Goal: Task Accomplishment & Management: Complete application form

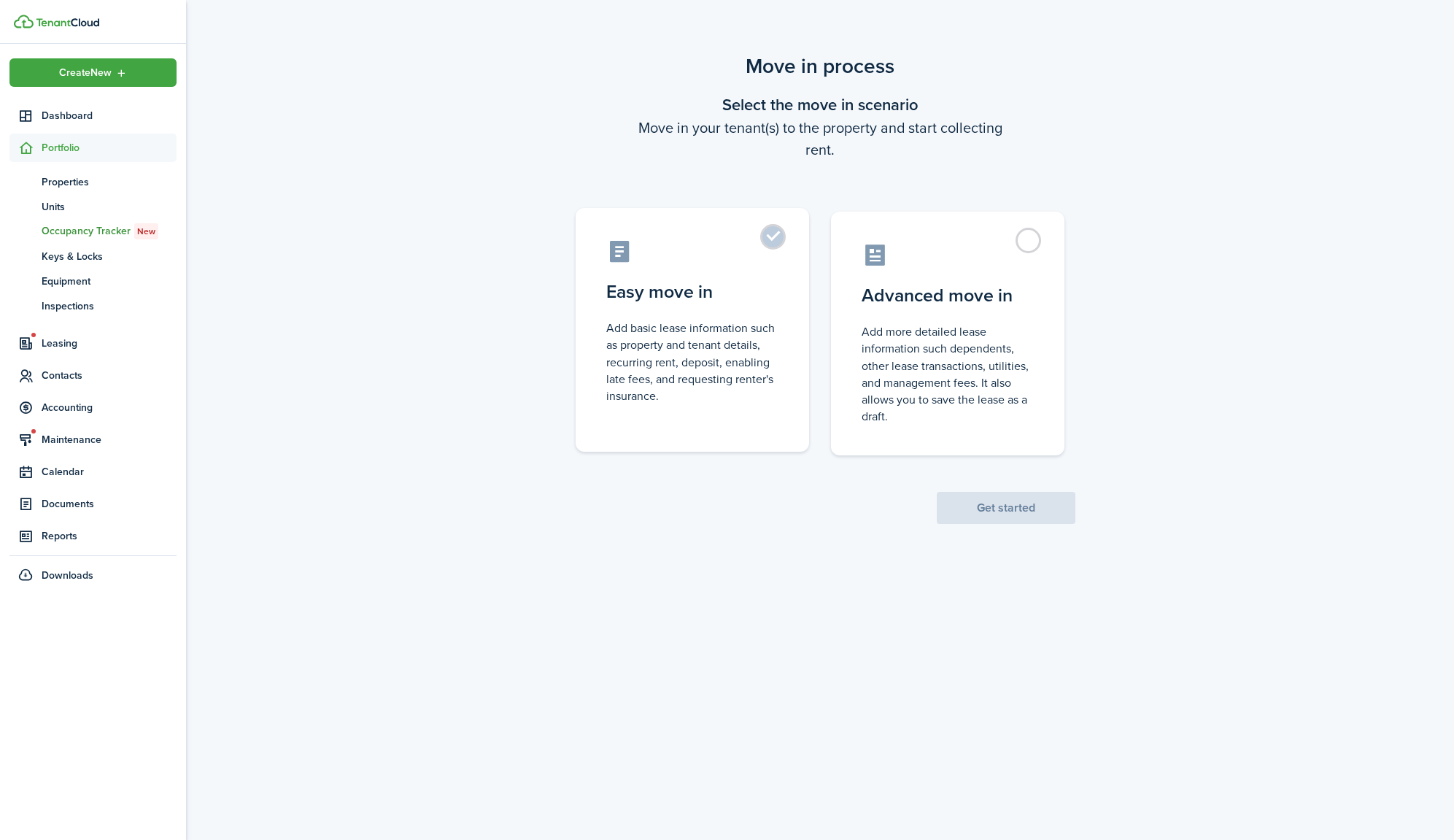
click at [770, 241] on label "Easy move in Add basic lease information such as property and tenant details, r…" at bounding box center [692, 330] width 233 height 244
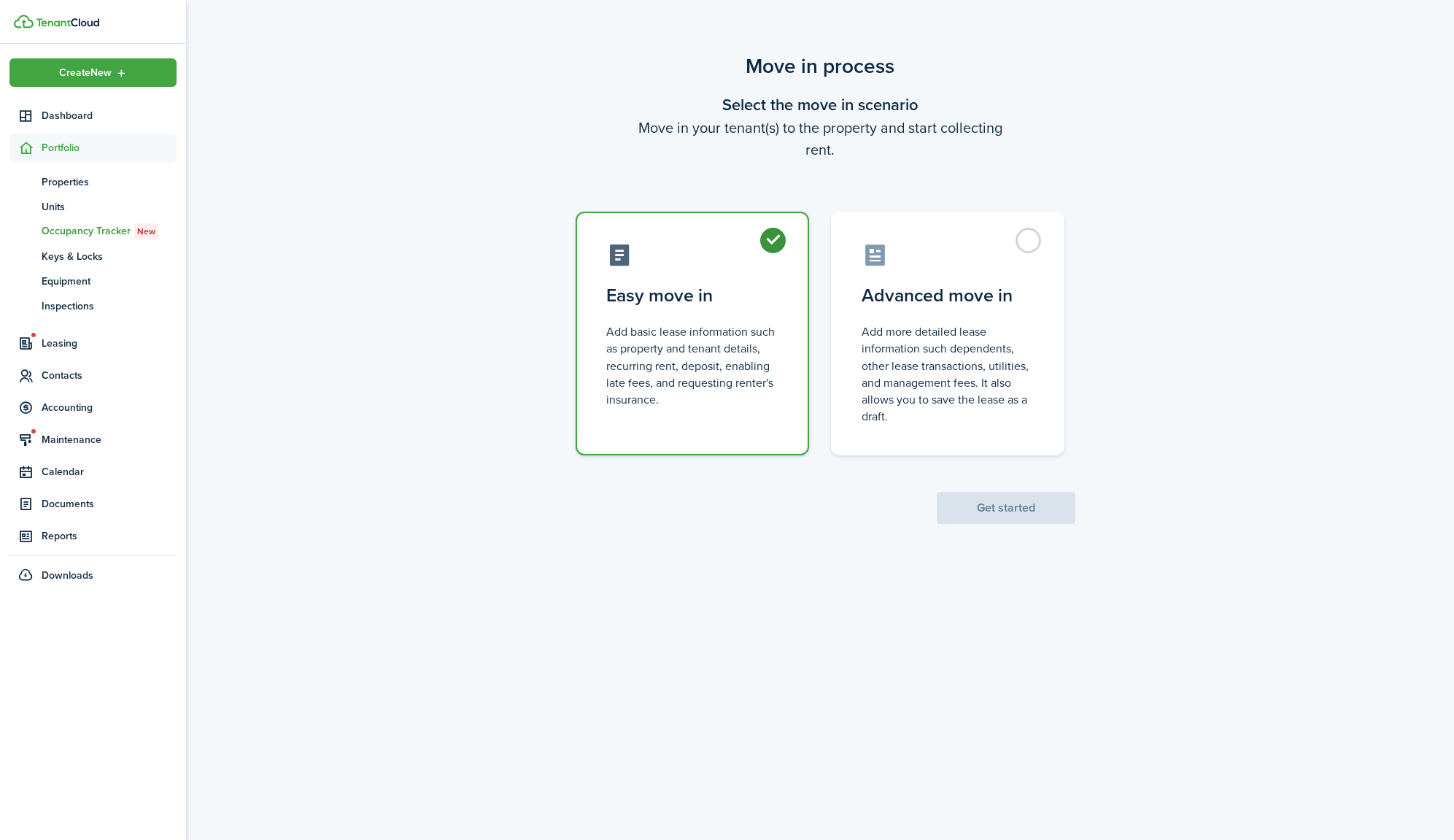
radio input "true"
click at [1006, 501] on button "Get started" at bounding box center [1006, 507] width 138 height 32
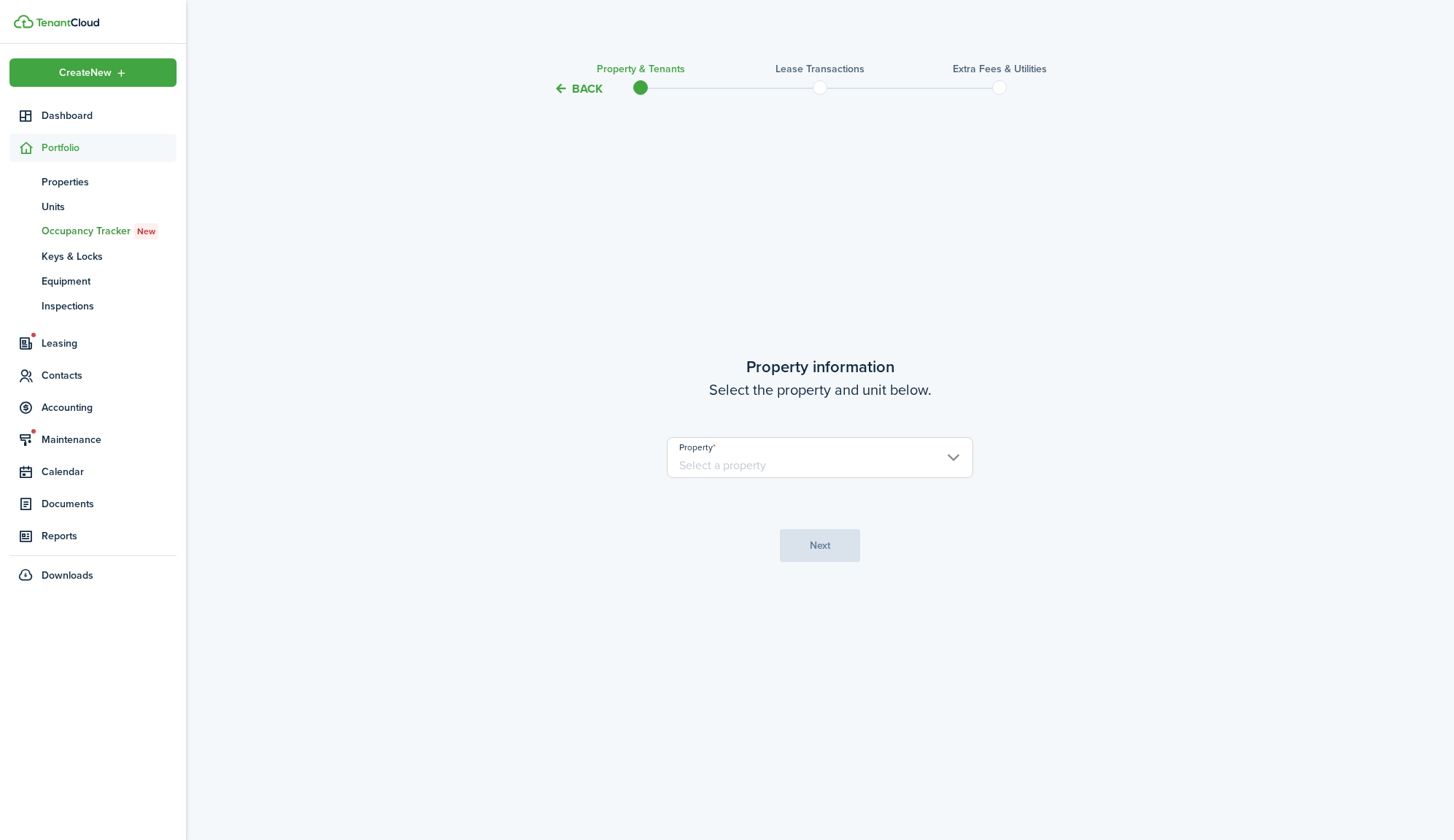
click at [786, 460] on input "Property" at bounding box center [820, 457] width 306 height 41
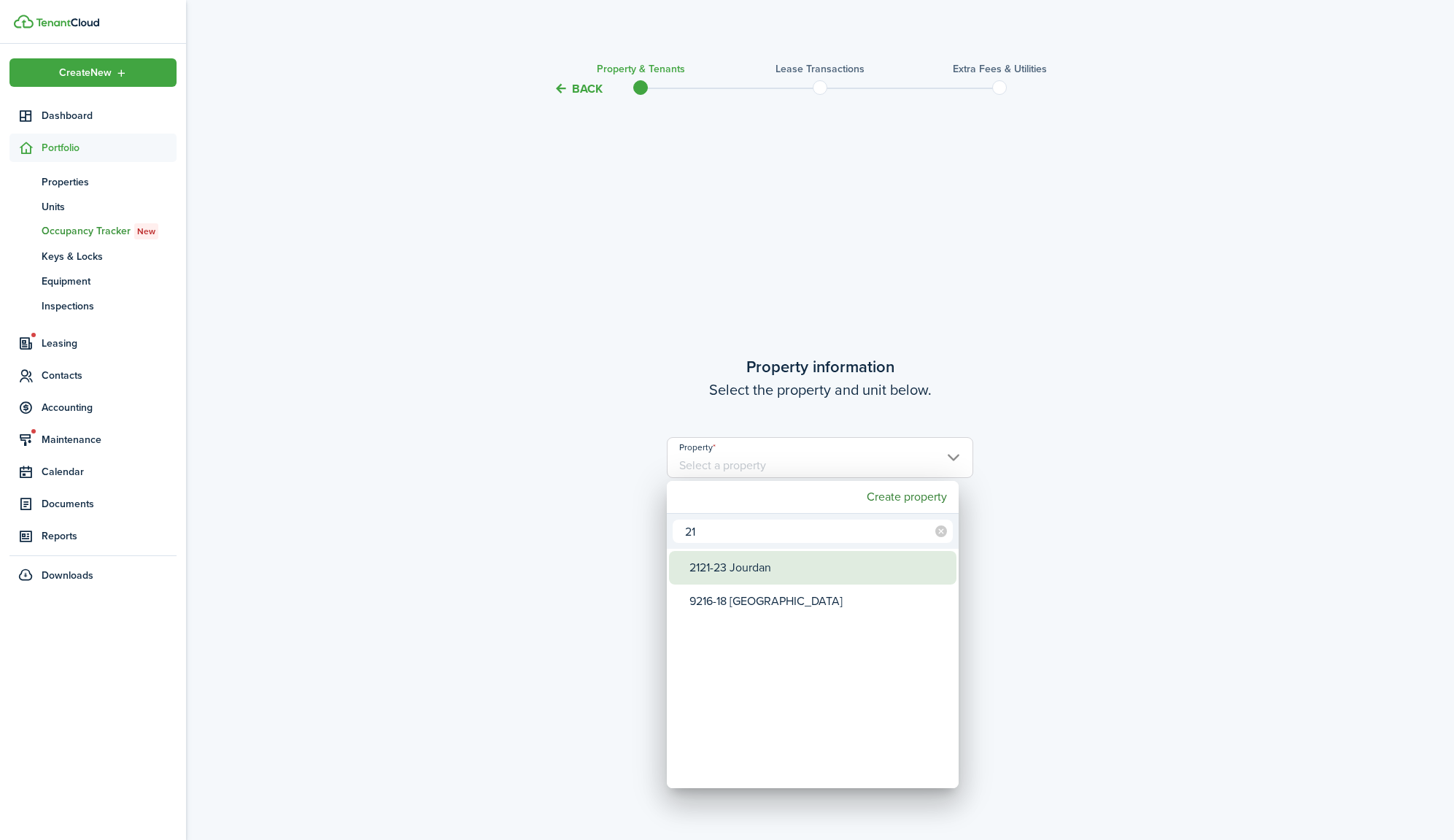
type input "21"
click at [755, 561] on div "2121-23 Jourdan" at bounding box center [818, 568] width 259 height 34
type input "2121-23 Jourdan"
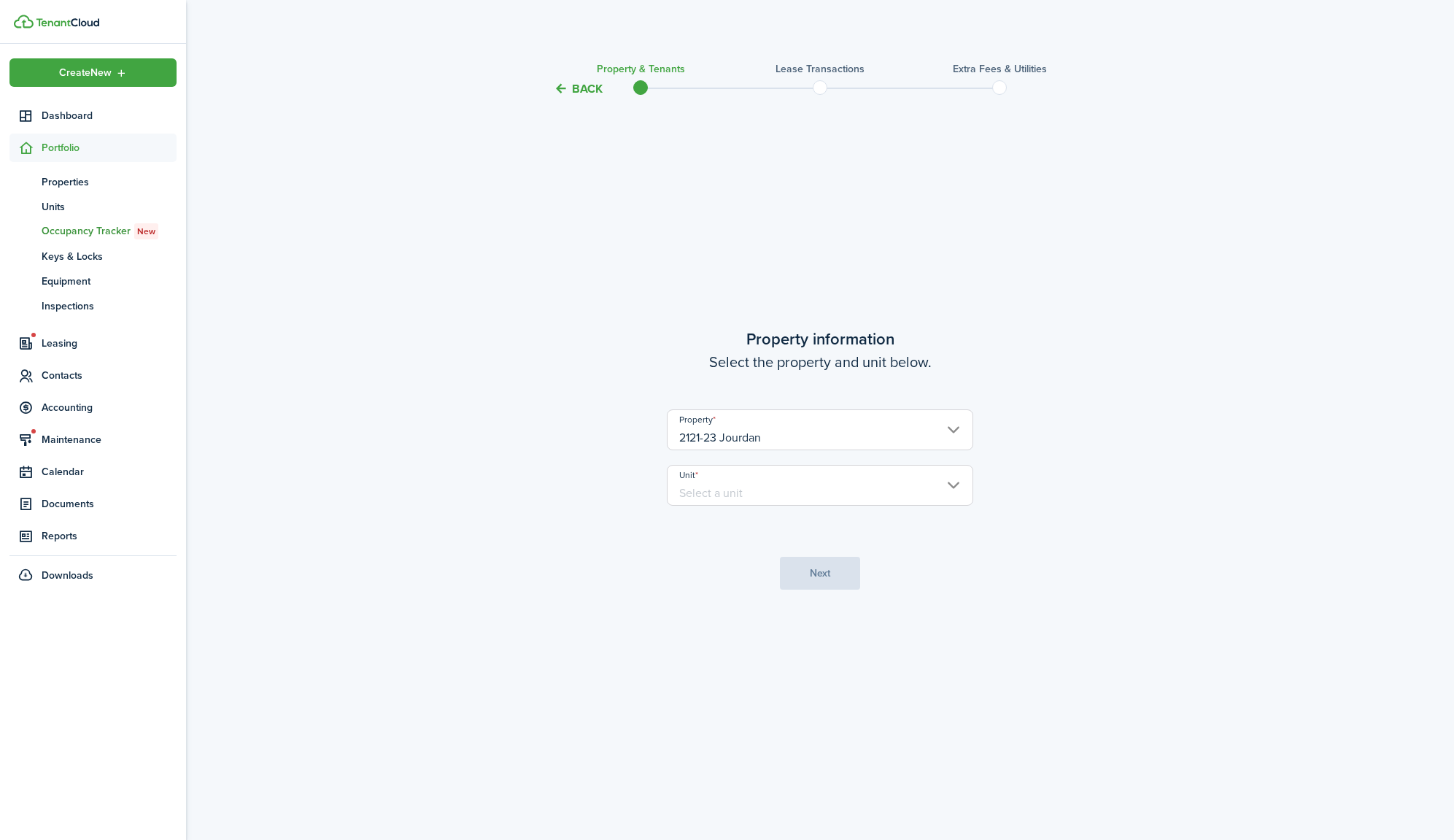
click at [750, 502] on input "Unit" at bounding box center [820, 485] width 306 height 41
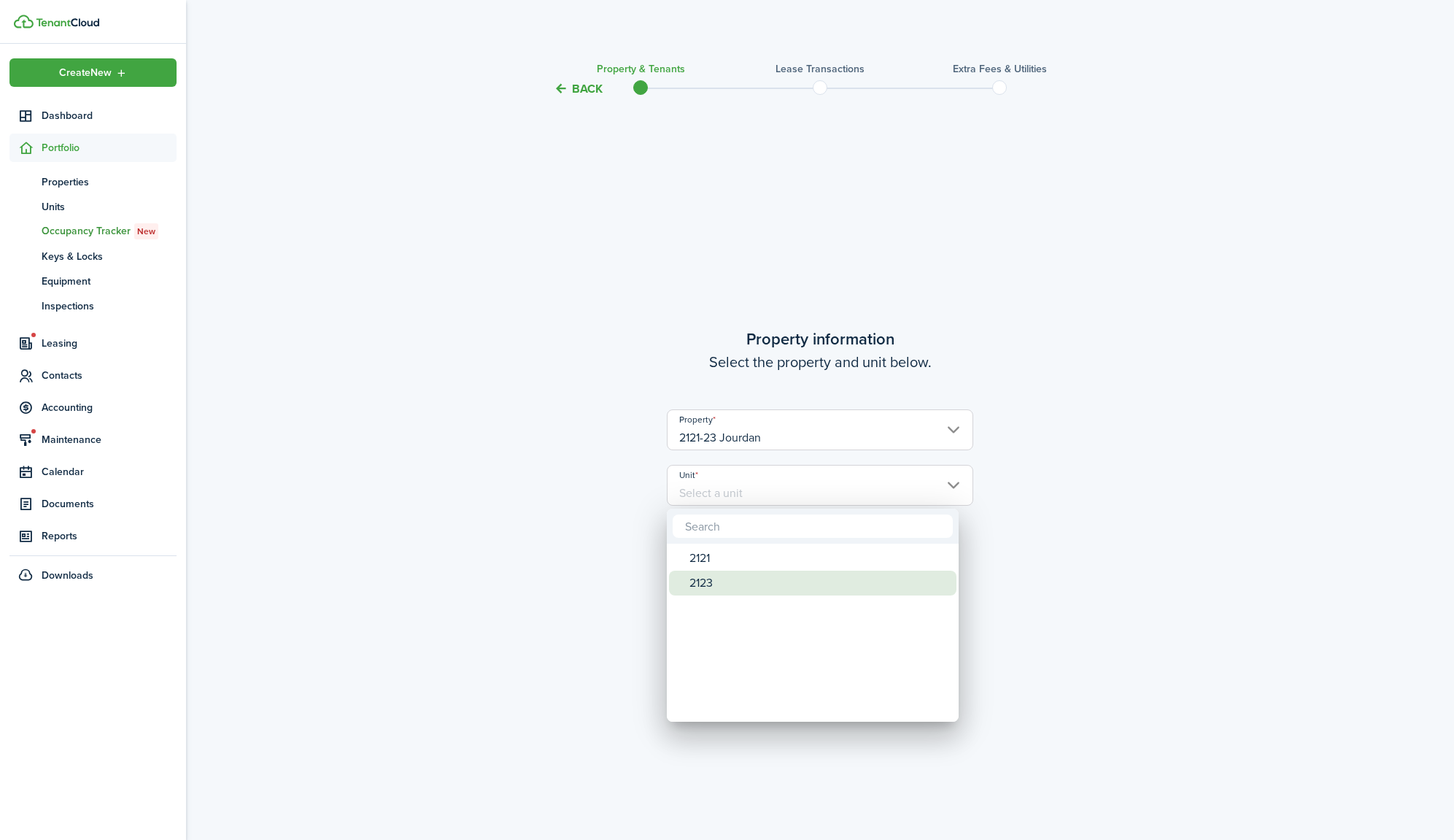
click at [714, 577] on div "2123" at bounding box center [818, 582] width 259 height 24
type input "2123"
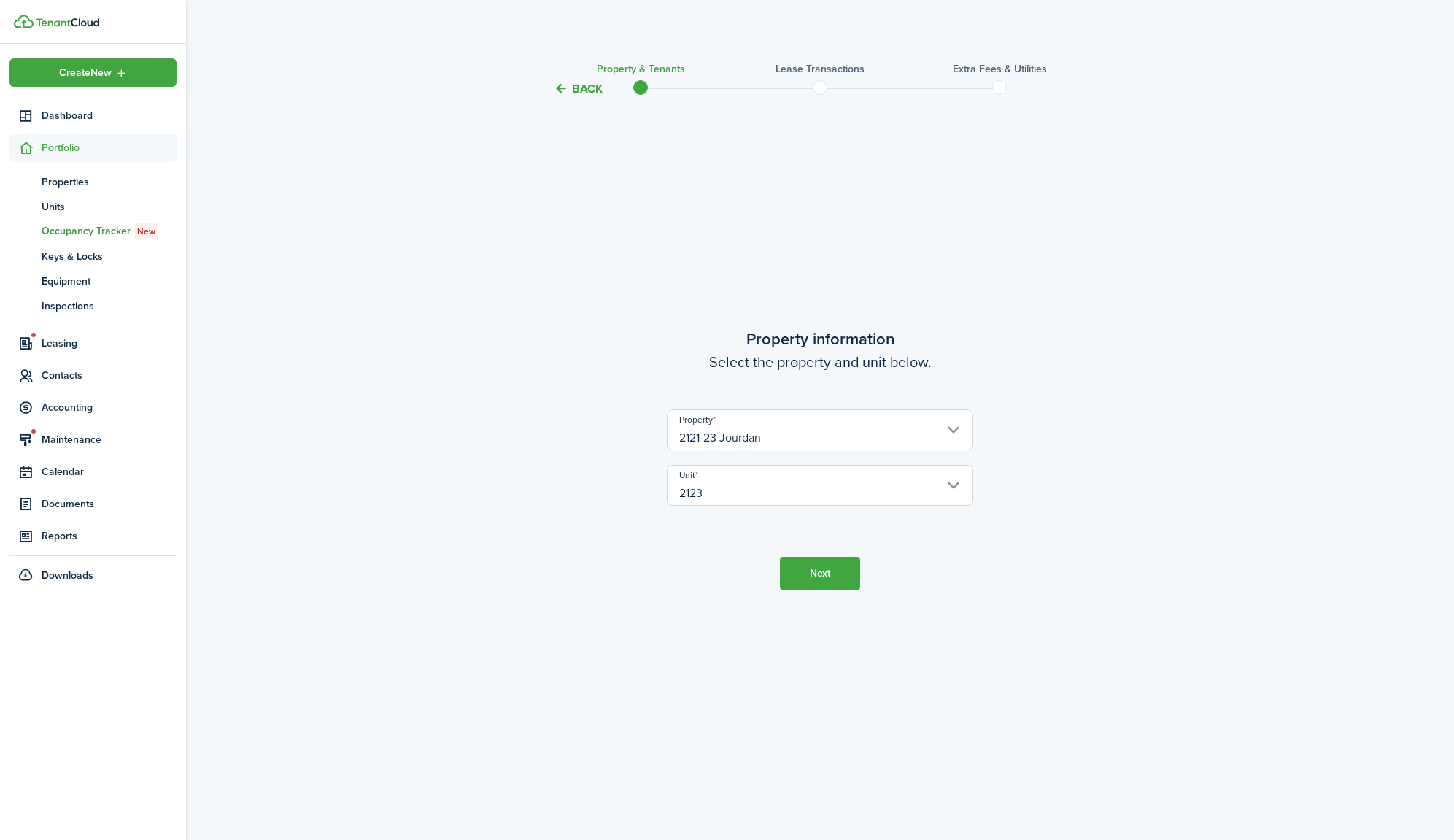
click at [818, 574] on button "Next" at bounding box center [820, 573] width 80 height 33
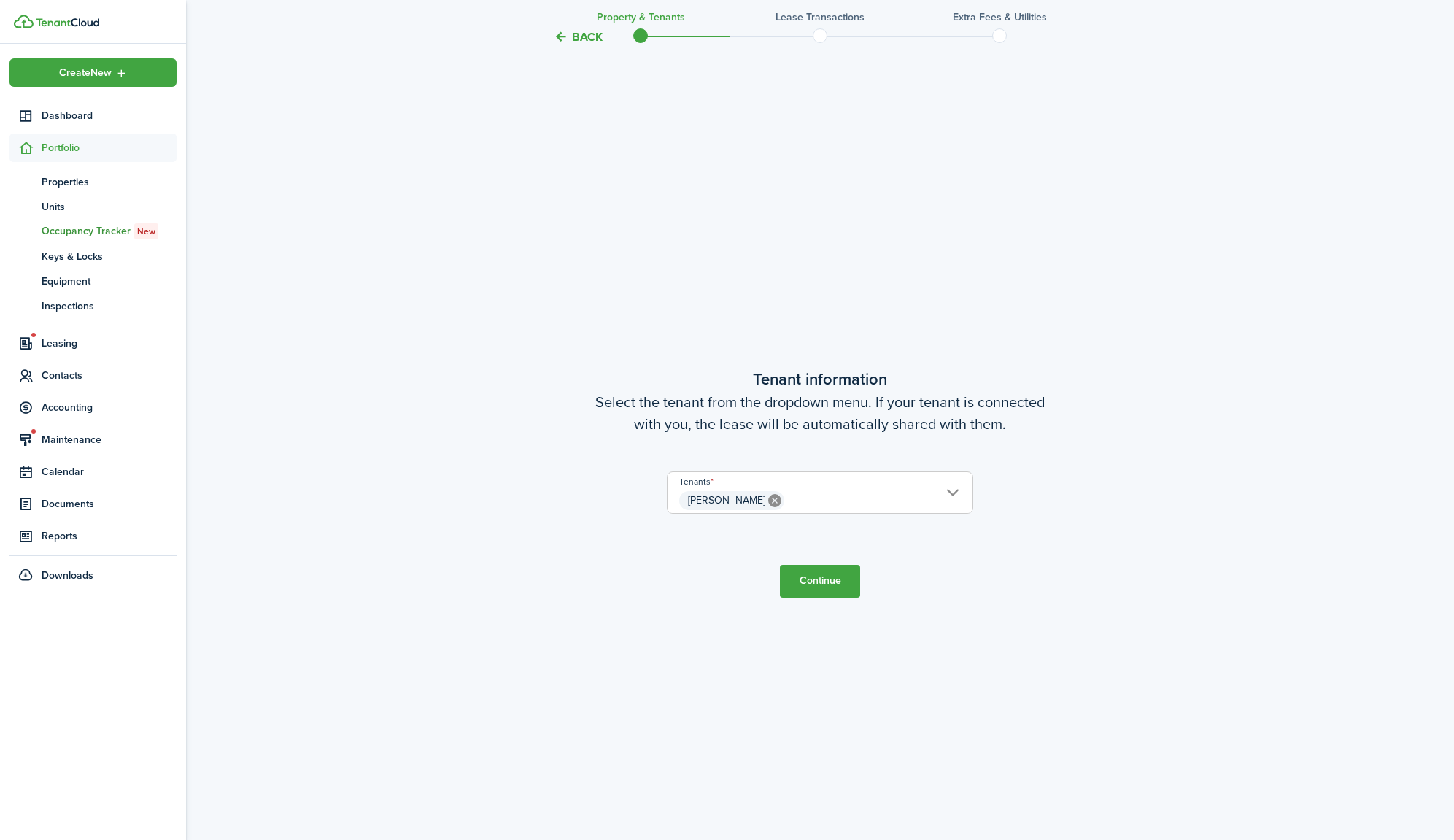
scroll to position [742, 0]
click at [831, 578] on button "Continue" at bounding box center [820, 577] width 80 height 33
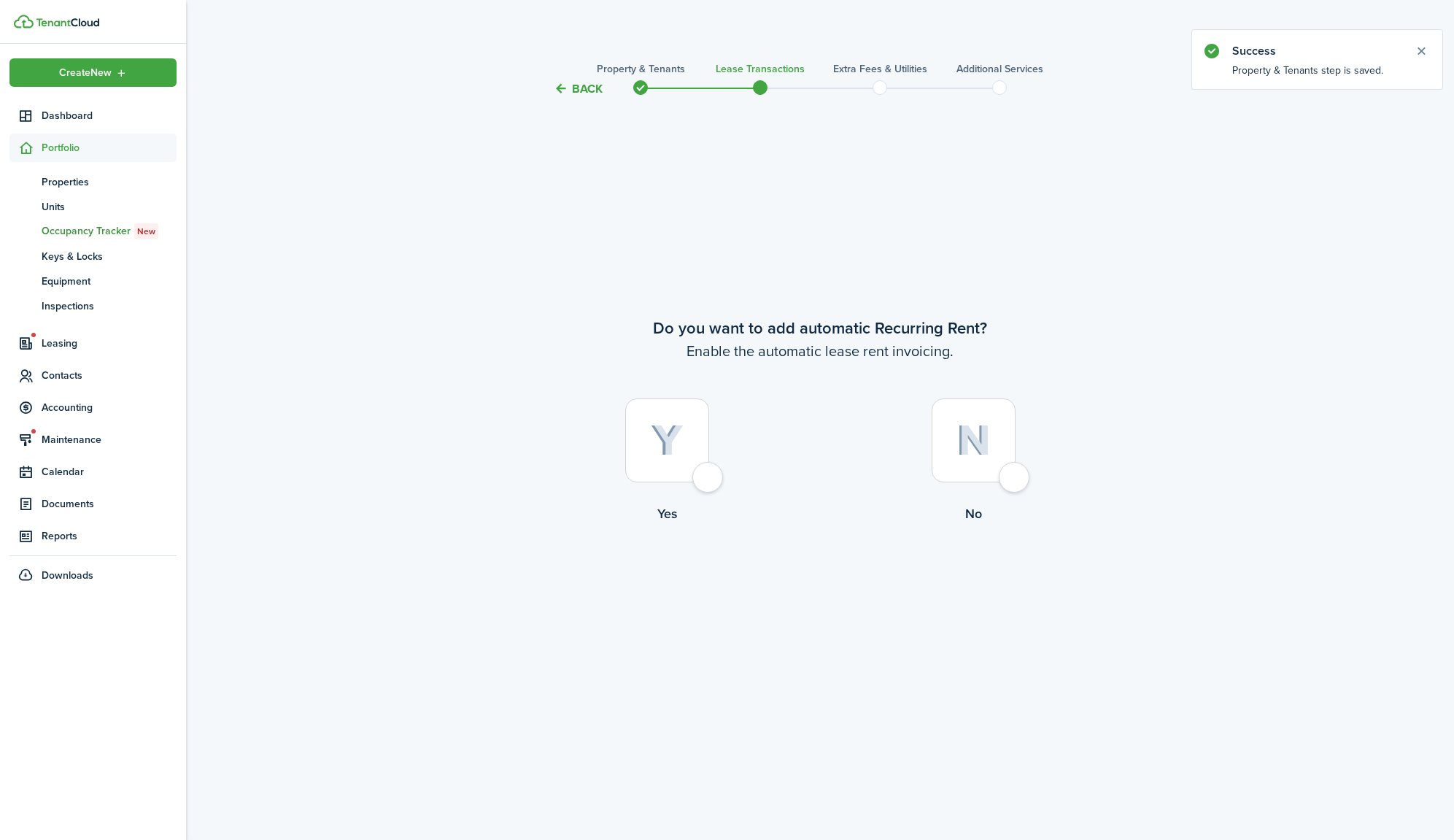
click at [670, 445] on img at bounding box center [668, 440] width 33 height 32
radio input "true"
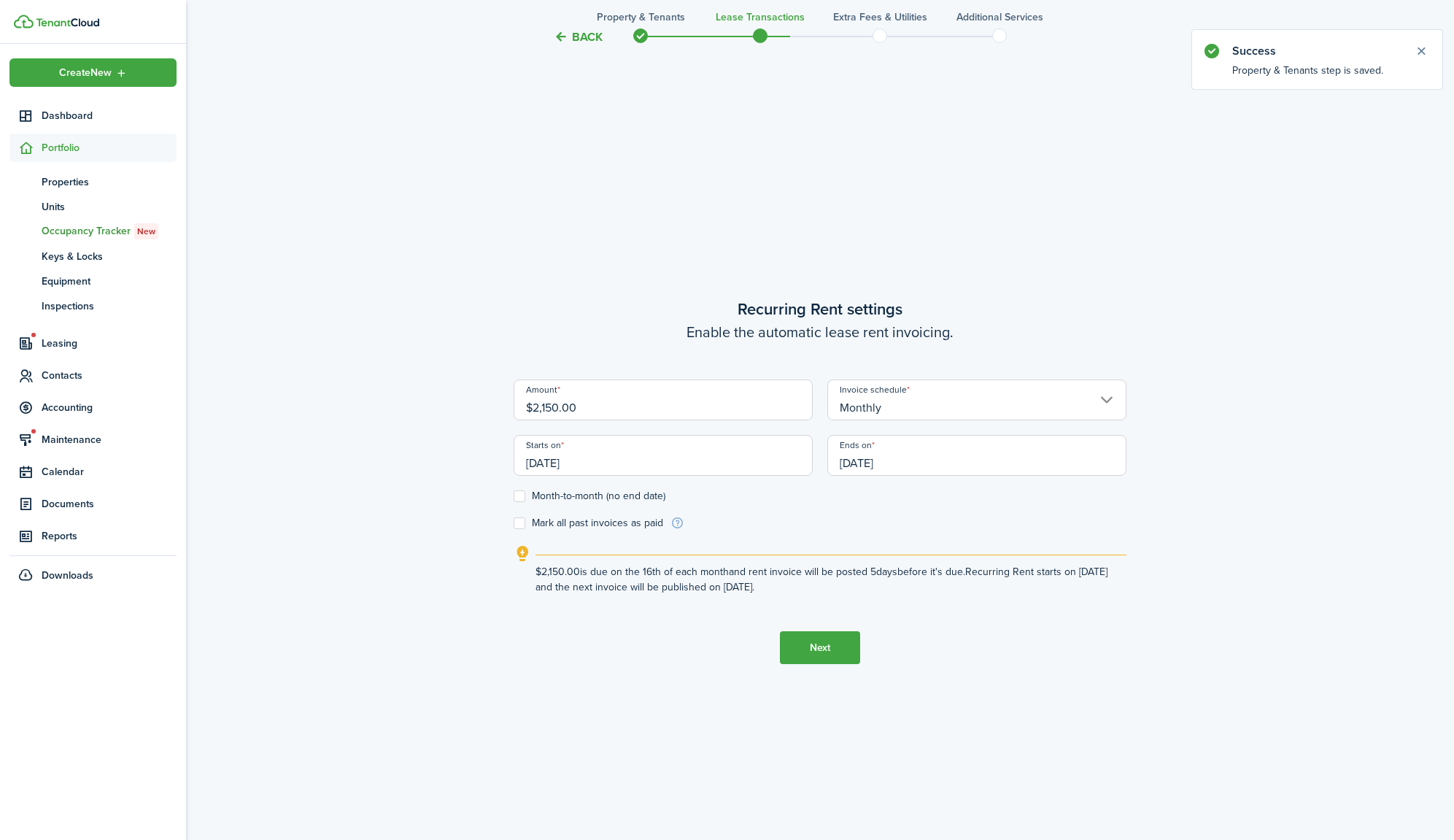
scroll to position [742, 0]
drag, startPoint x: 535, startPoint y: 403, endPoint x: 683, endPoint y: 407, distance: 148.1
click at [670, 407] on input "$2,150.00" at bounding box center [663, 396] width 300 height 41
type input "$1,088.00"
click at [649, 460] on input "[DATE]" at bounding box center [663, 452] width 300 height 41
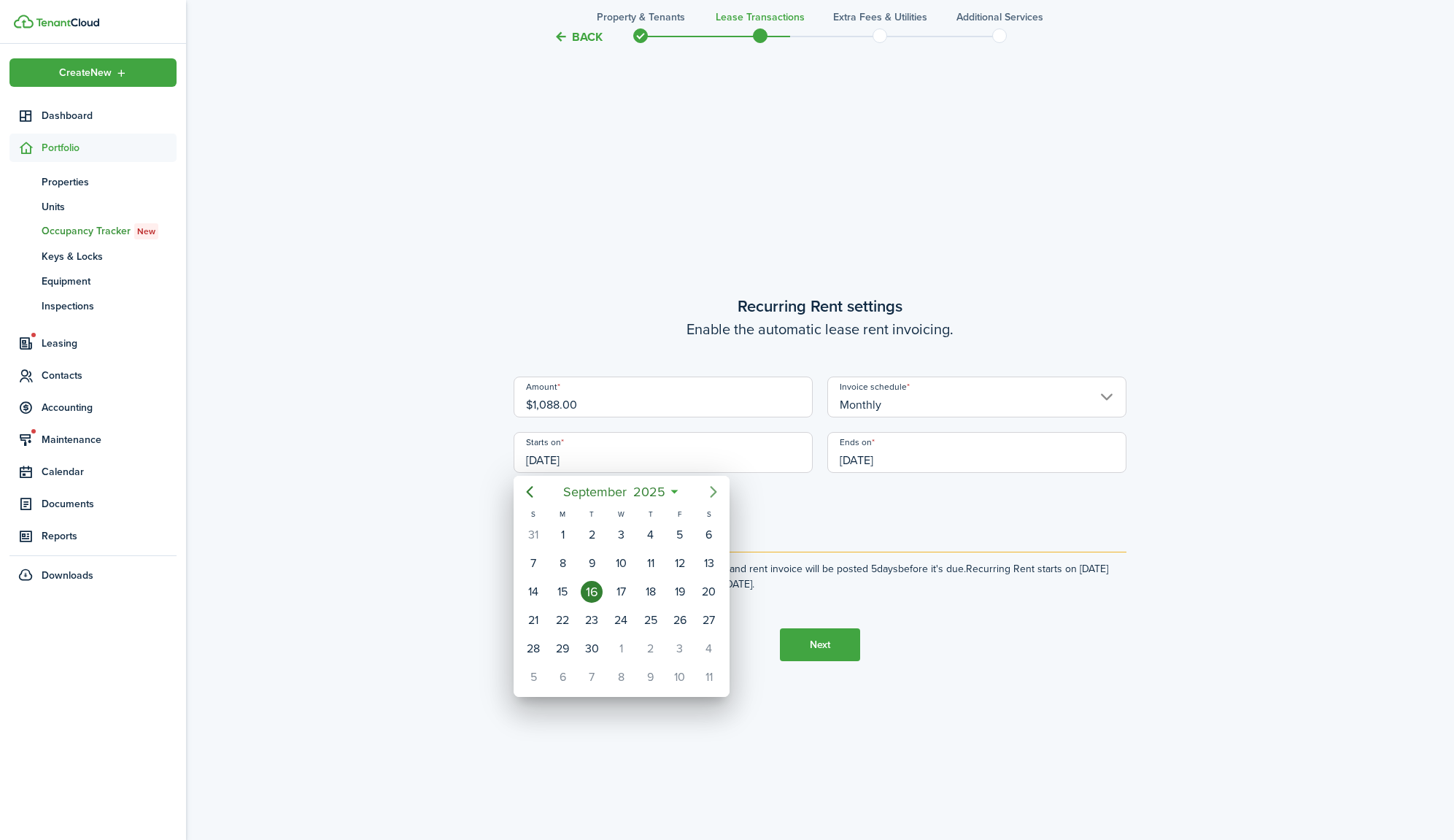
click at [710, 487] on icon "Next page" at bounding box center [714, 492] width 17 height 17
drag, startPoint x: 624, startPoint y: 529, endPoint x: 671, endPoint y: 523, distance: 47.4
click at [624, 529] on div "1" at bounding box center [621, 534] width 22 height 22
type input "[DATE]"
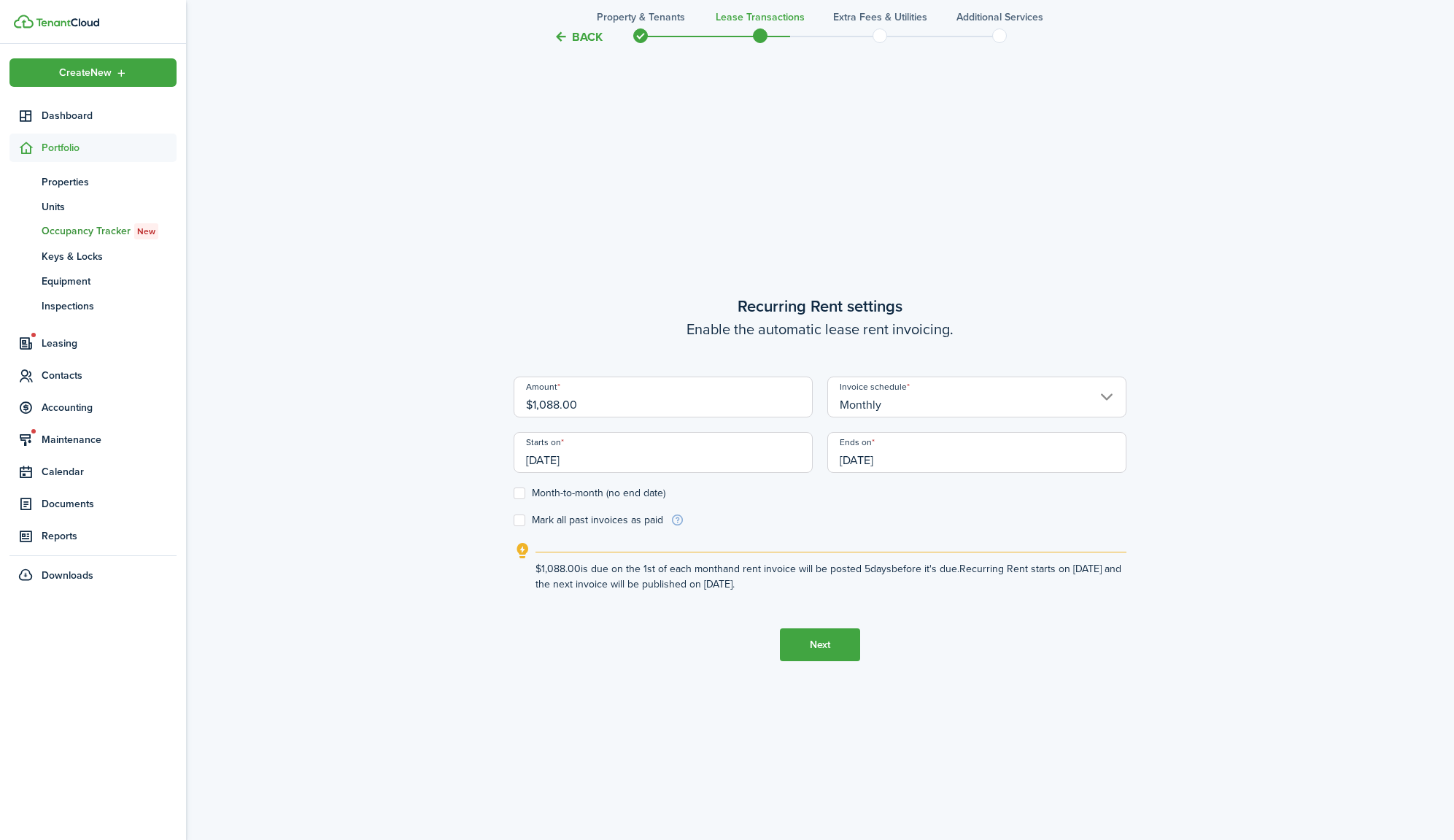
click at [919, 467] on input "[DATE]" at bounding box center [977, 452] width 300 height 41
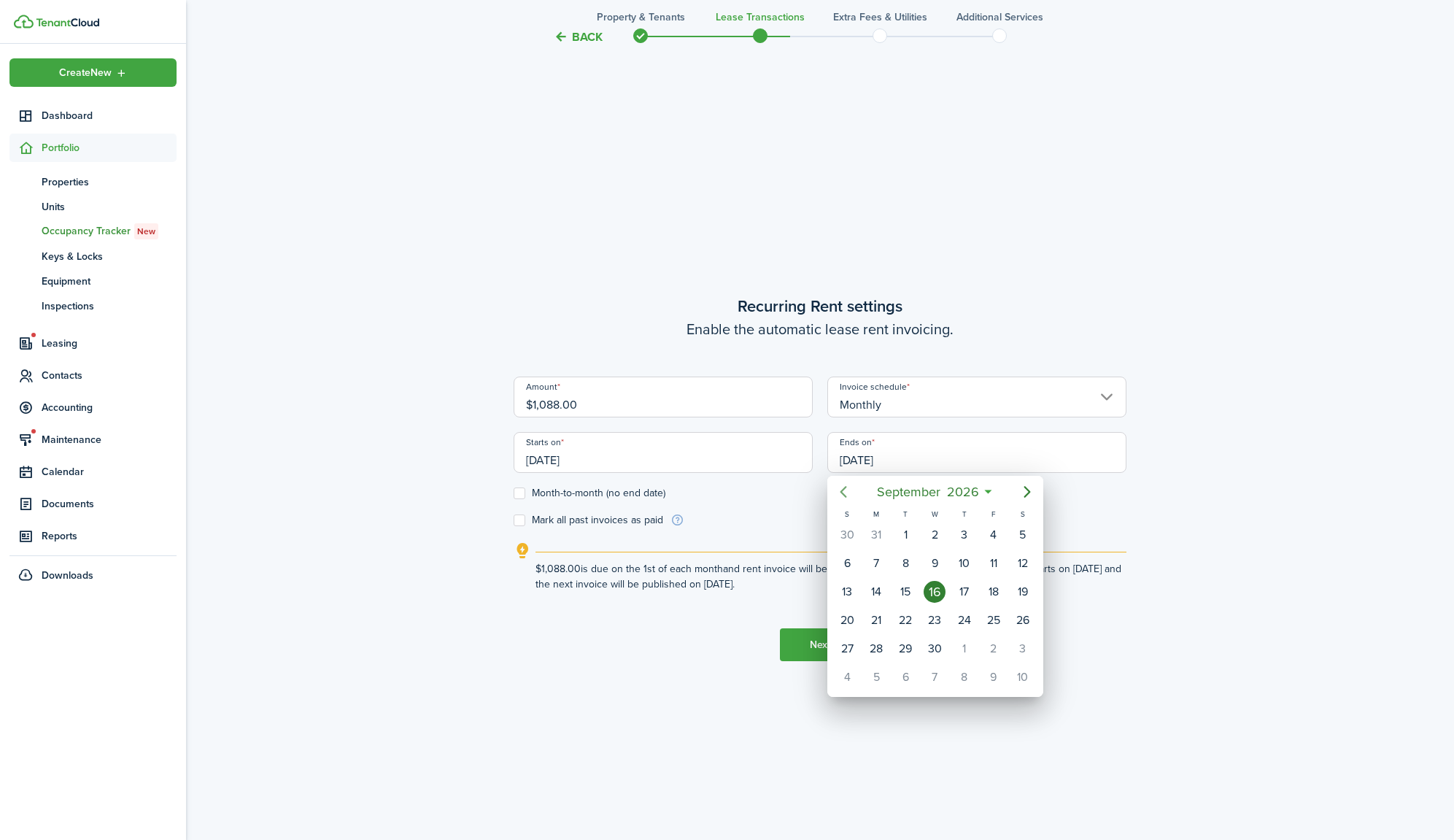
click at [845, 488] on icon "Previous page" at bounding box center [844, 491] width 7 height 11
click at [879, 674] on div "31" at bounding box center [876, 676] width 22 height 22
type input "[DATE]"
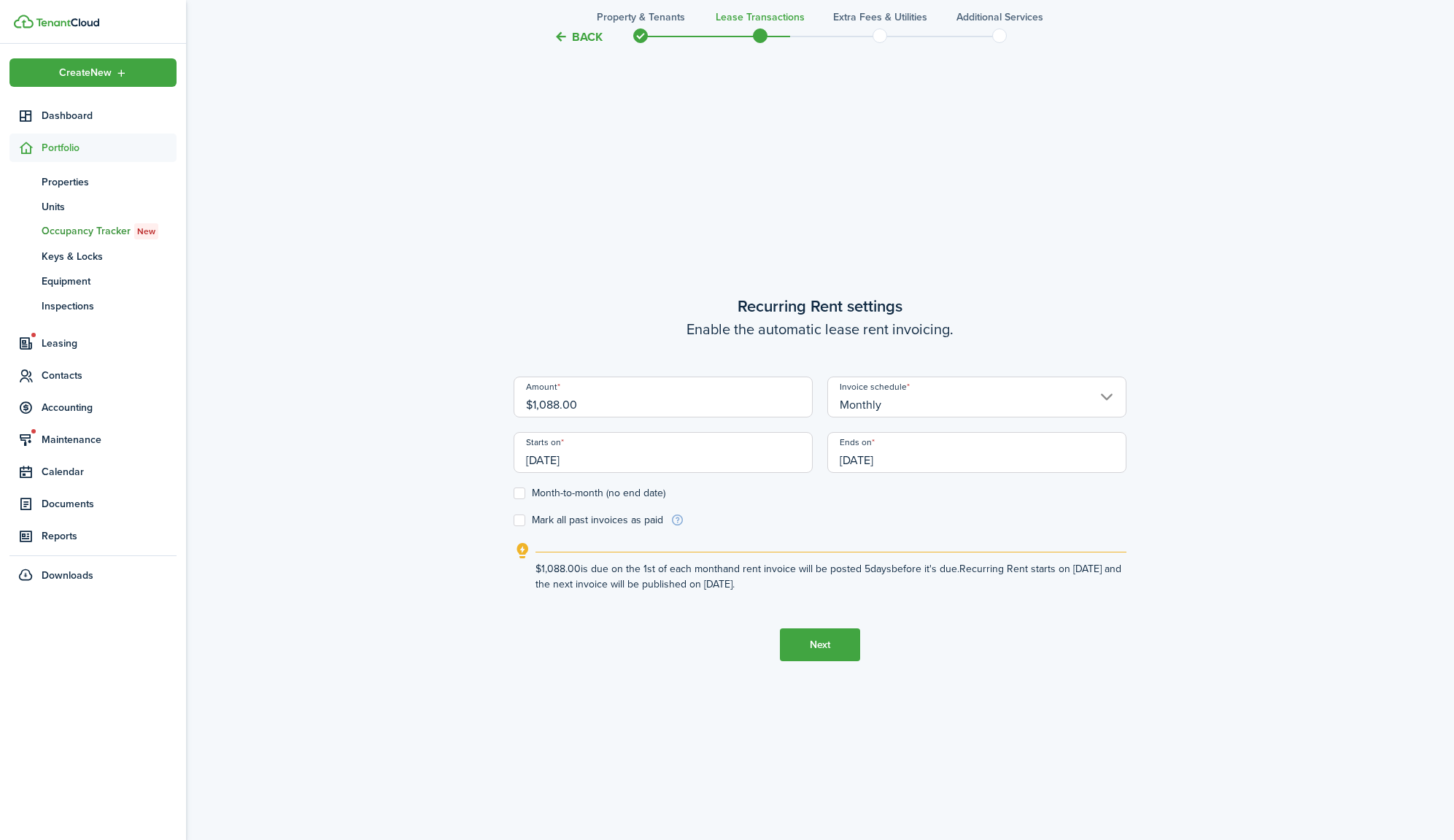
click at [830, 642] on button "Next" at bounding box center [820, 645] width 80 height 33
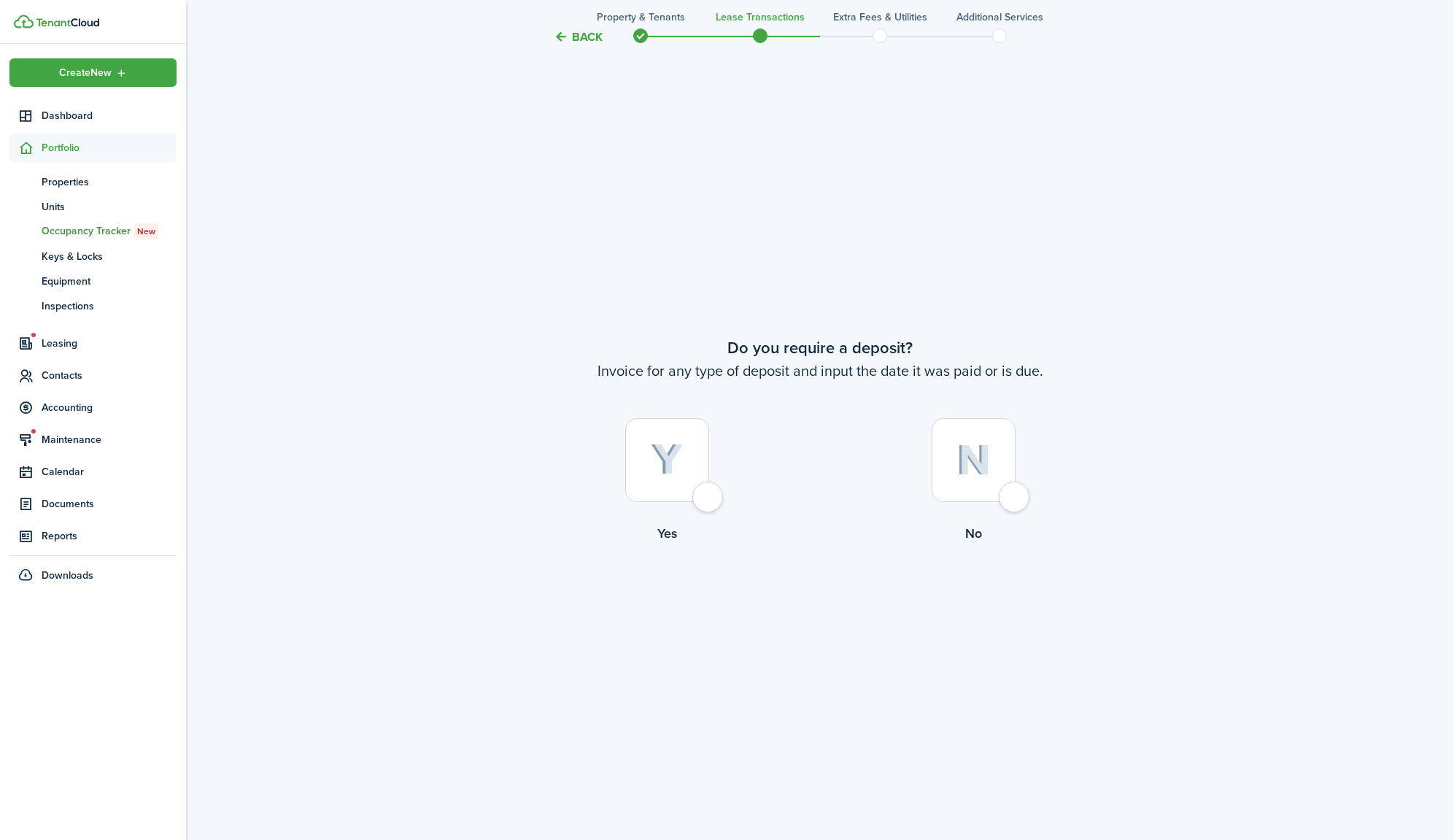
click at [697, 484] on div at bounding box center [667, 460] width 84 height 84
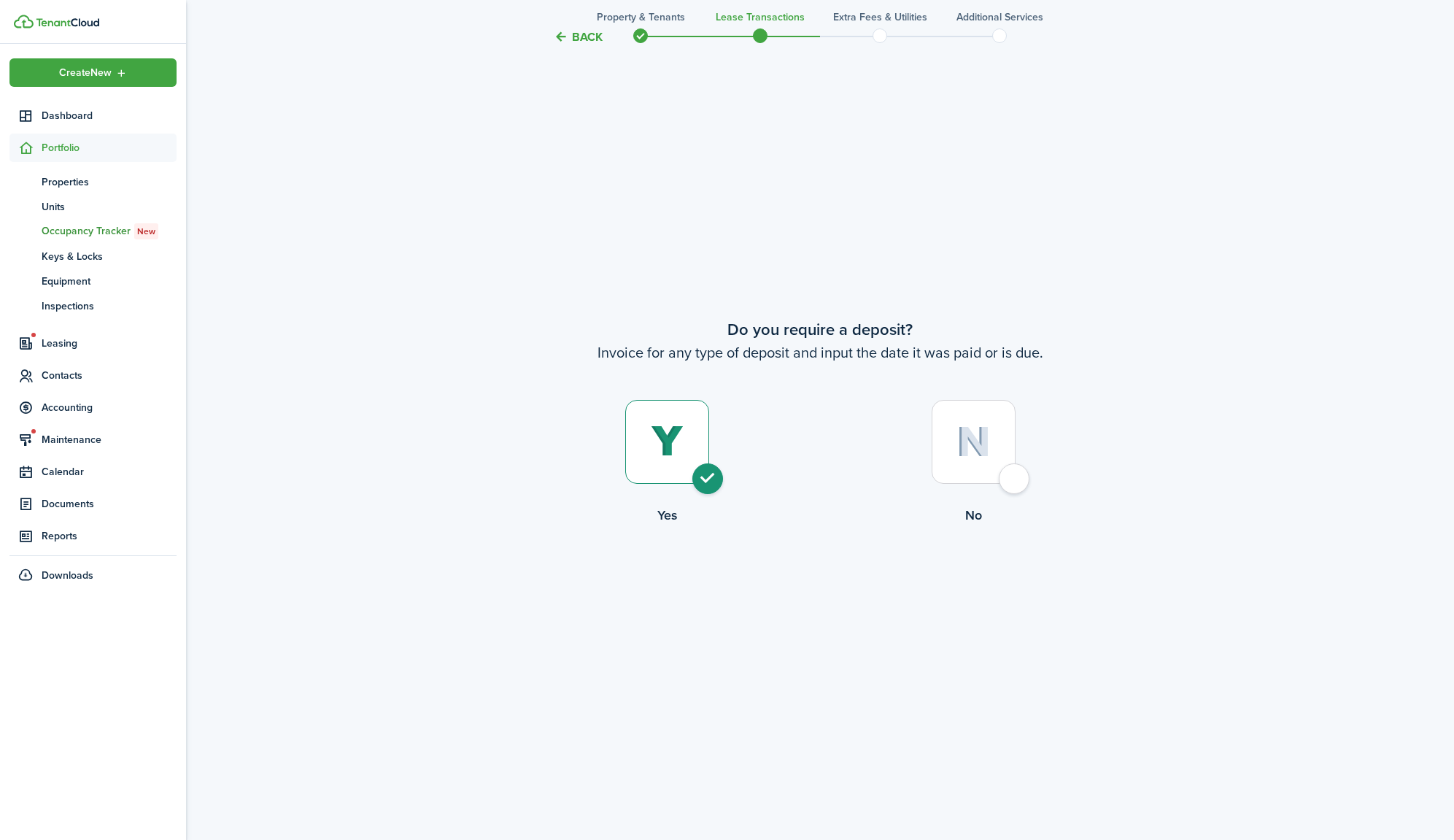
radio input "true"
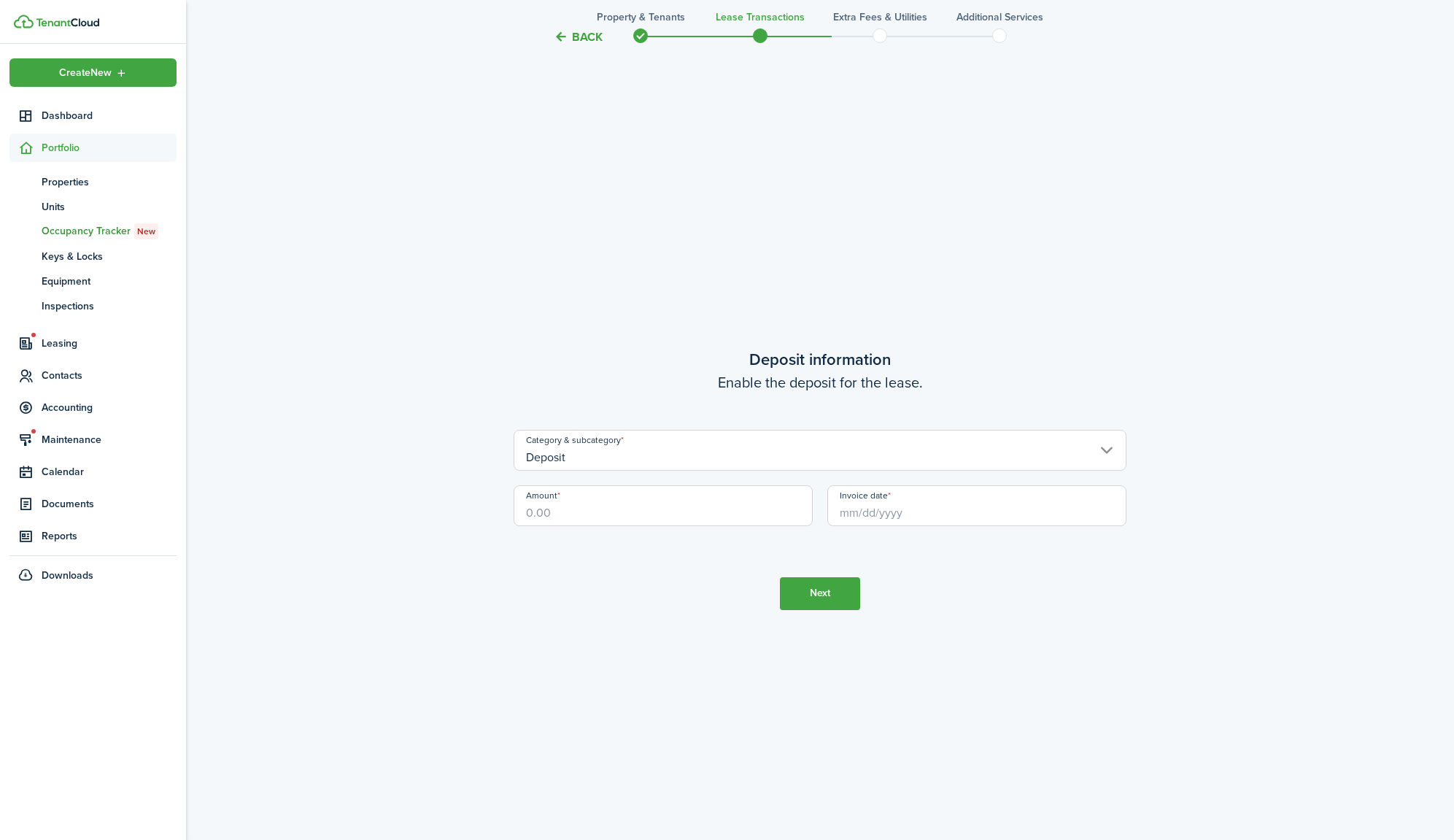
scroll to position [2421, 0]
click at [651, 510] on input "Amount" at bounding box center [663, 504] width 300 height 41
type input "$2,022.00"
click at [967, 523] on input "Invoice date" at bounding box center [977, 504] width 300 height 41
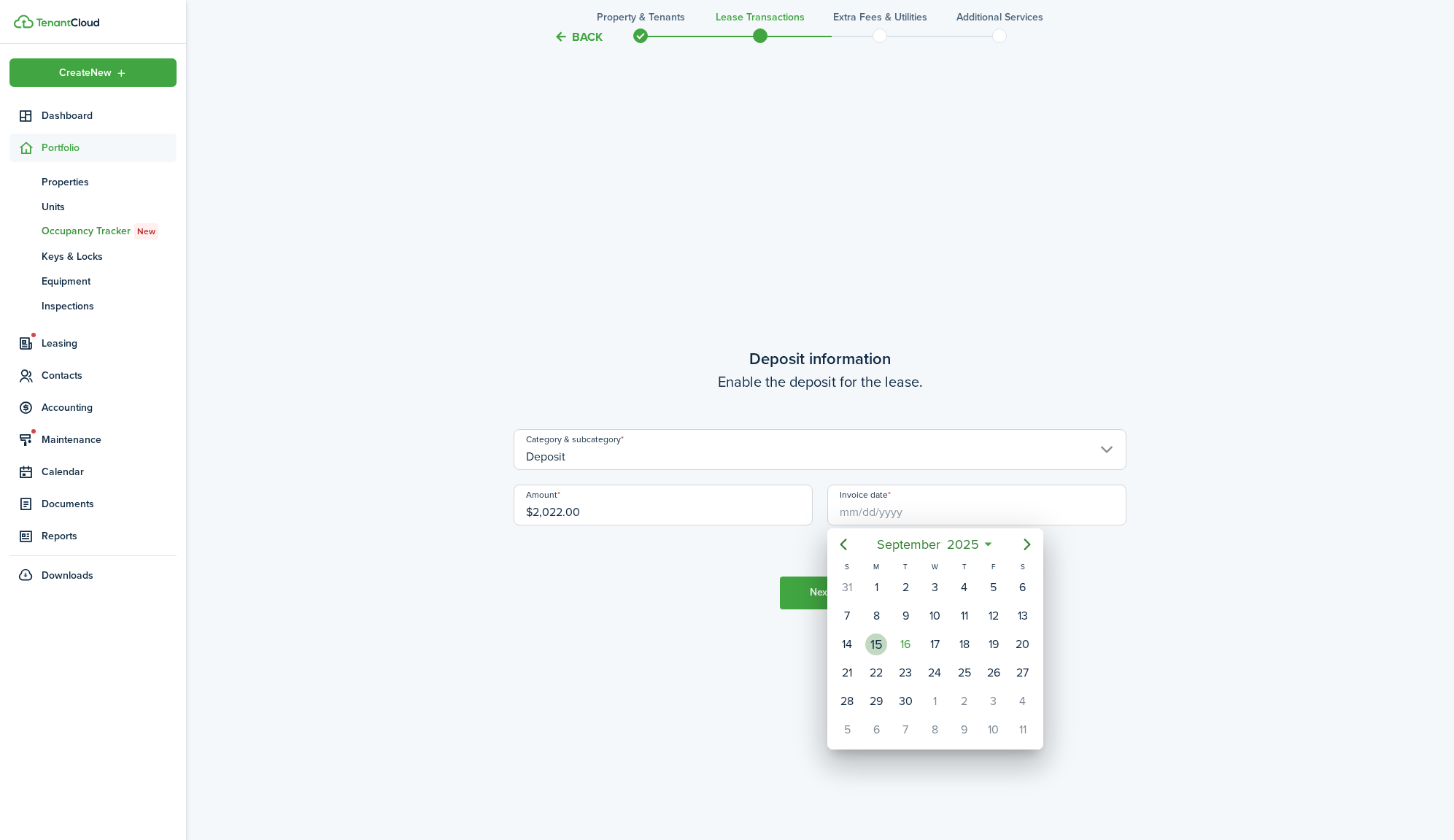
click at [870, 637] on div "15" at bounding box center [876, 643] width 22 height 22
type input "[DATE]"
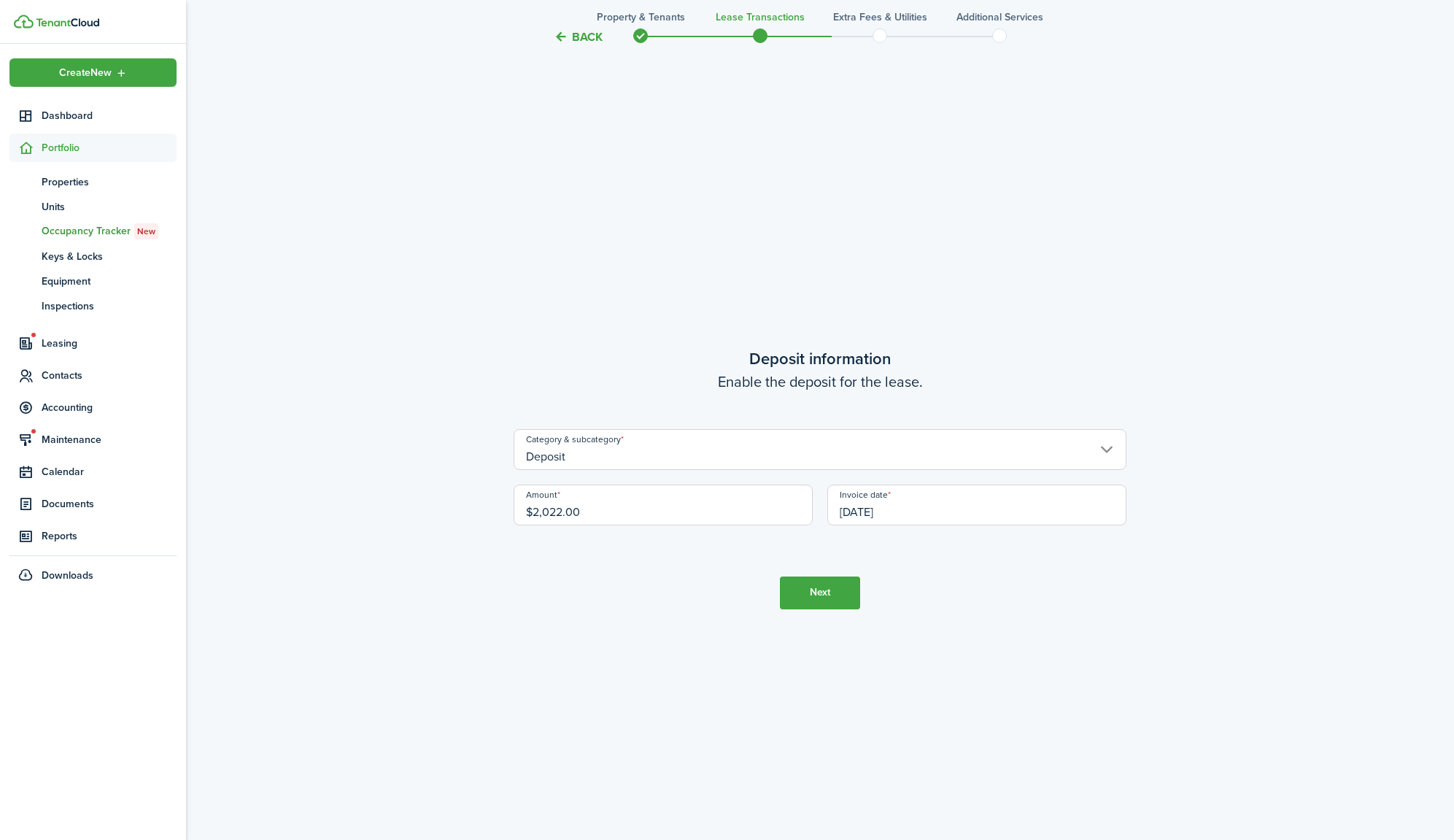
click at [827, 587] on button "Next" at bounding box center [820, 593] width 80 height 33
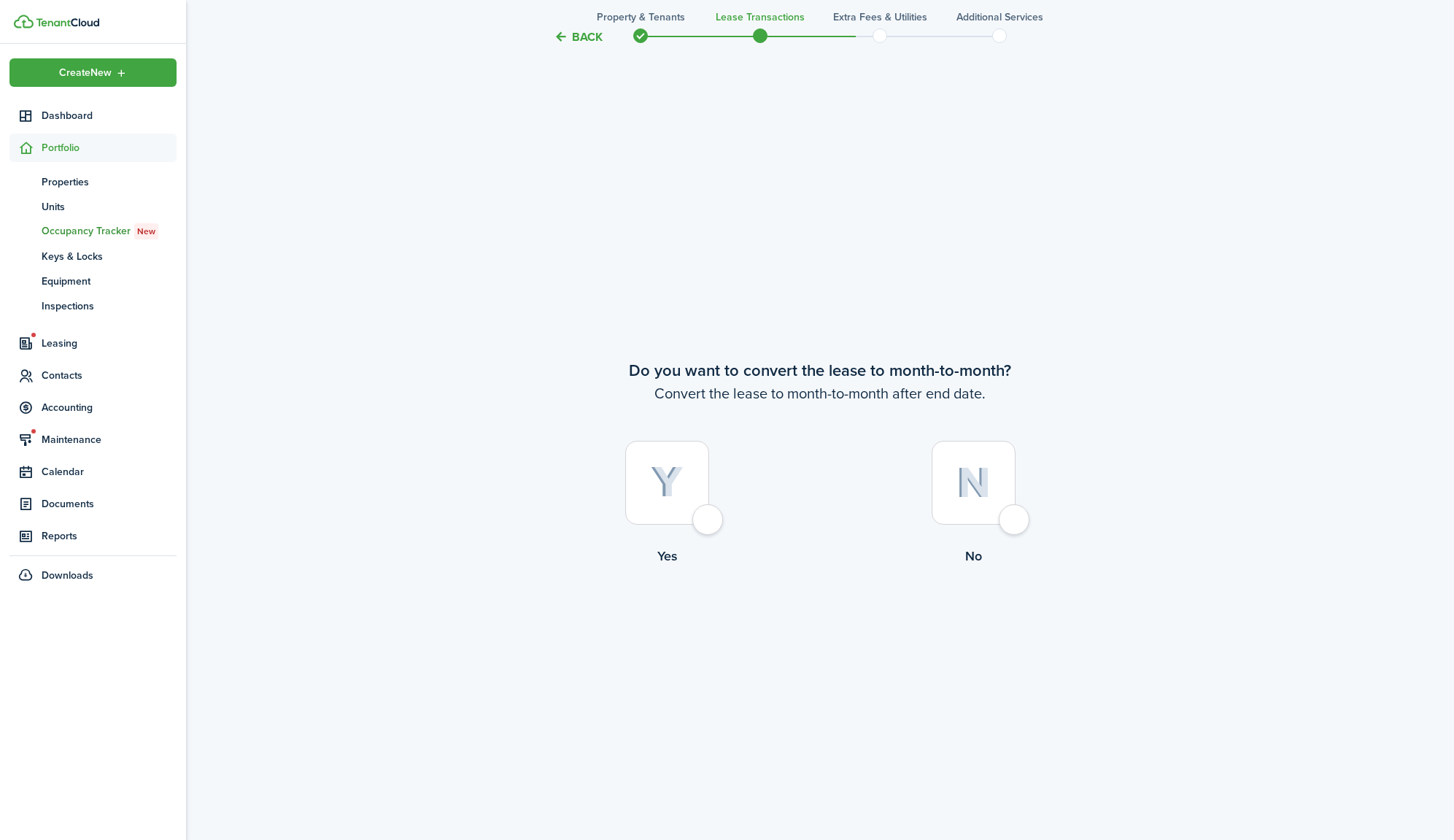
scroll to position [3261, 0]
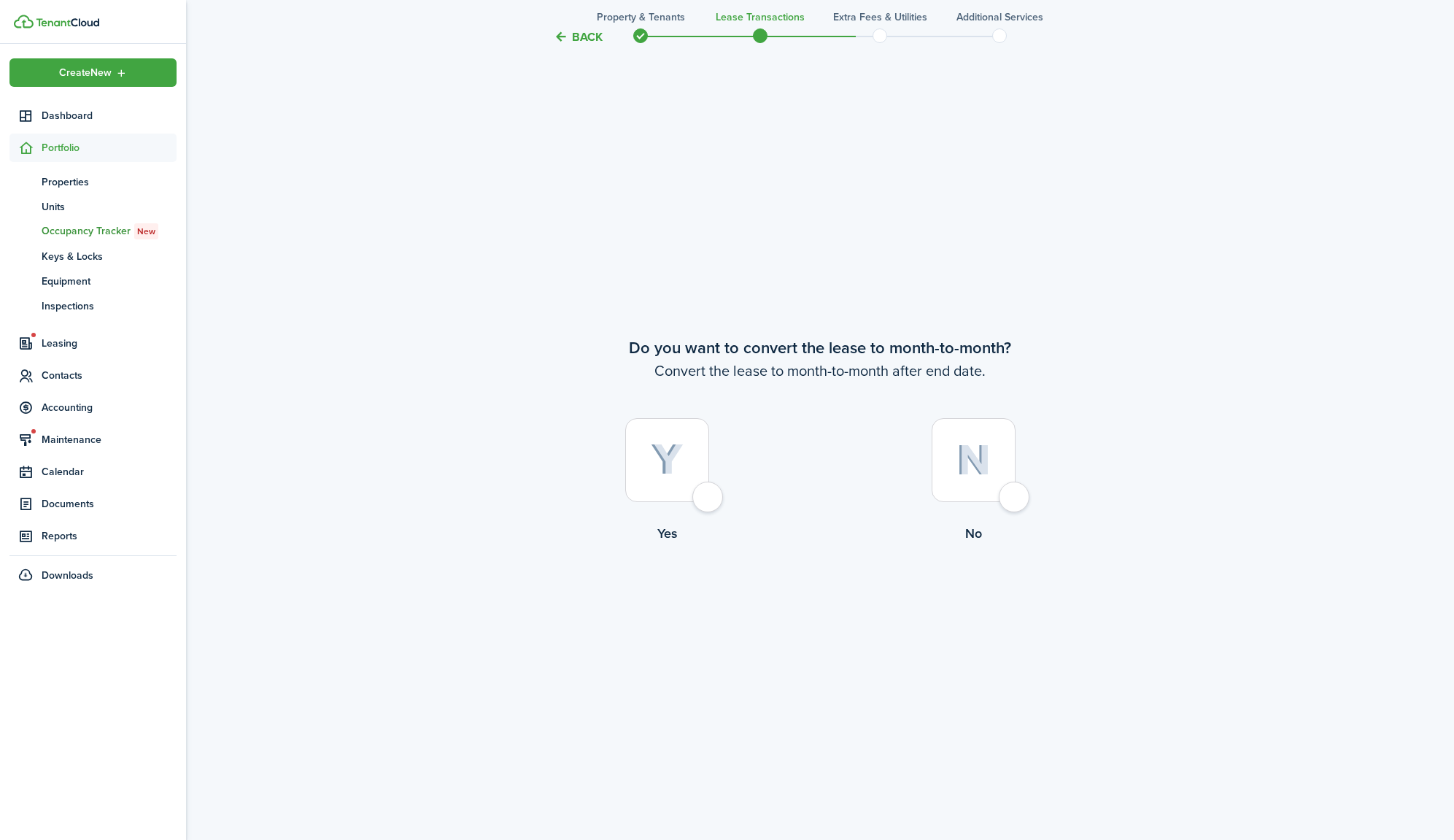
click at [710, 472] on label "Yes" at bounding box center [667, 484] width 306 height 132
radio input "true"
click at [834, 604] on button "Continue" at bounding box center [820, 603] width 80 height 33
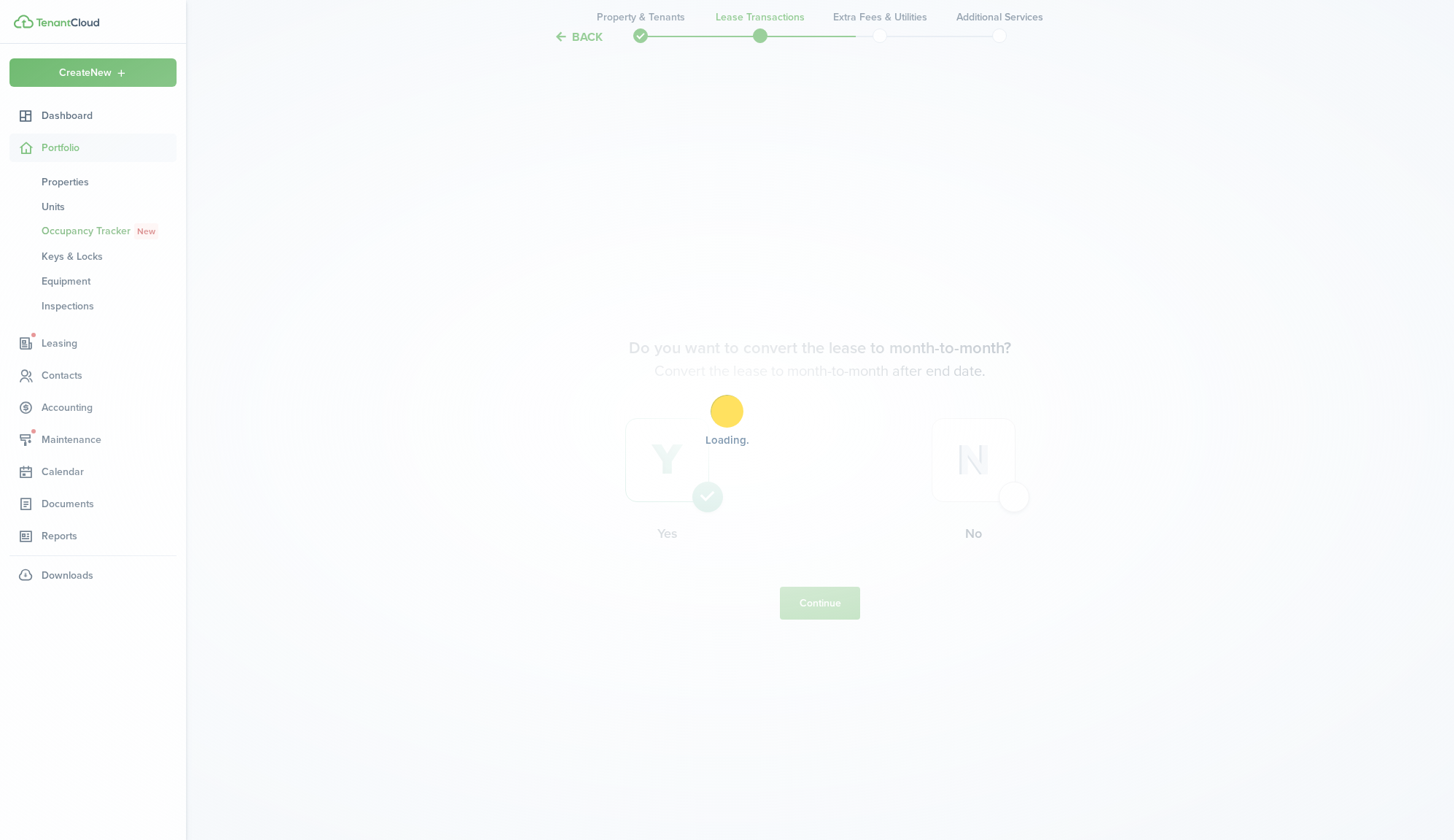
scroll to position [0, 0]
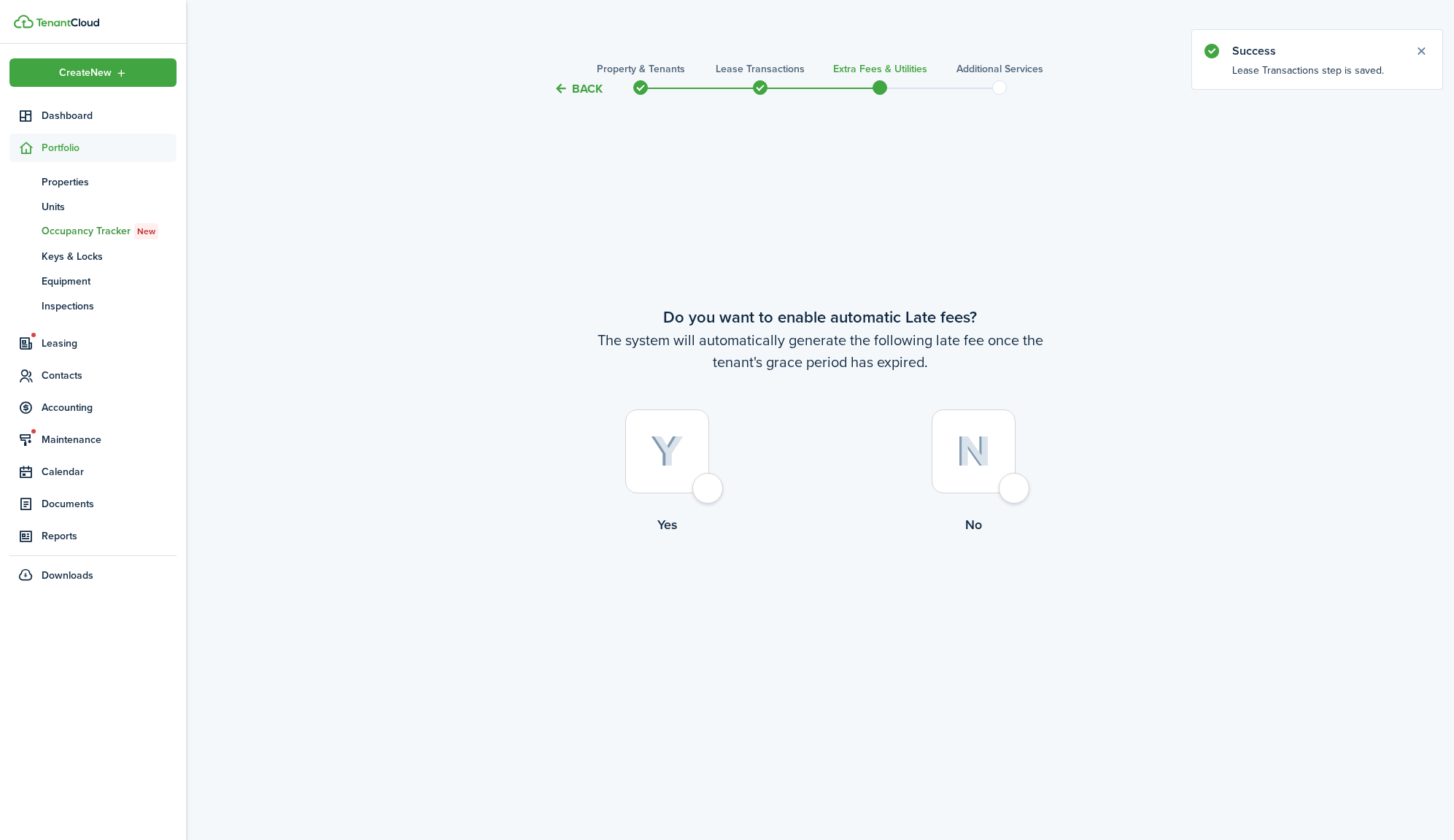
click at [702, 467] on div at bounding box center [667, 451] width 84 height 84
radio input "true"
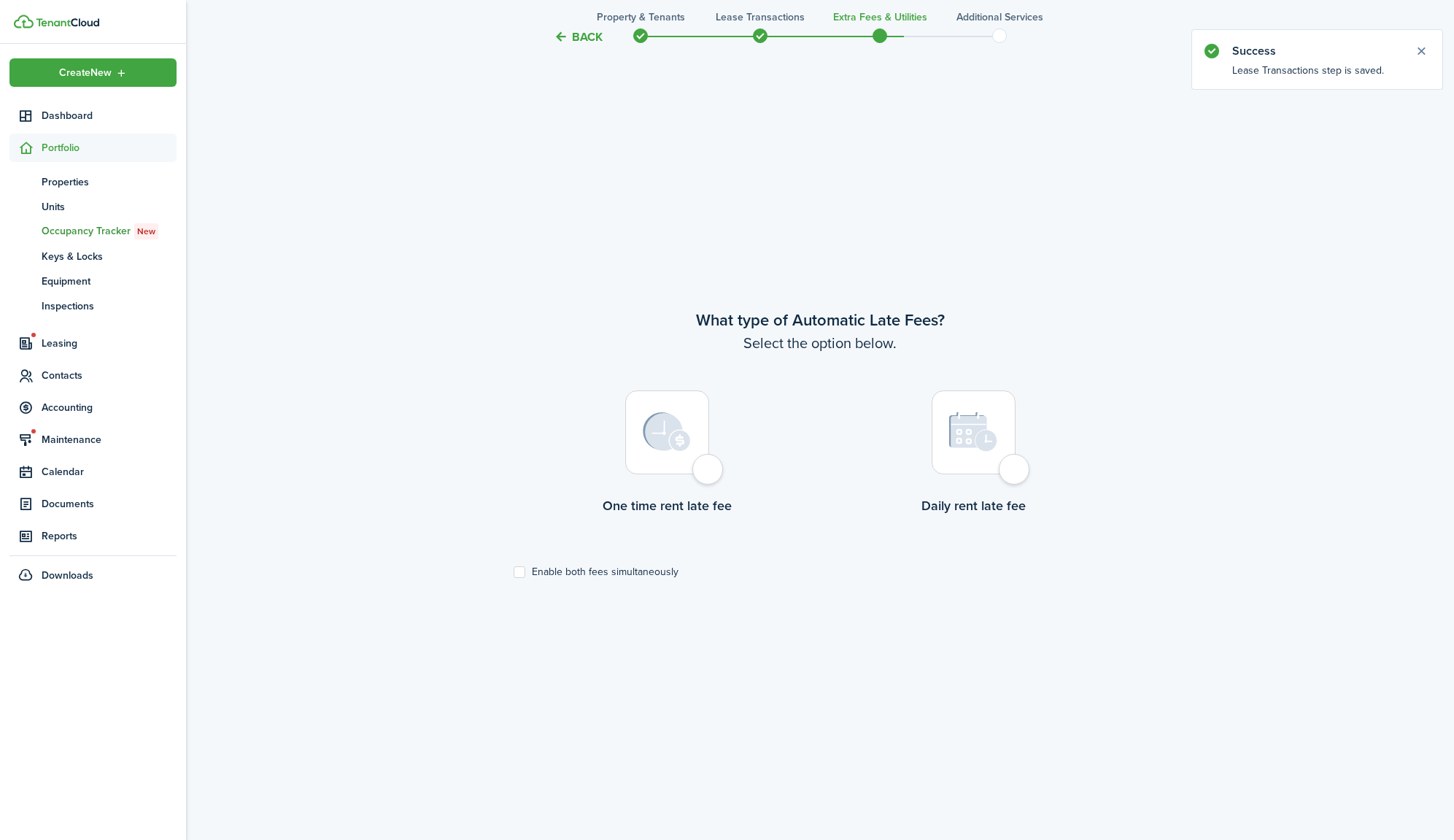
click at [696, 474] on div at bounding box center [667, 432] width 84 height 84
radio input "true"
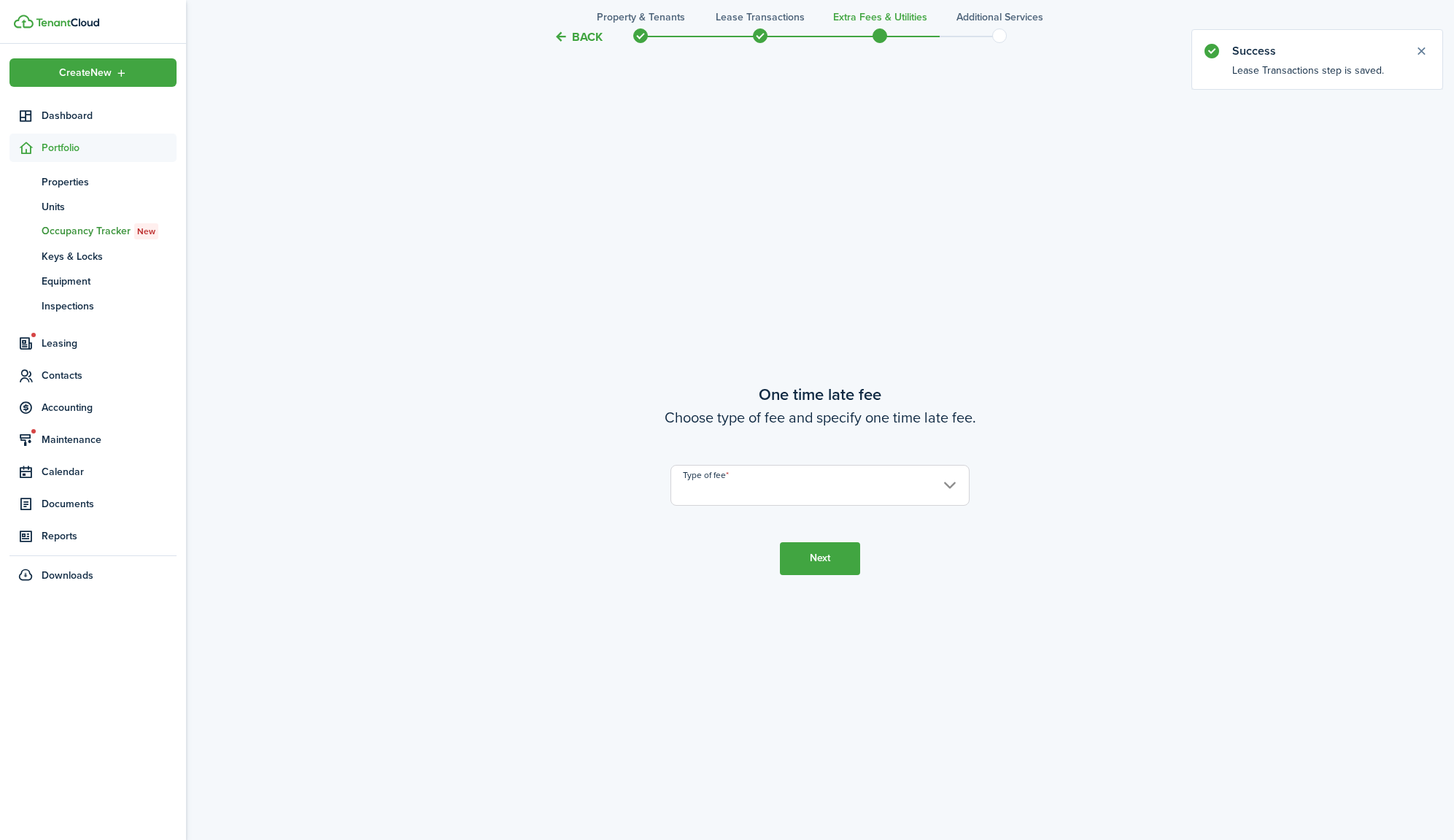
scroll to position [1582, 0]
click at [782, 491] on input "Type of fee" at bounding box center [820, 484] width 300 height 41
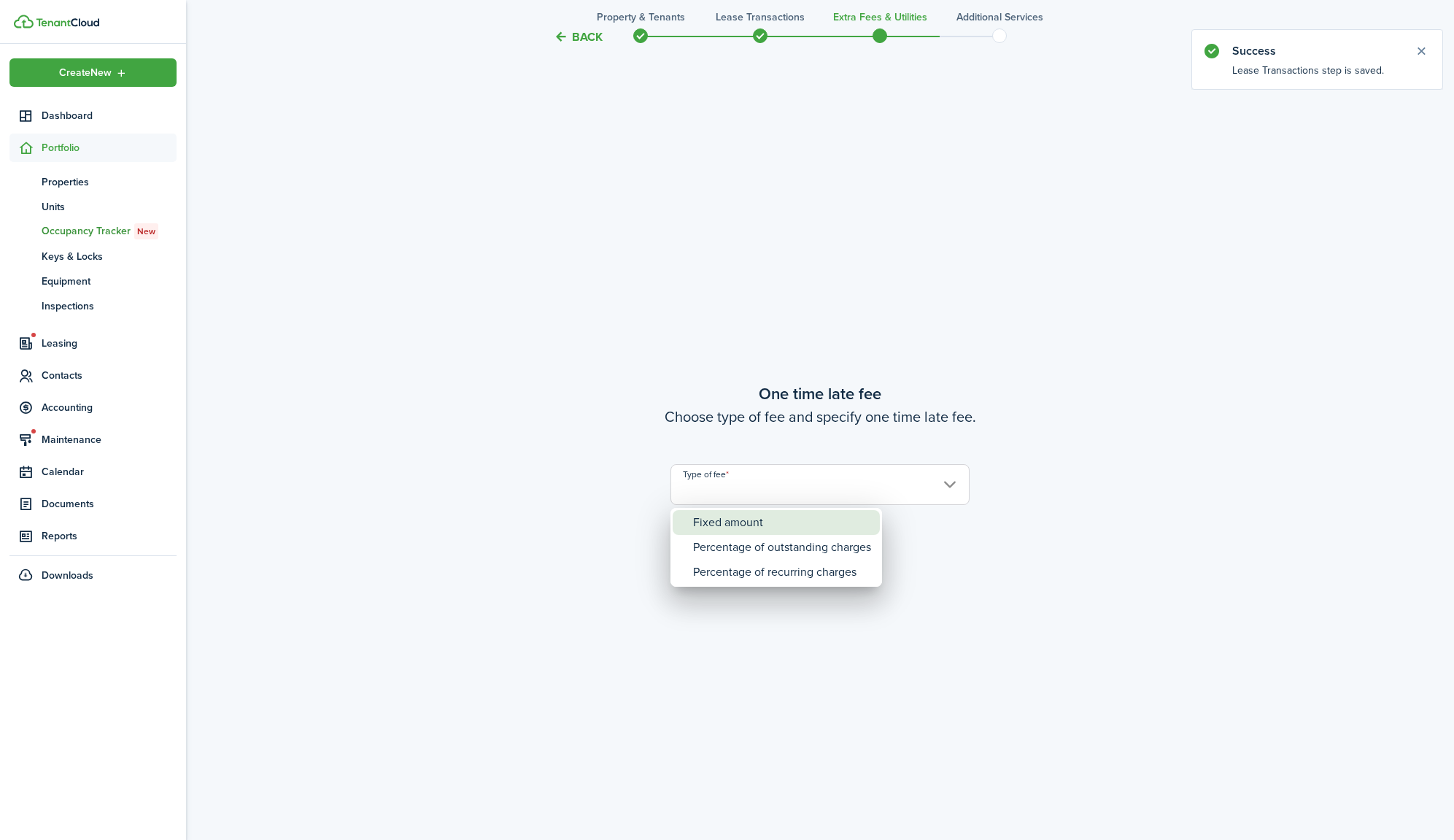
click at [741, 524] on div "Fixed amount" at bounding box center [782, 522] width 178 height 24
type input "Fixed amount"
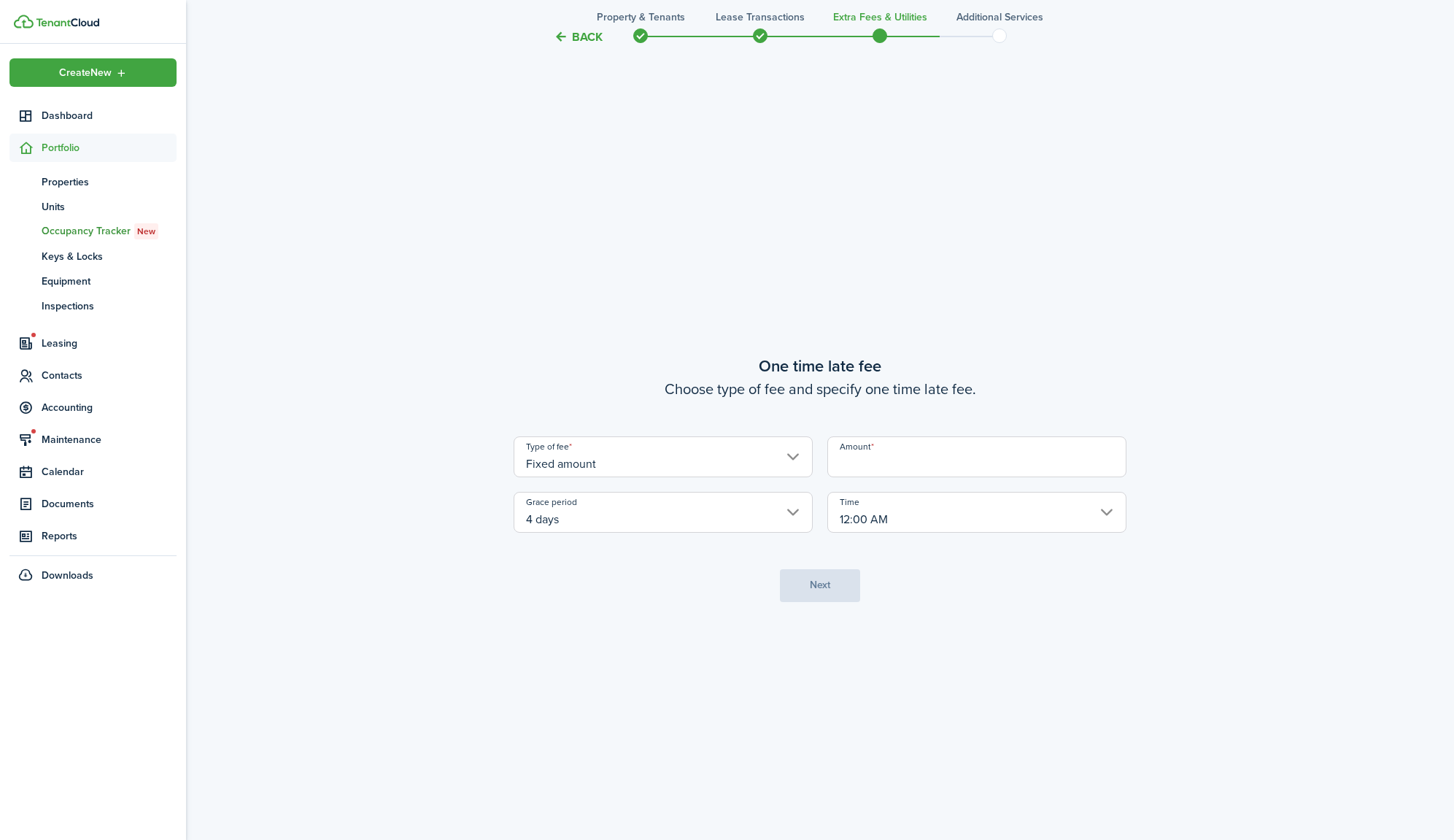
click at [905, 467] on input "Amount" at bounding box center [977, 456] width 300 height 41
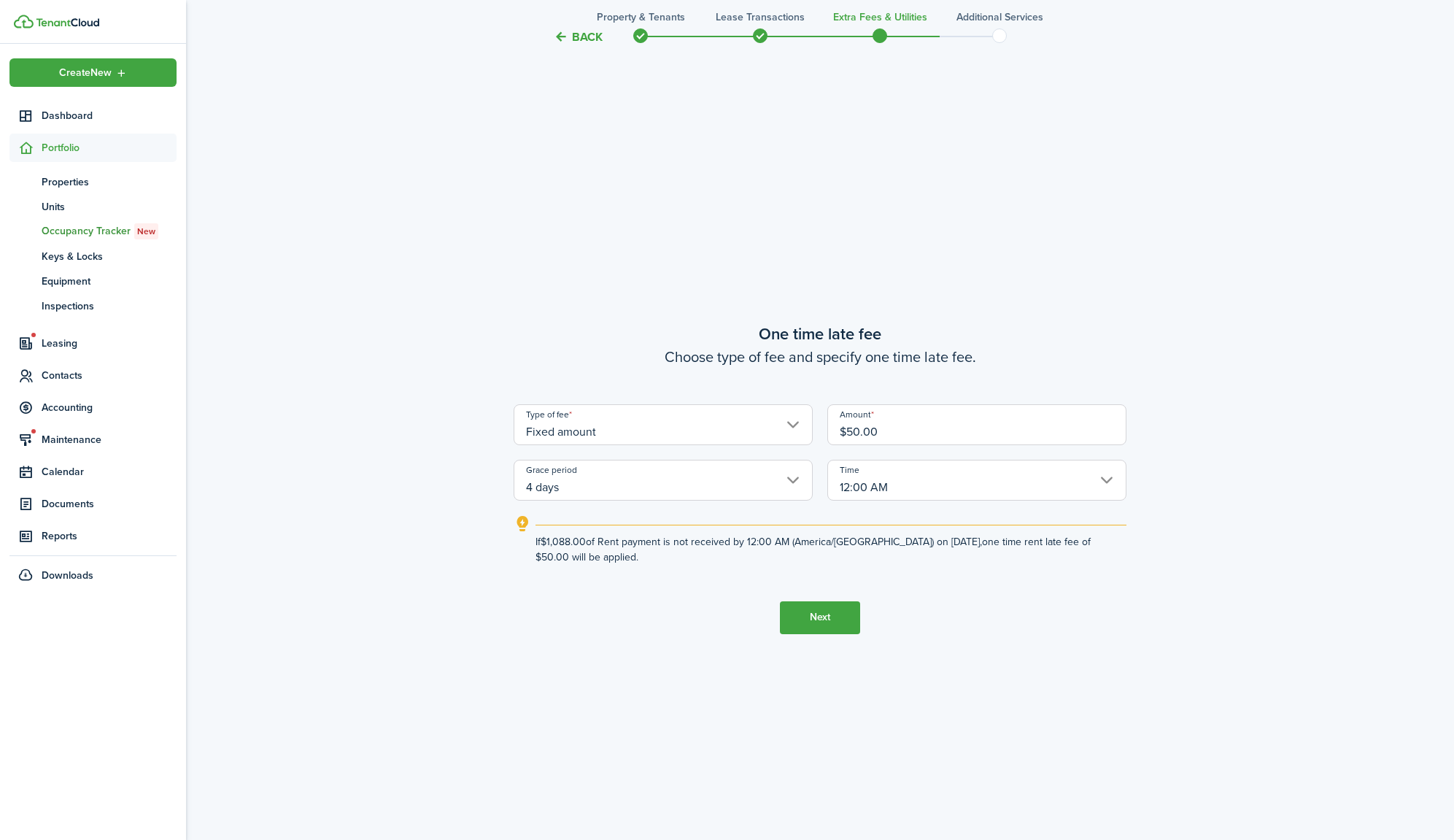
type input "$50.00"
click at [835, 620] on button "Next" at bounding box center [820, 618] width 80 height 33
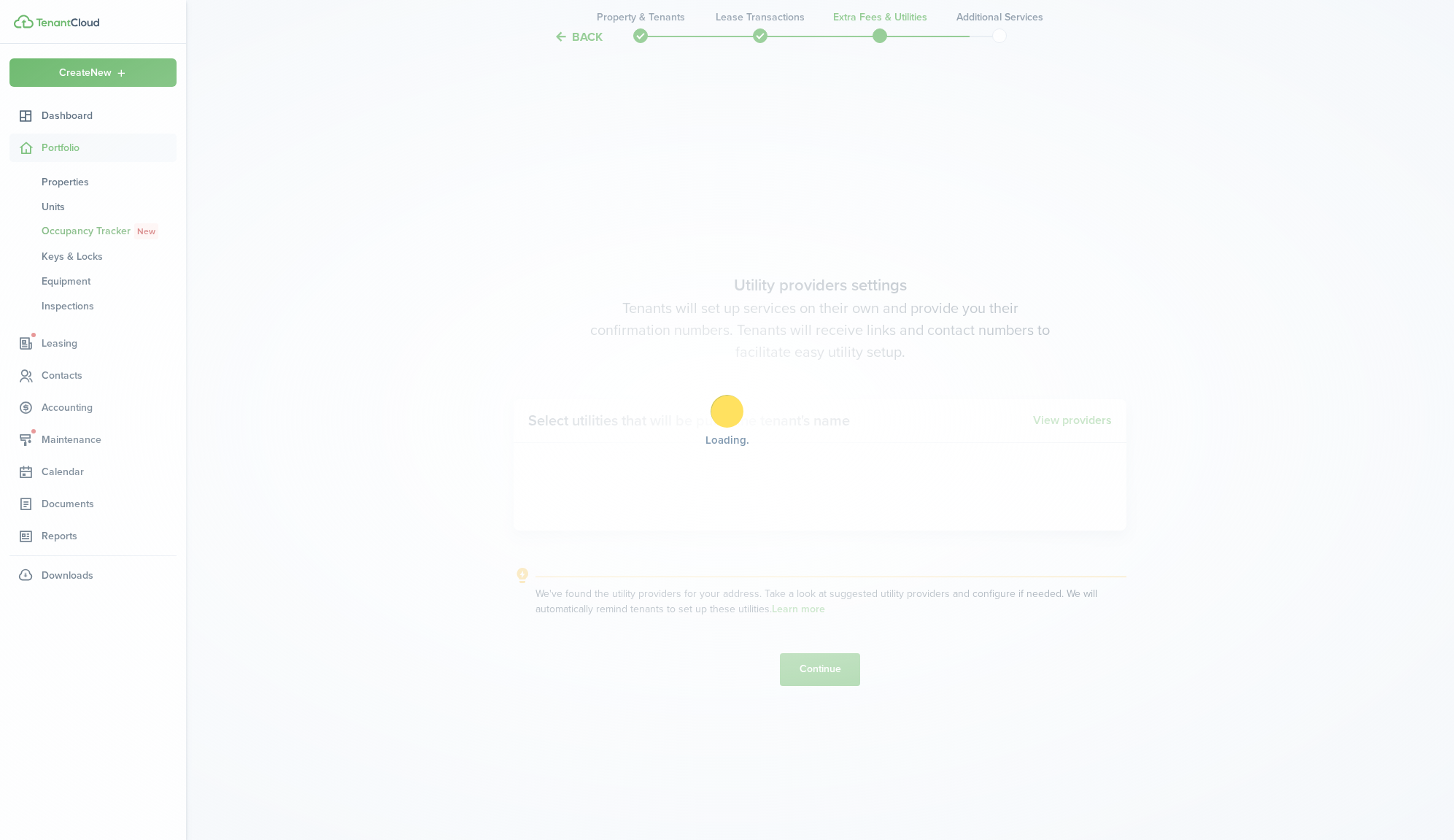
scroll to position [2421, 0]
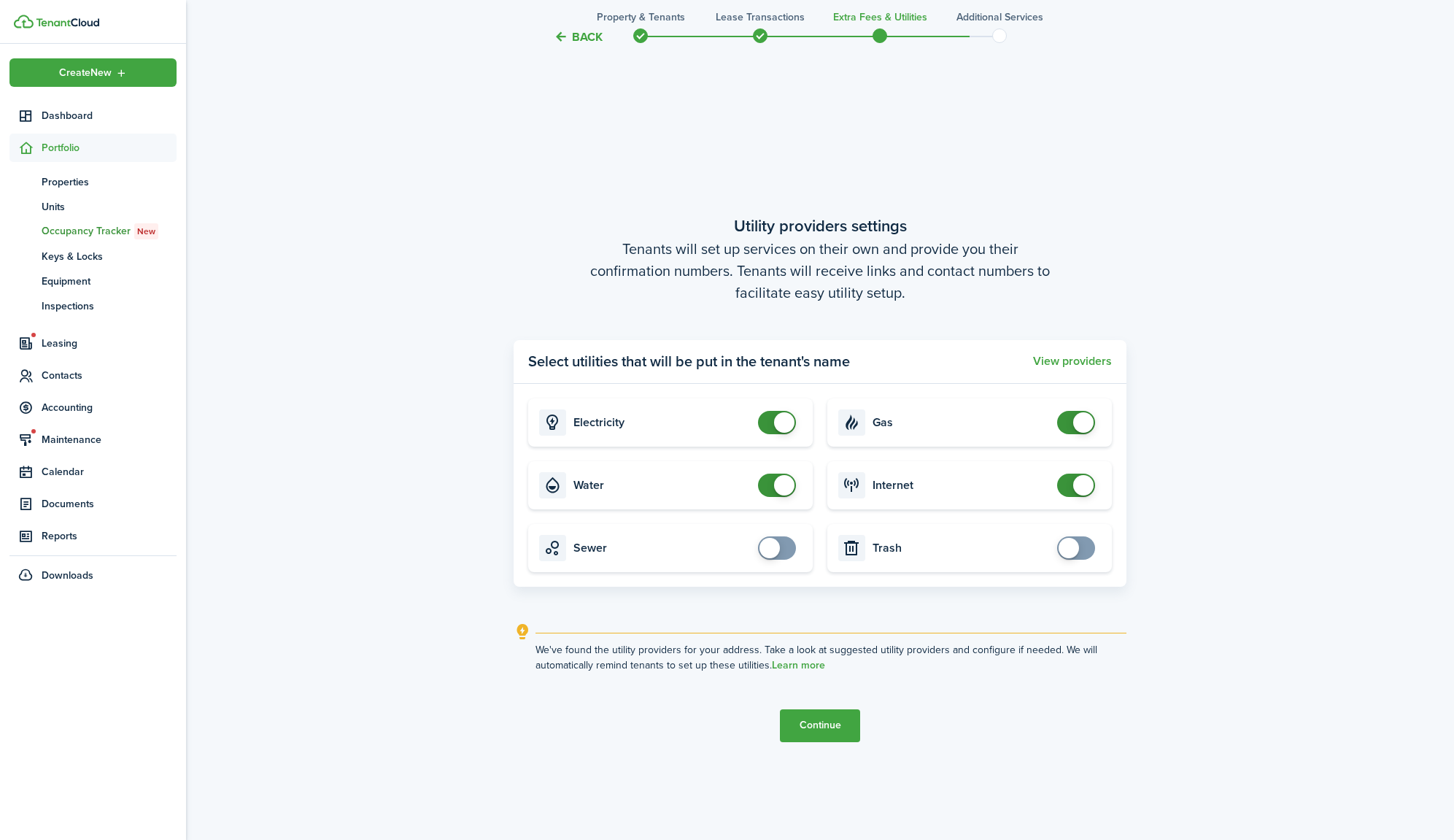
checkbox input "false"
click at [1083, 423] on span at bounding box center [1083, 421] width 20 height 20
click at [835, 728] on button "Continue" at bounding box center [820, 726] width 80 height 33
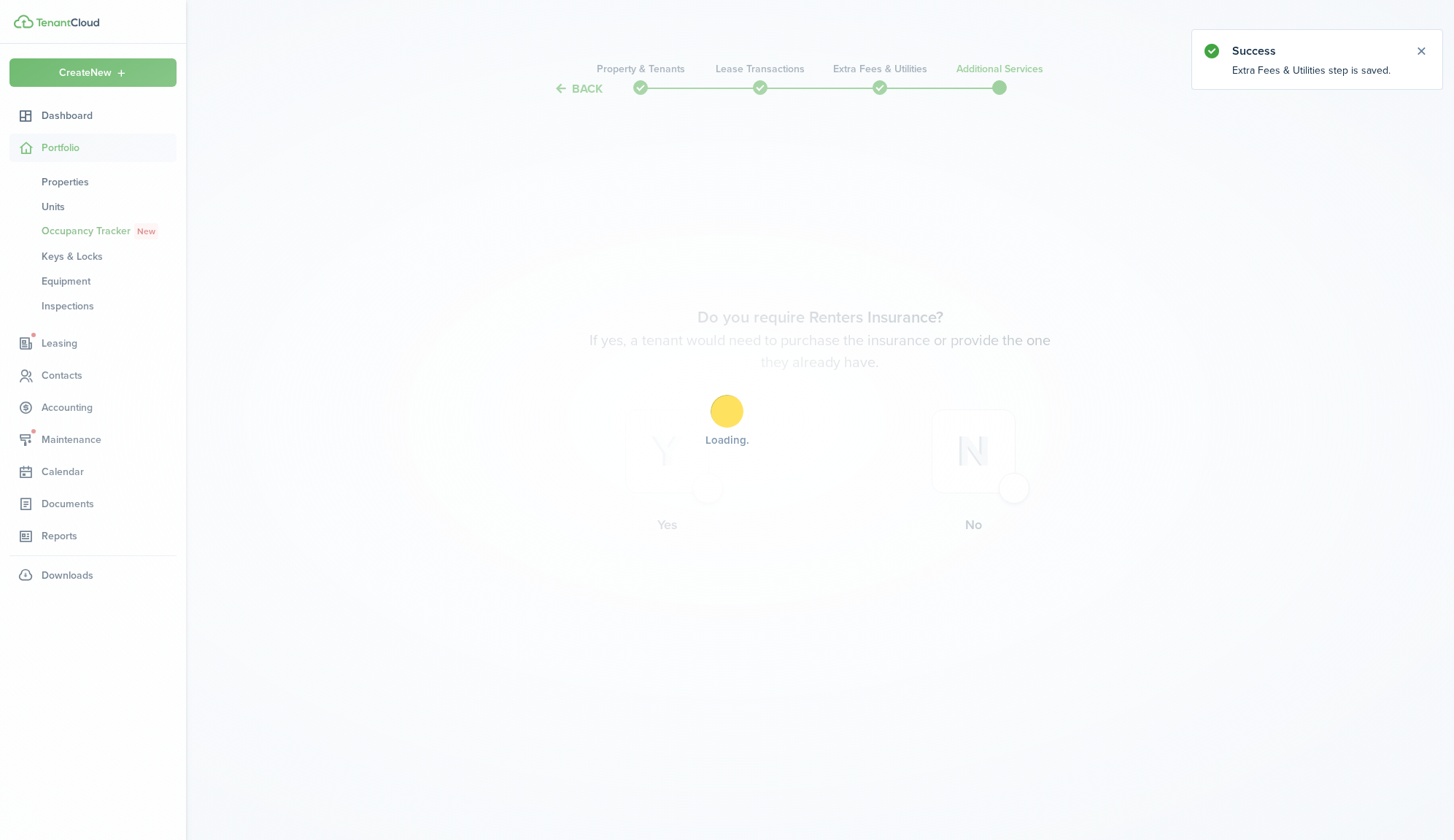
scroll to position [0, 0]
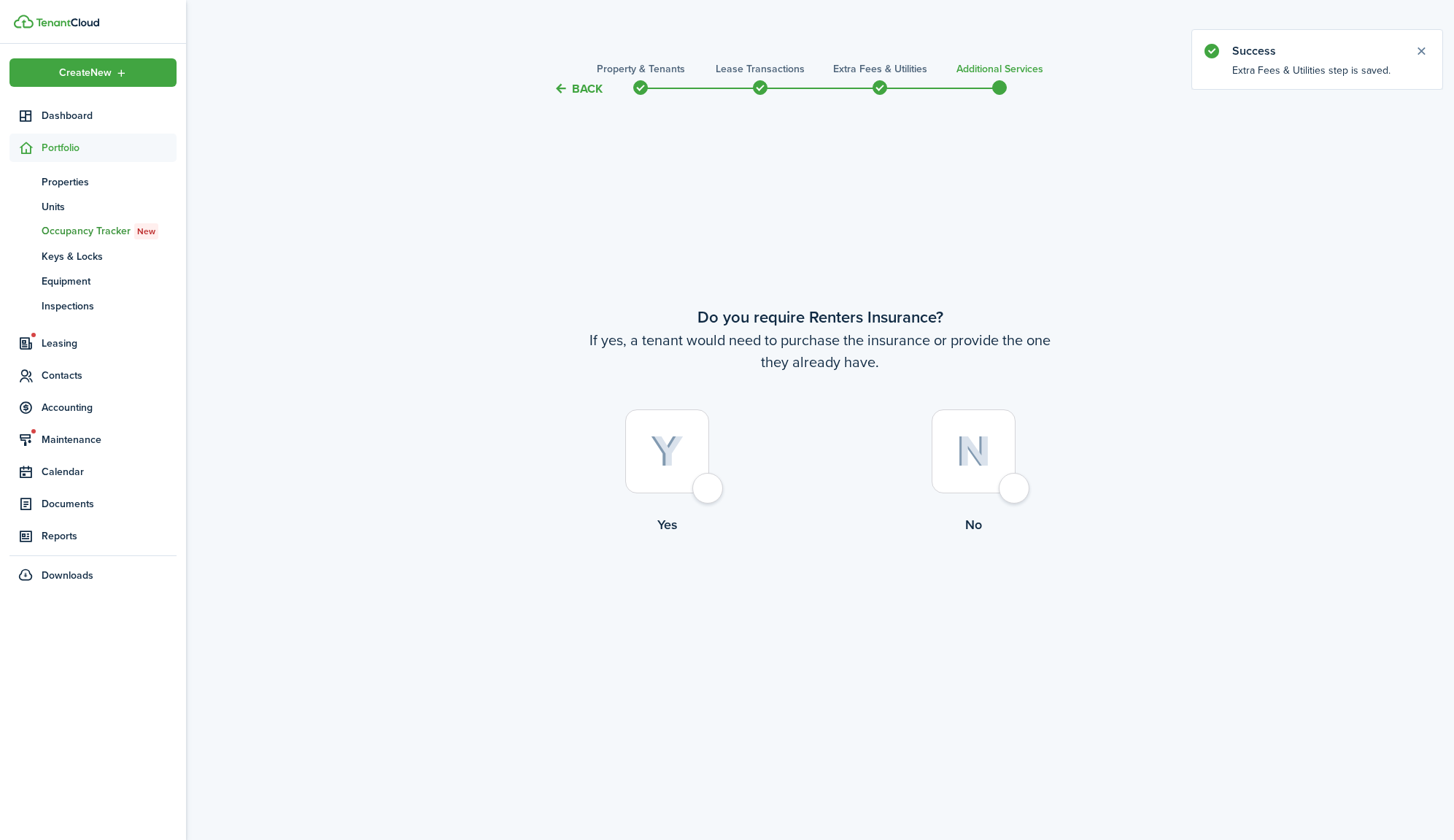
click at [992, 464] on div at bounding box center [973, 451] width 84 height 84
radio input "true"
click at [827, 599] on button "Complete move in" at bounding box center [820, 595] width 107 height 33
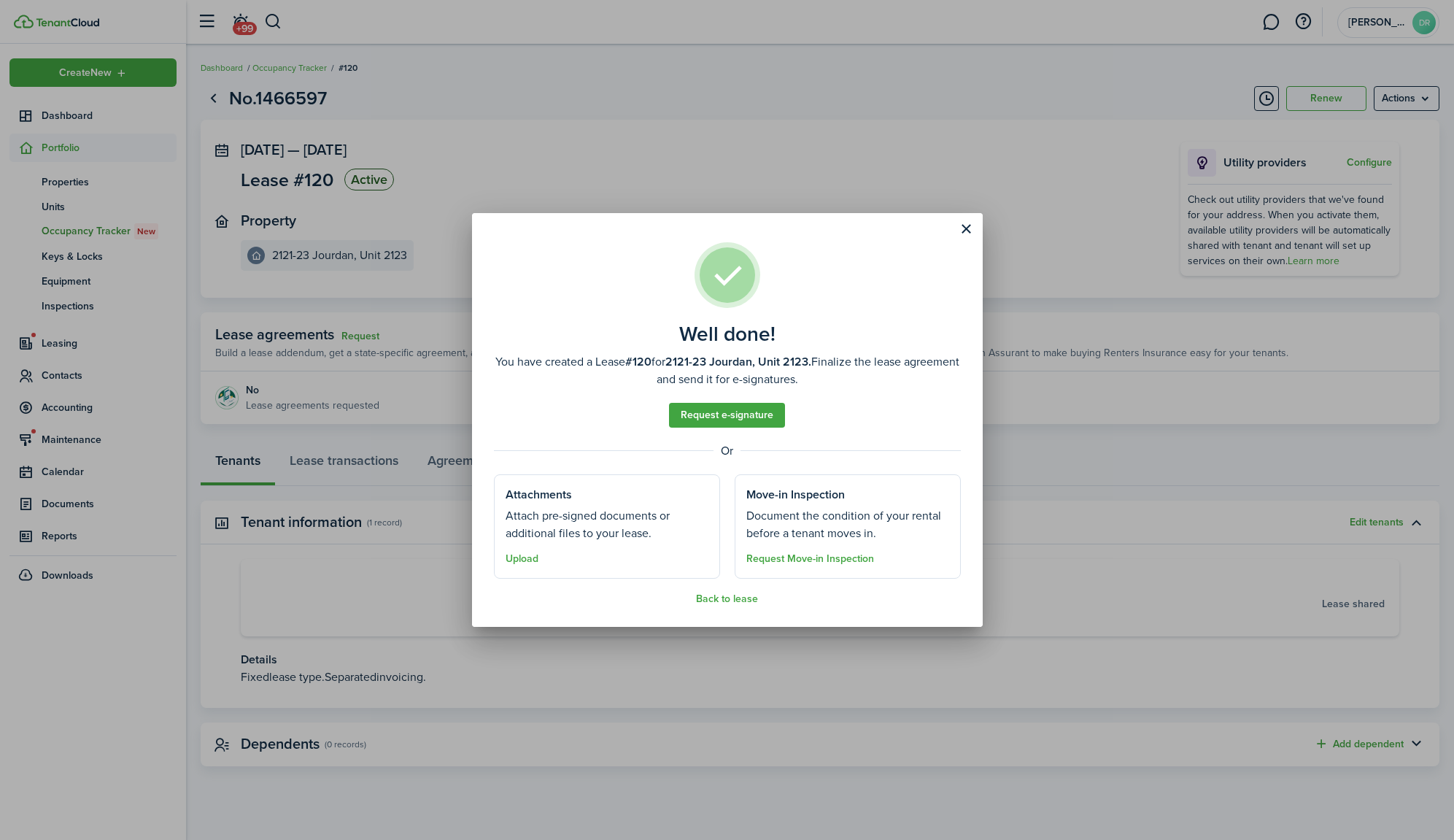
drag, startPoint x: 592, startPoint y: 513, endPoint x: 619, endPoint y: 514, distance: 27.0
click at [592, 513] on well-done-section-description "Attach pre-signed documents or additional files to your lease." at bounding box center [607, 524] width 203 height 35
drag, startPoint x: 515, startPoint y: 556, endPoint x: 548, endPoint y: 557, distance: 33.0
click at [515, 556] on button "Upload" at bounding box center [522, 558] width 33 height 11
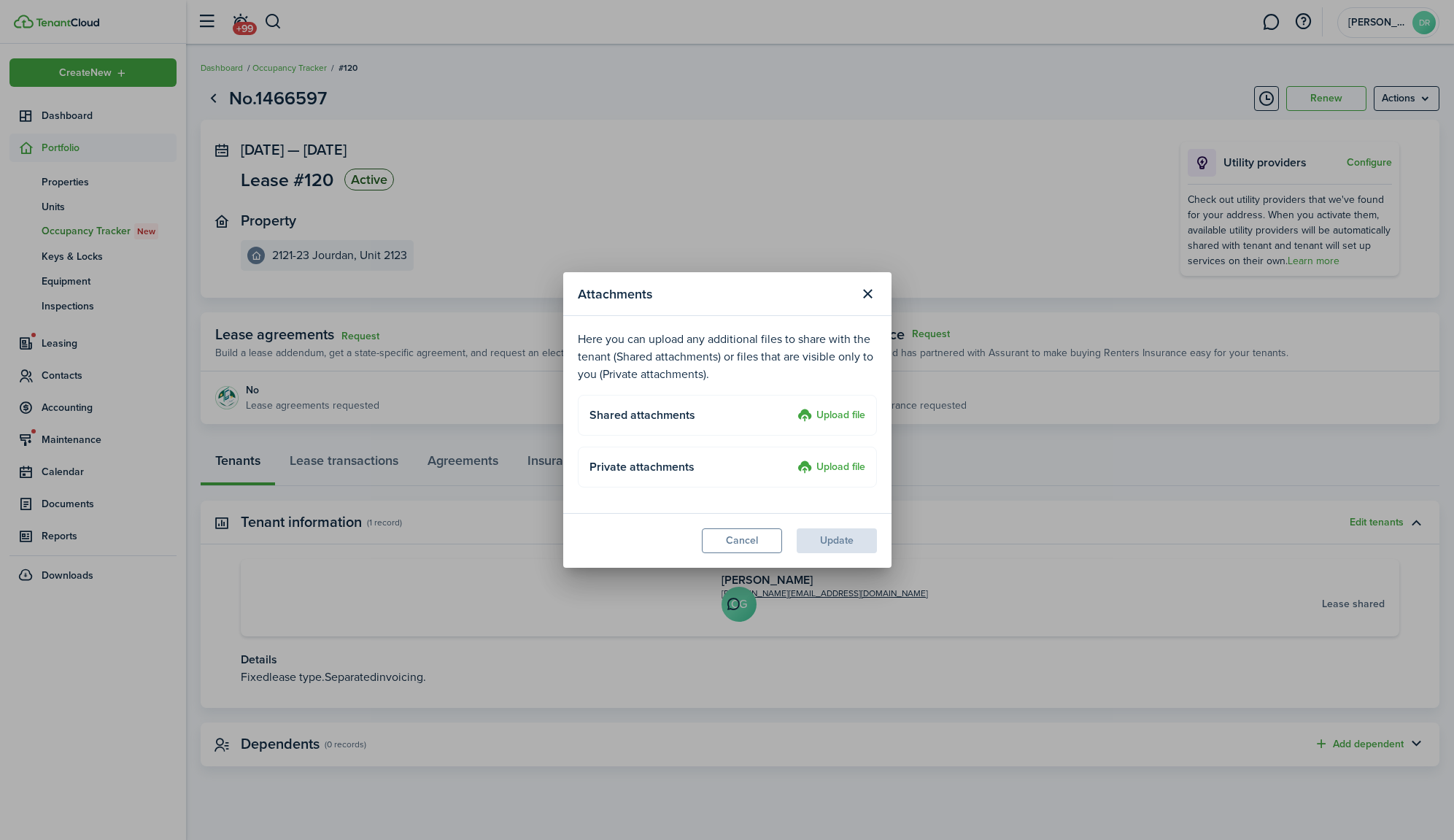
click at [843, 413] on label "Upload file" at bounding box center [831, 416] width 68 height 17
click at [792, 407] on input "Upload file" at bounding box center [792, 407] width 0 height 0
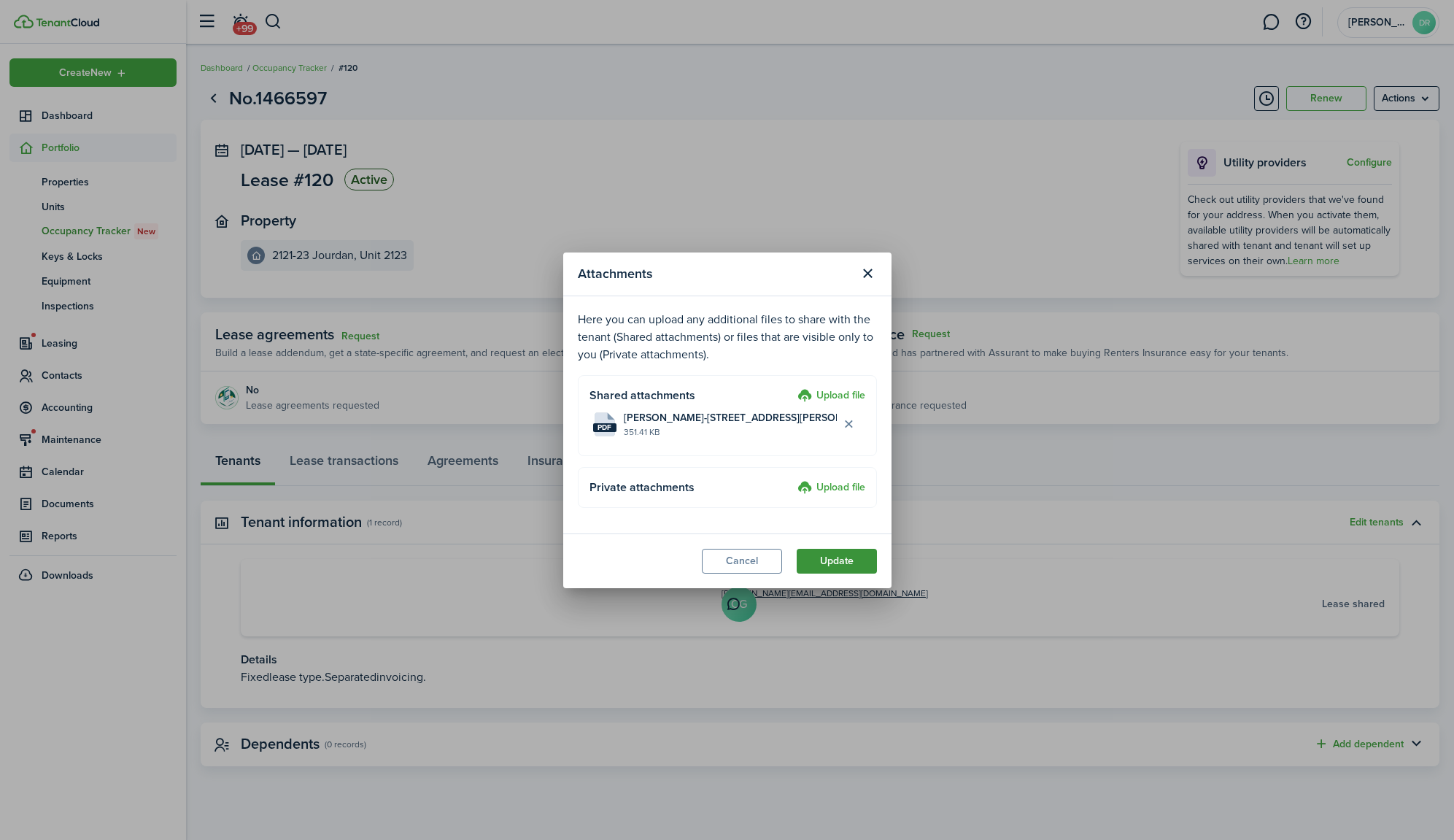
click at [845, 561] on button "Update" at bounding box center [837, 561] width 80 height 24
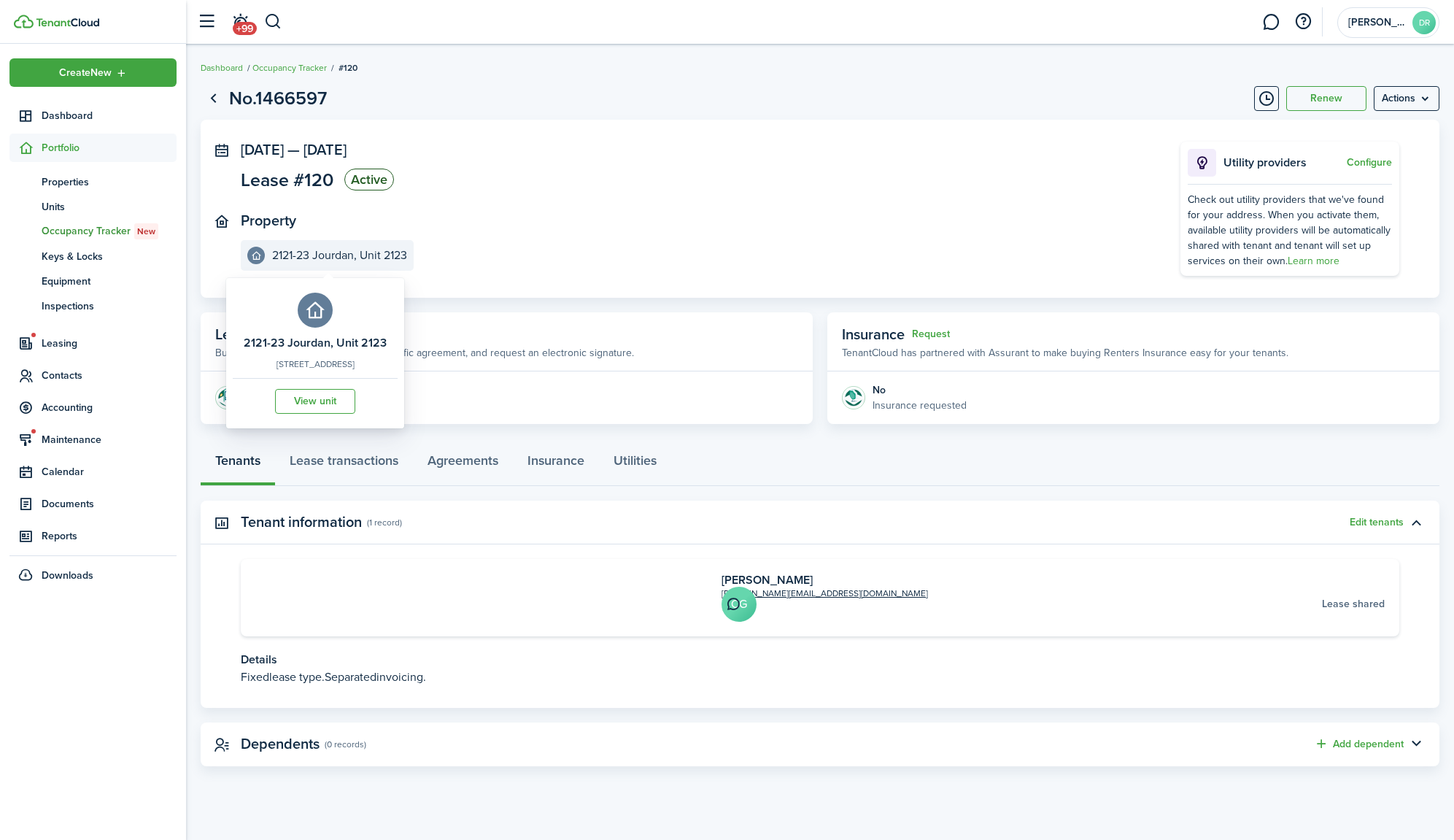
click at [318, 254] on e-details-info-title "2121-23 Jourdan, Unit 2123" at bounding box center [340, 255] width 135 height 13
click at [353, 461] on link "Lease transactions" at bounding box center [344, 464] width 138 height 44
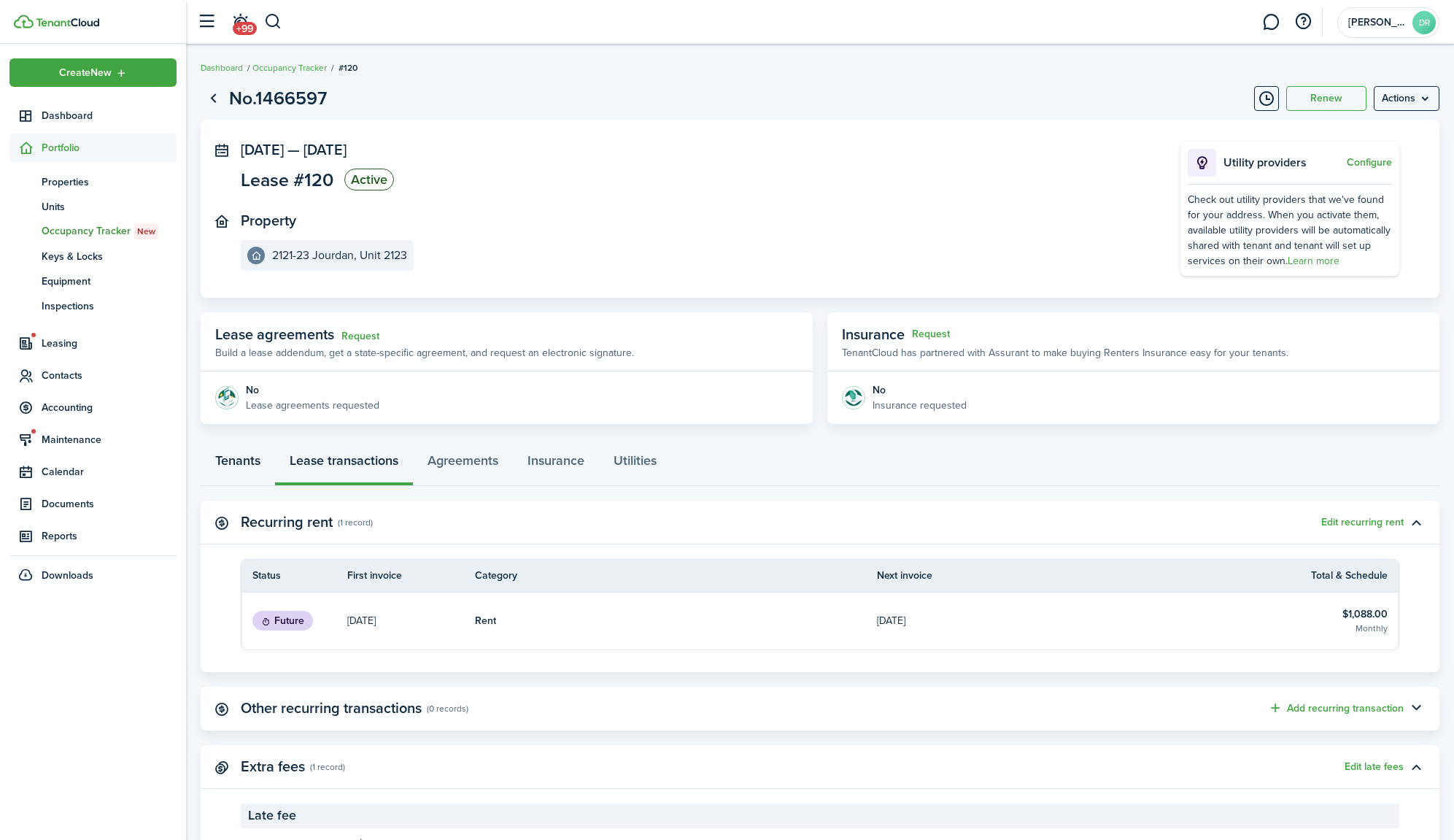
drag, startPoint x: 225, startPoint y: 457, endPoint x: 252, endPoint y: 453, distance: 27.3
click at [225, 457] on link "Tenants" at bounding box center [237, 464] width 74 height 44
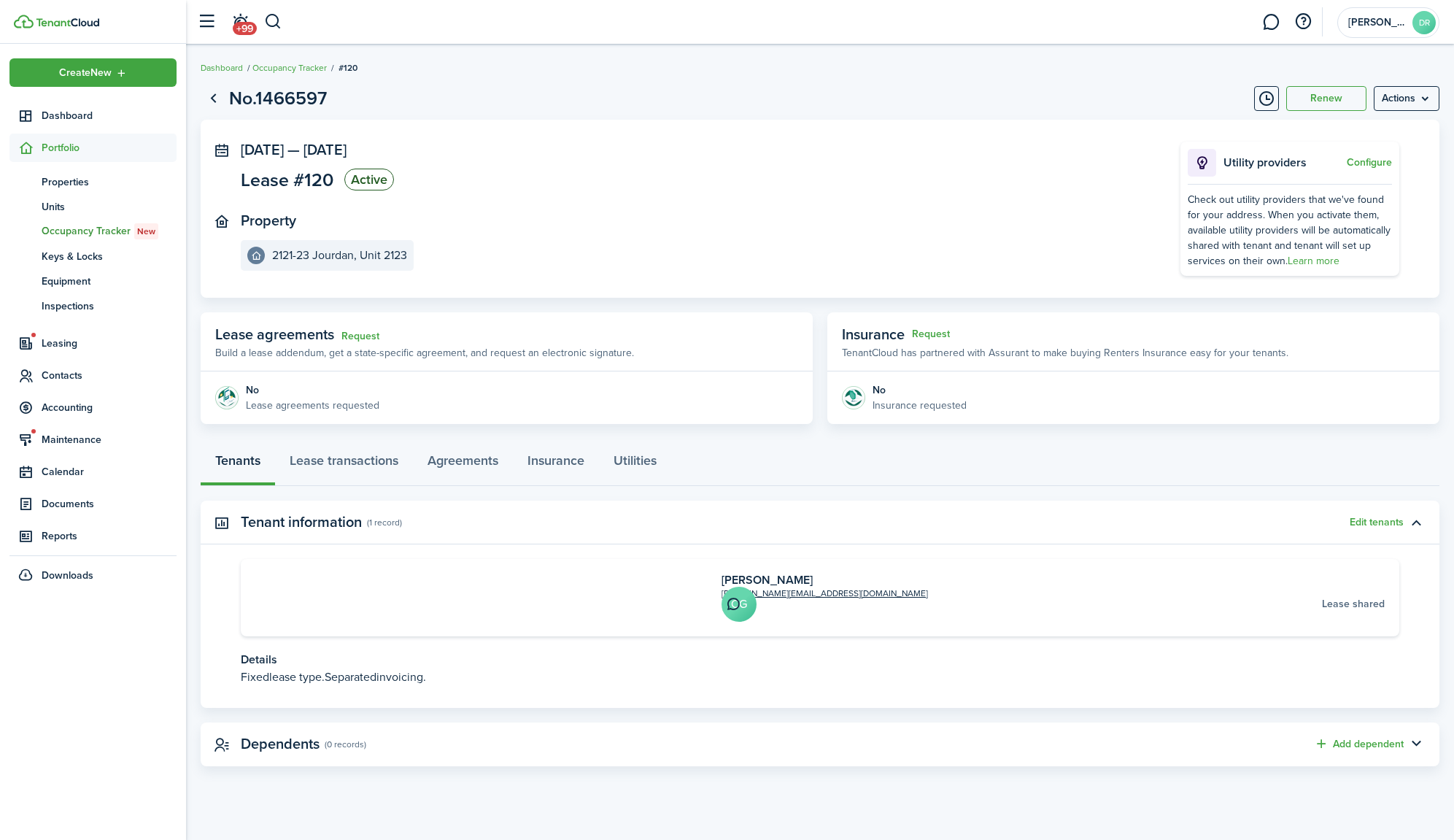
click at [247, 583] on card "[DOMAIN_NAME][EMAIL_ADDRESS][DOMAIN_NAME] [PERSON_NAME] CG Lease shared" at bounding box center [820, 597] width 1159 height 77
click at [722, 587] on avatar-text "CG" at bounding box center [739, 604] width 35 height 35
click at [722, 592] on avatar-text "CG" at bounding box center [739, 604] width 35 height 35
click at [213, 101] on link "Go back" at bounding box center [212, 98] width 24 height 24
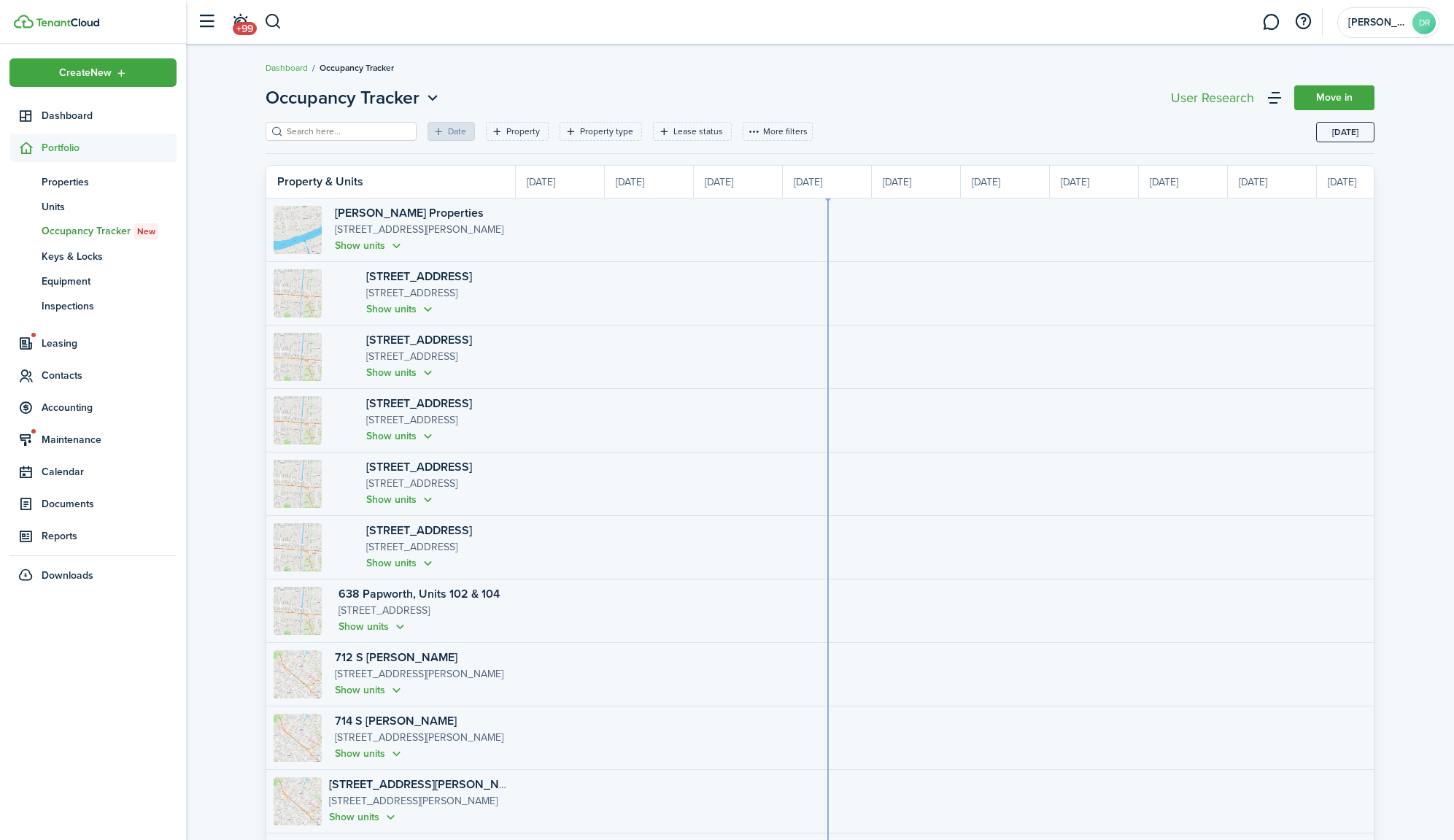
scroll to position [0, 267]
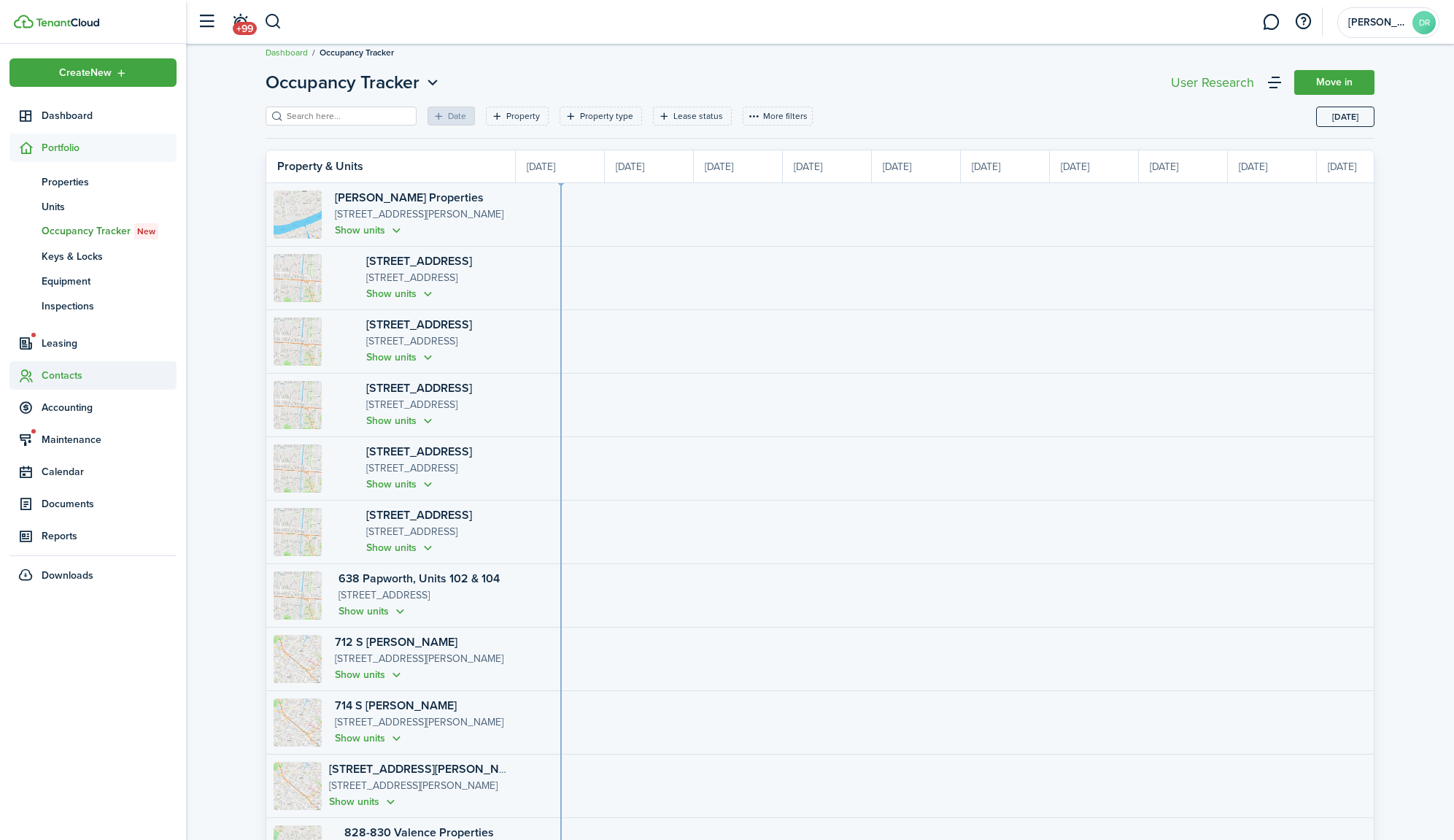
click at [54, 377] on span "Contacts" at bounding box center [109, 375] width 135 height 16
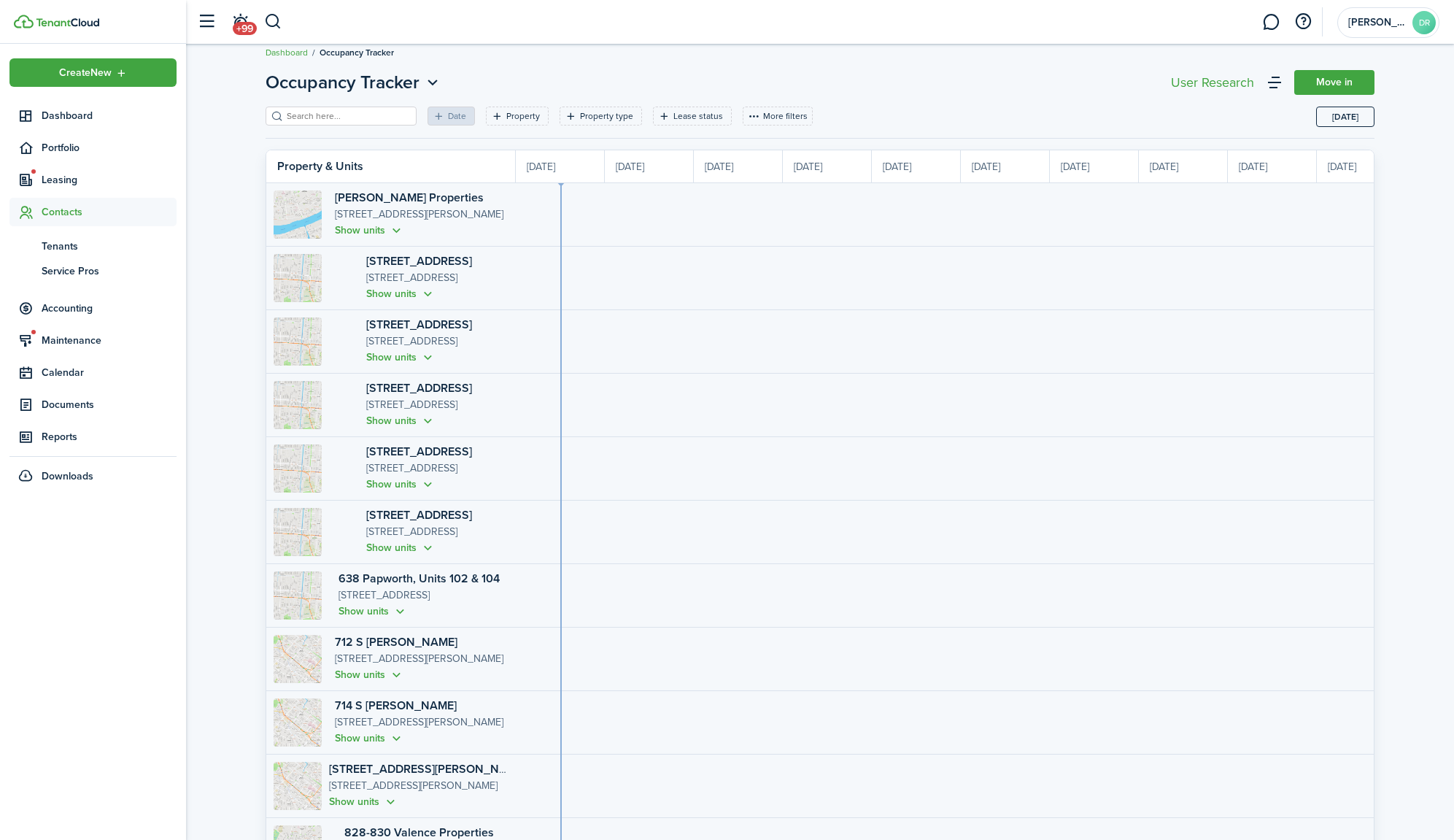
scroll to position [21, 0]
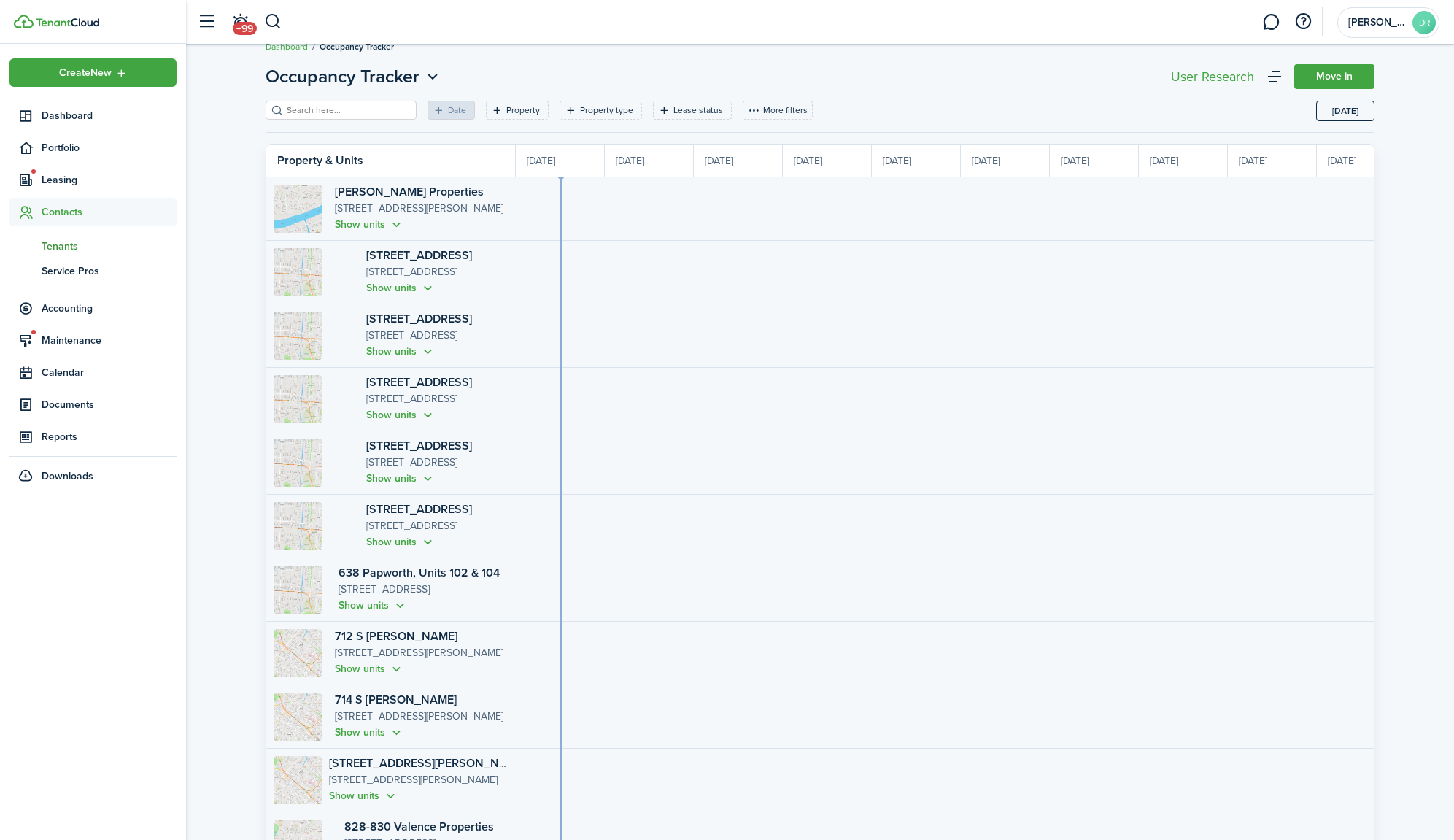
click at [57, 245] on span "Tenants" at bounding box center [109, 246] width 135 height 16
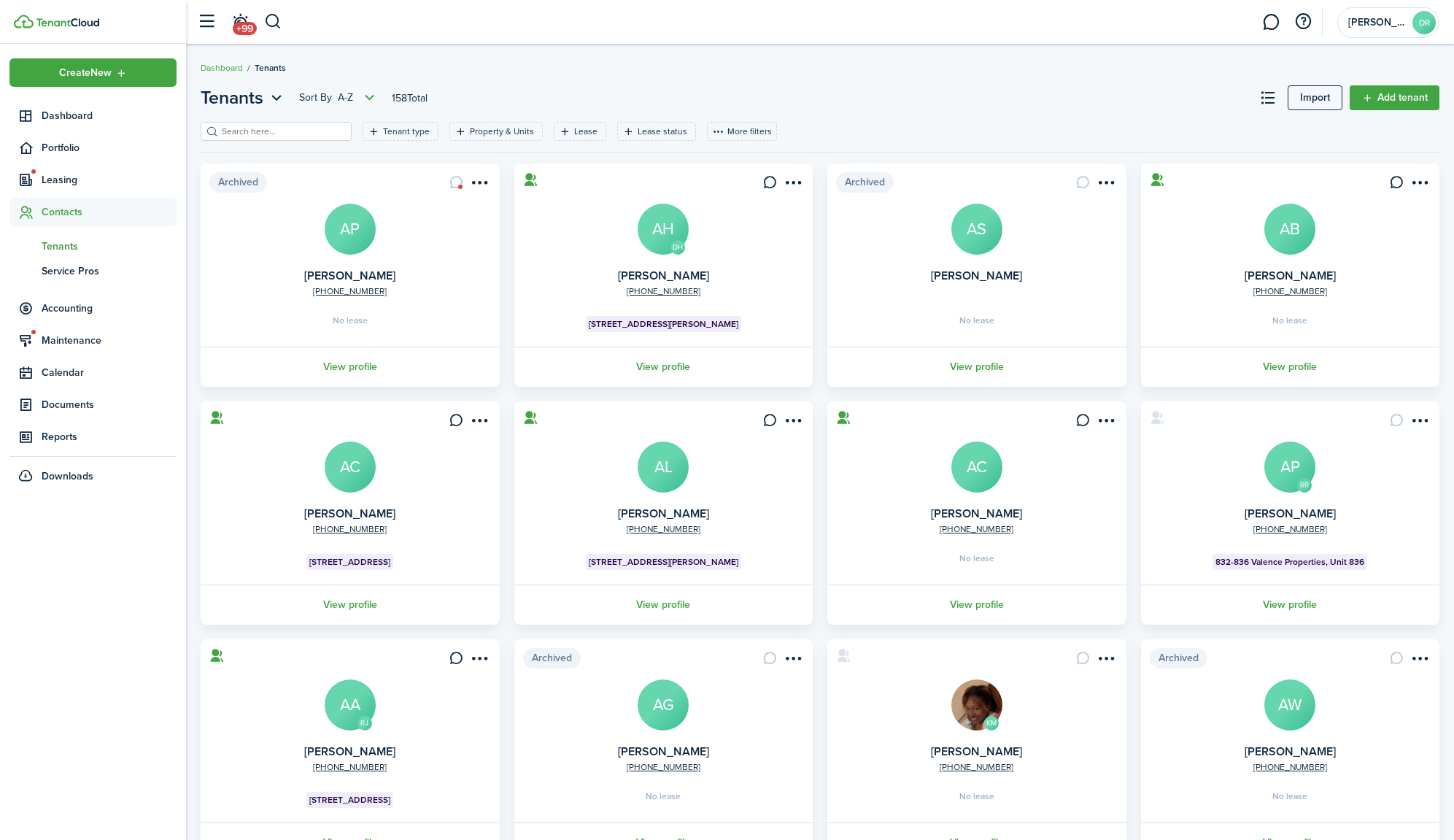
click at [263, 132] on input "search" at bounding box center [282, 131] width 128 height 14
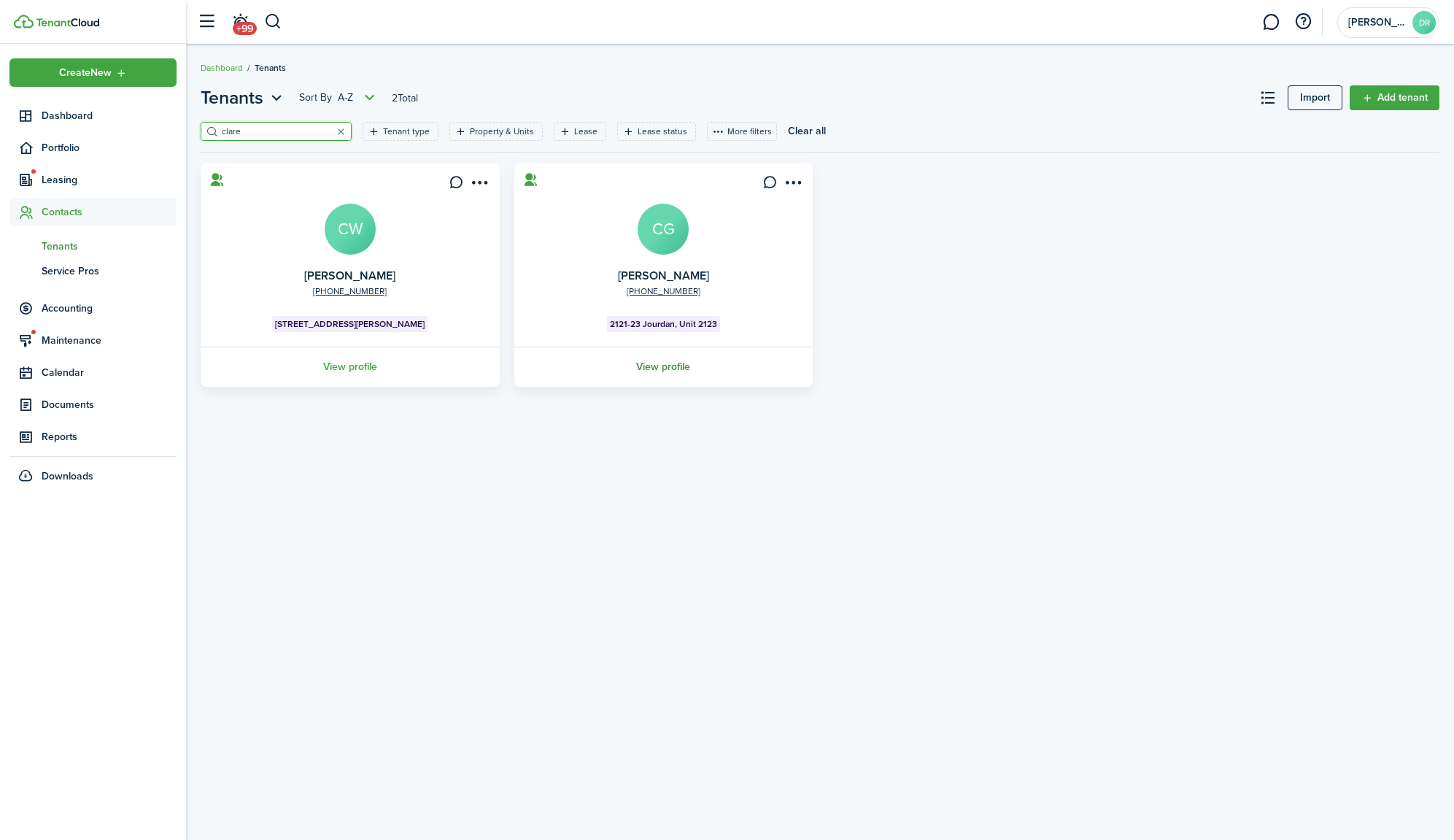
type input "clare"
click at [664, 364] on link "View profile" at bounding box center [663, 366] width 304 height 40
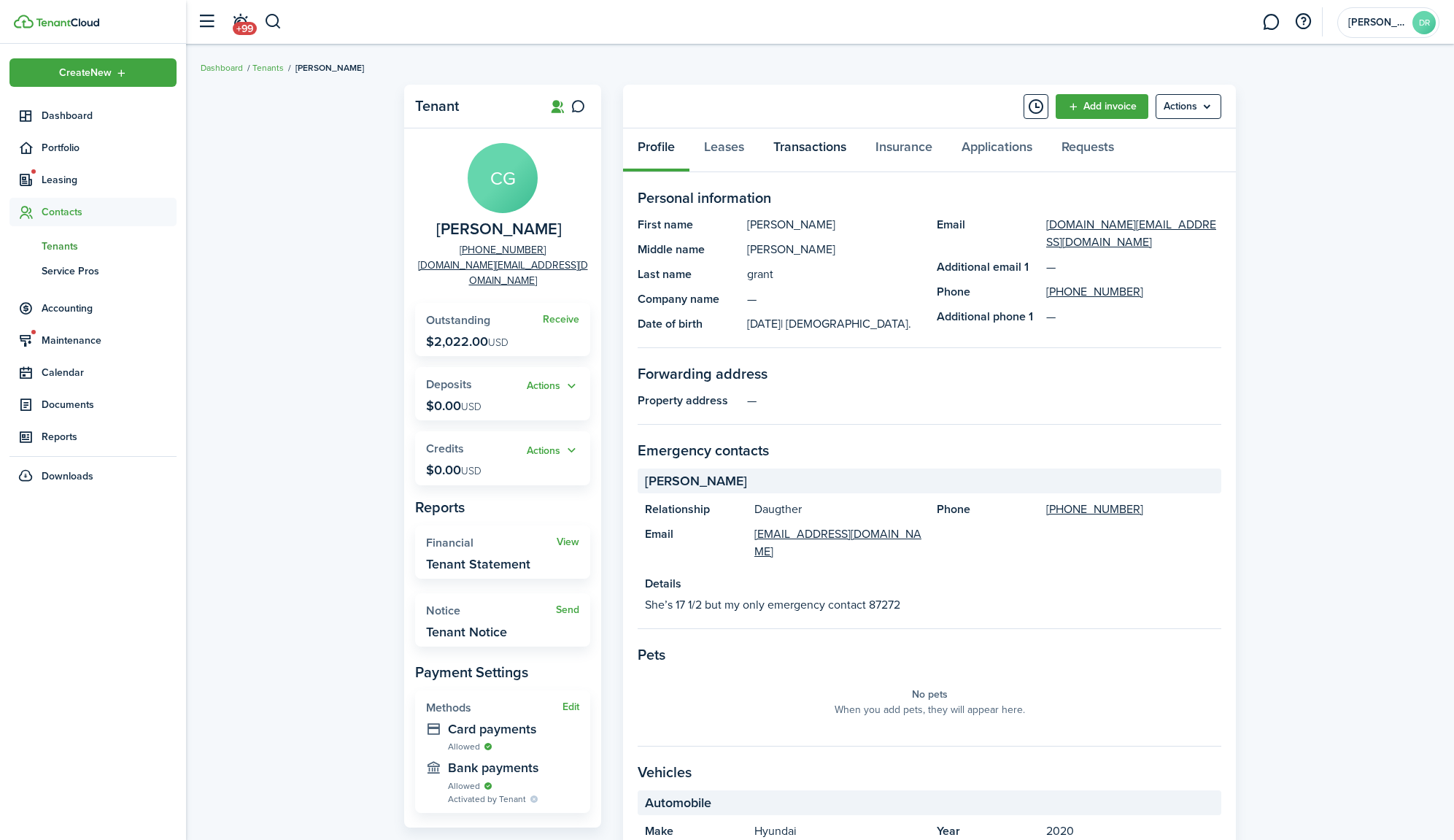
click at [807, 151] on link "Transactions" at bounding box center [810, 150] width 102 height 44
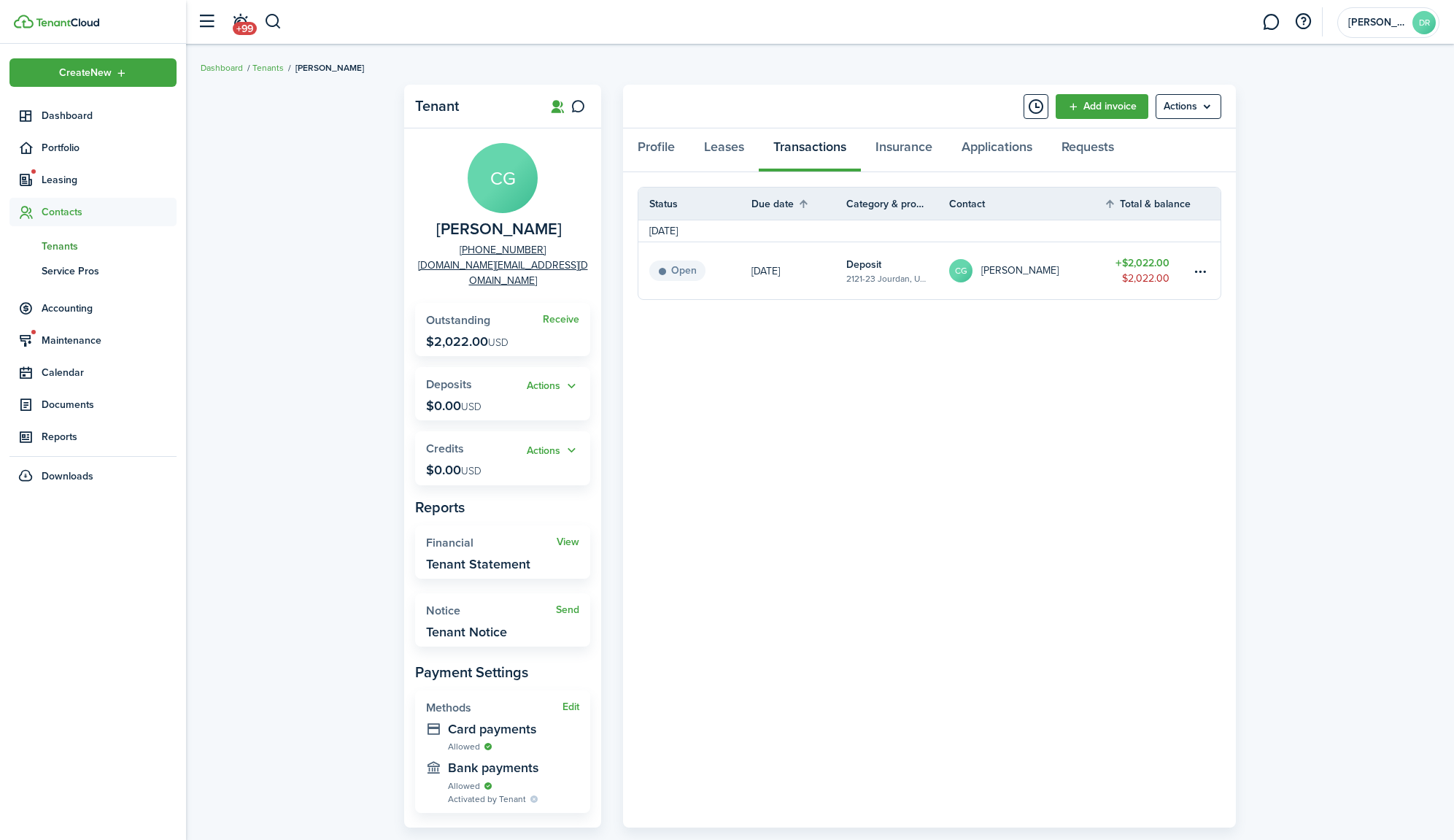
click at [1085, 268] on link "CG [PERSON_NAME]" at bounding box center [1027, 270] width 155 height 57
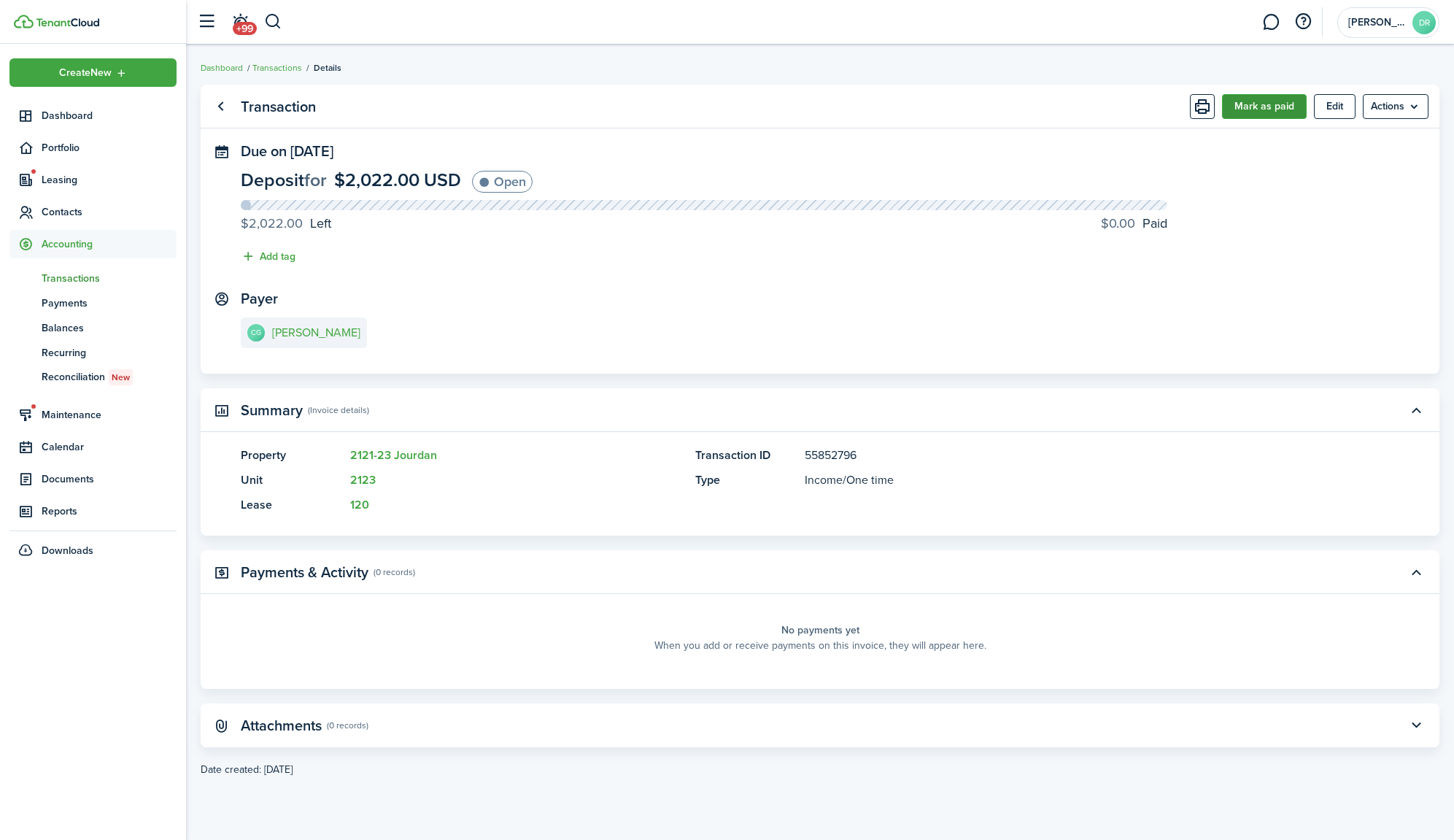
click at [1268, 108] on button "Mark as paid" at bounding box center [1264, 106] width 84 height 24
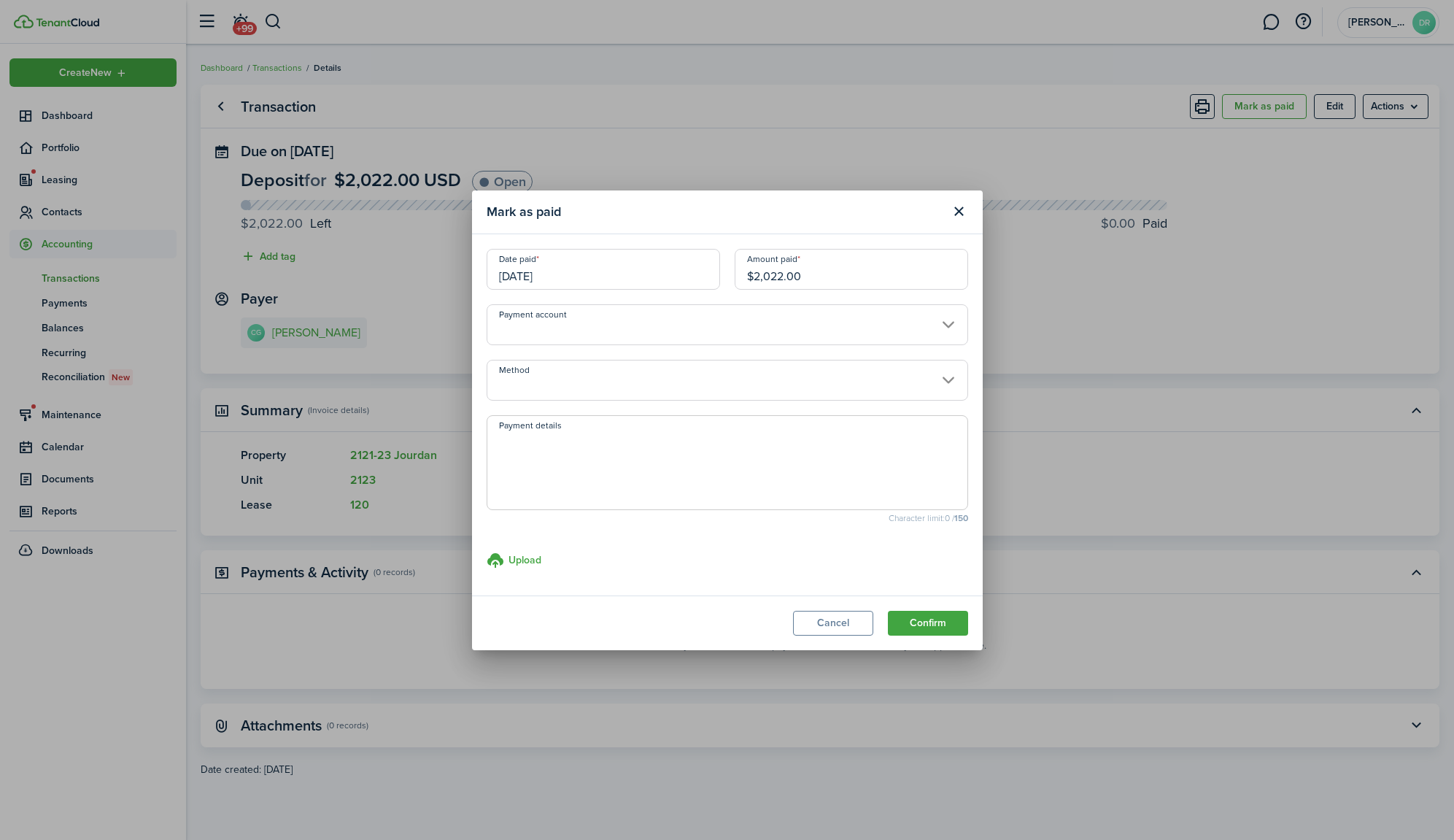
click at [606, 278] on input "[DATE]" at bounding box center [603, 269] width 233 height 41
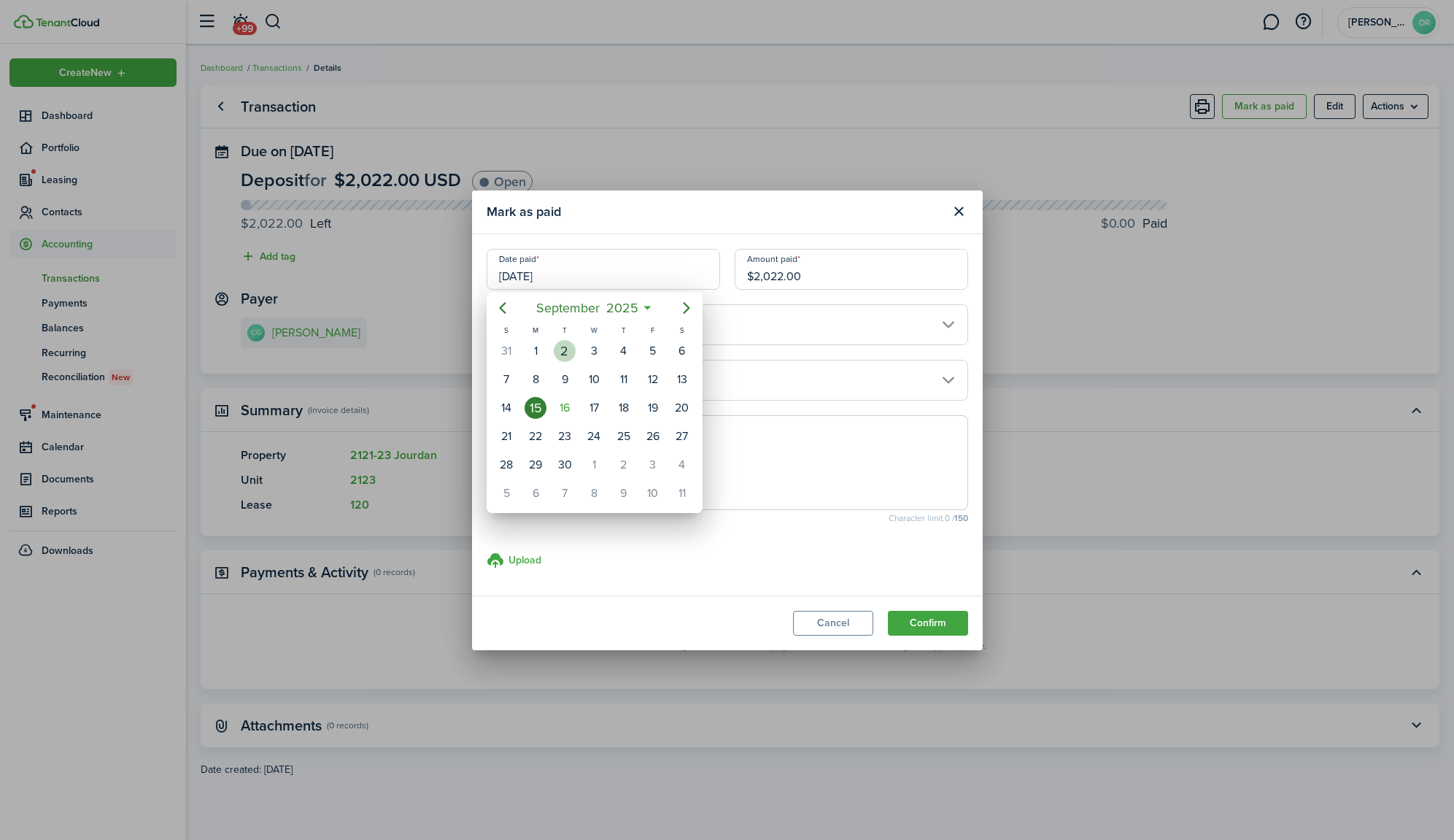
click at [561, 350] on div "2" at bounding box center [564, 351] width 22 height 22
type input "[DATE]"
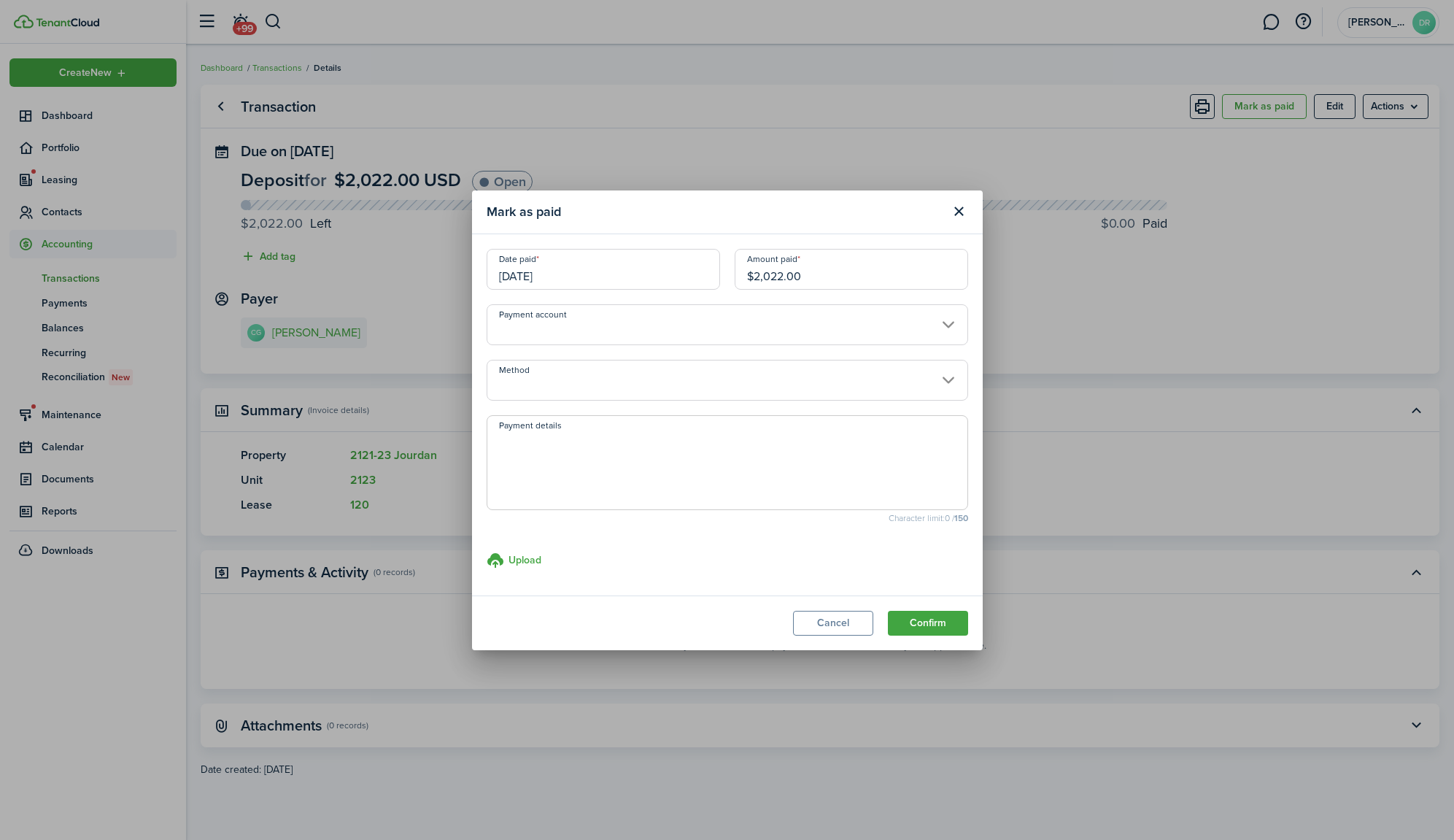
drag, startPoint x: 757, startPoint y: 277, endPoint x: 872, endPoint y: 274, distance: 115.0
click at [872, 274] on input "$2,022.00" at bounding box center [852, 269] width 233 height 41
type input "$1,095.00"
click at [605, 337] on input "Payment account" at bounding box center [727, 324] width 481 height 41
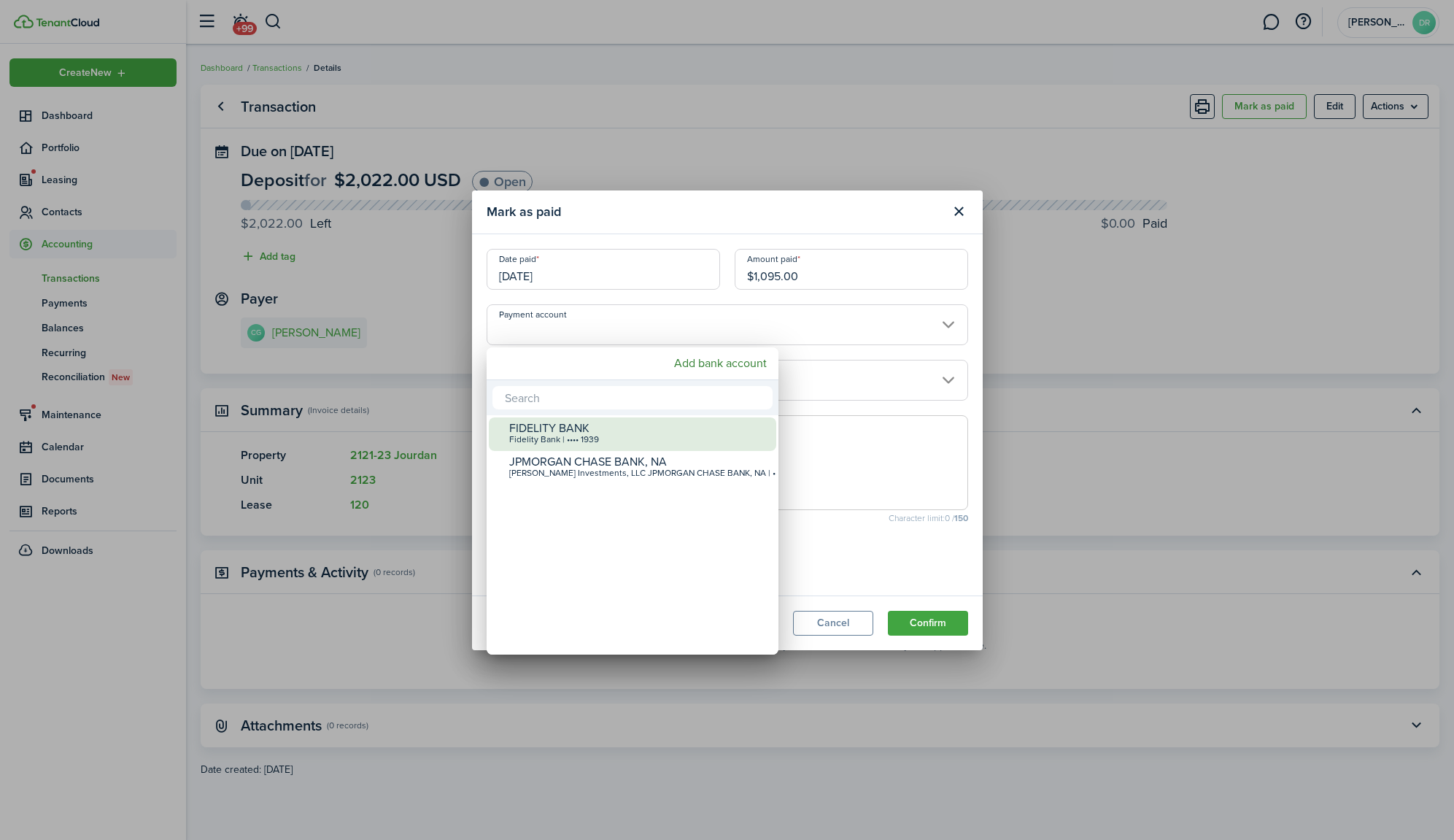
click at [549, 422] on div "FIDELITY BANK" at bounding box center [638, 427] width 259 height 13
type input "•••• •••• •••• 1939"
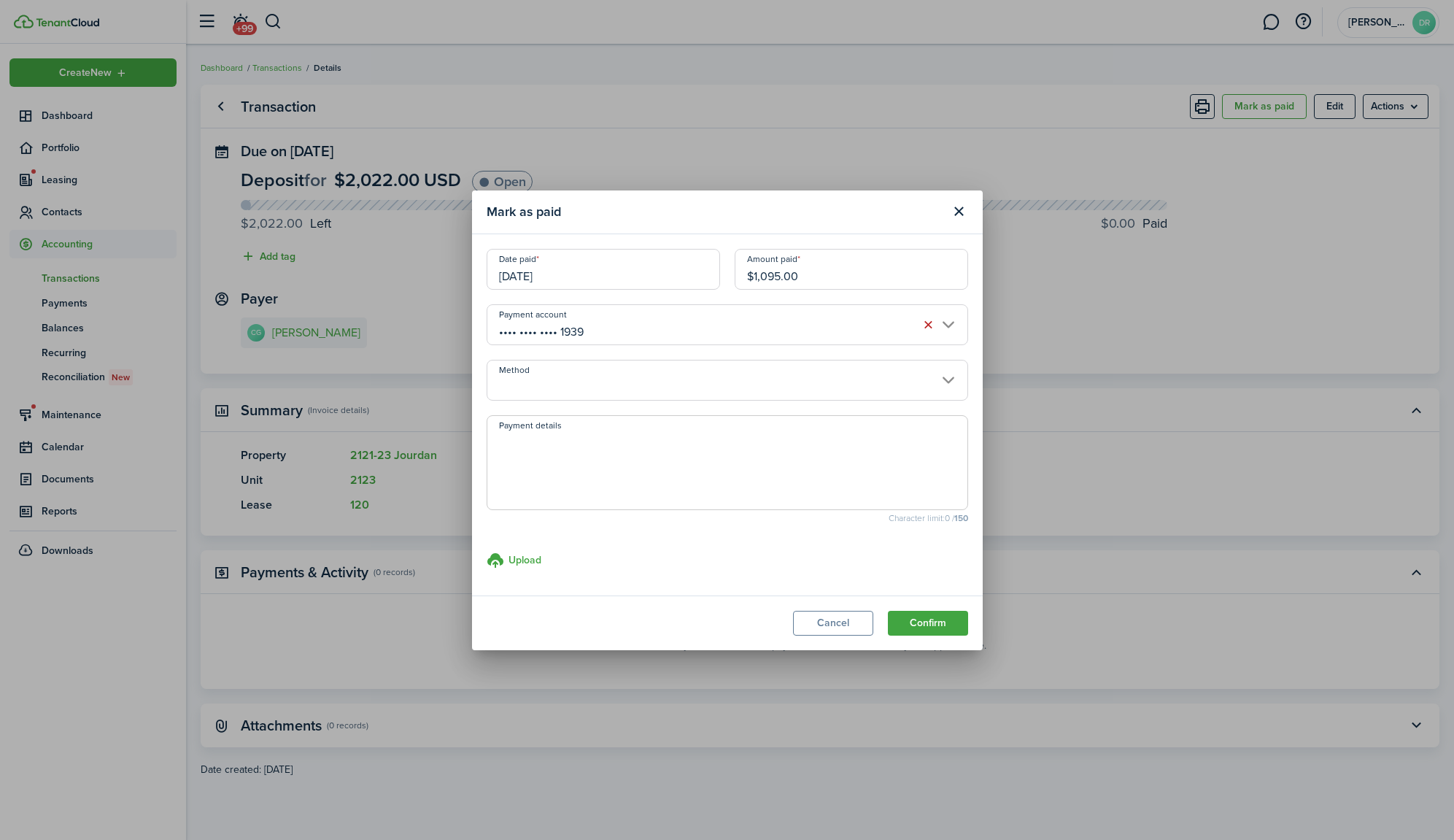
click at [930, 623] on button "Confirm" at bounding box center [928, 622] width 80 height 24
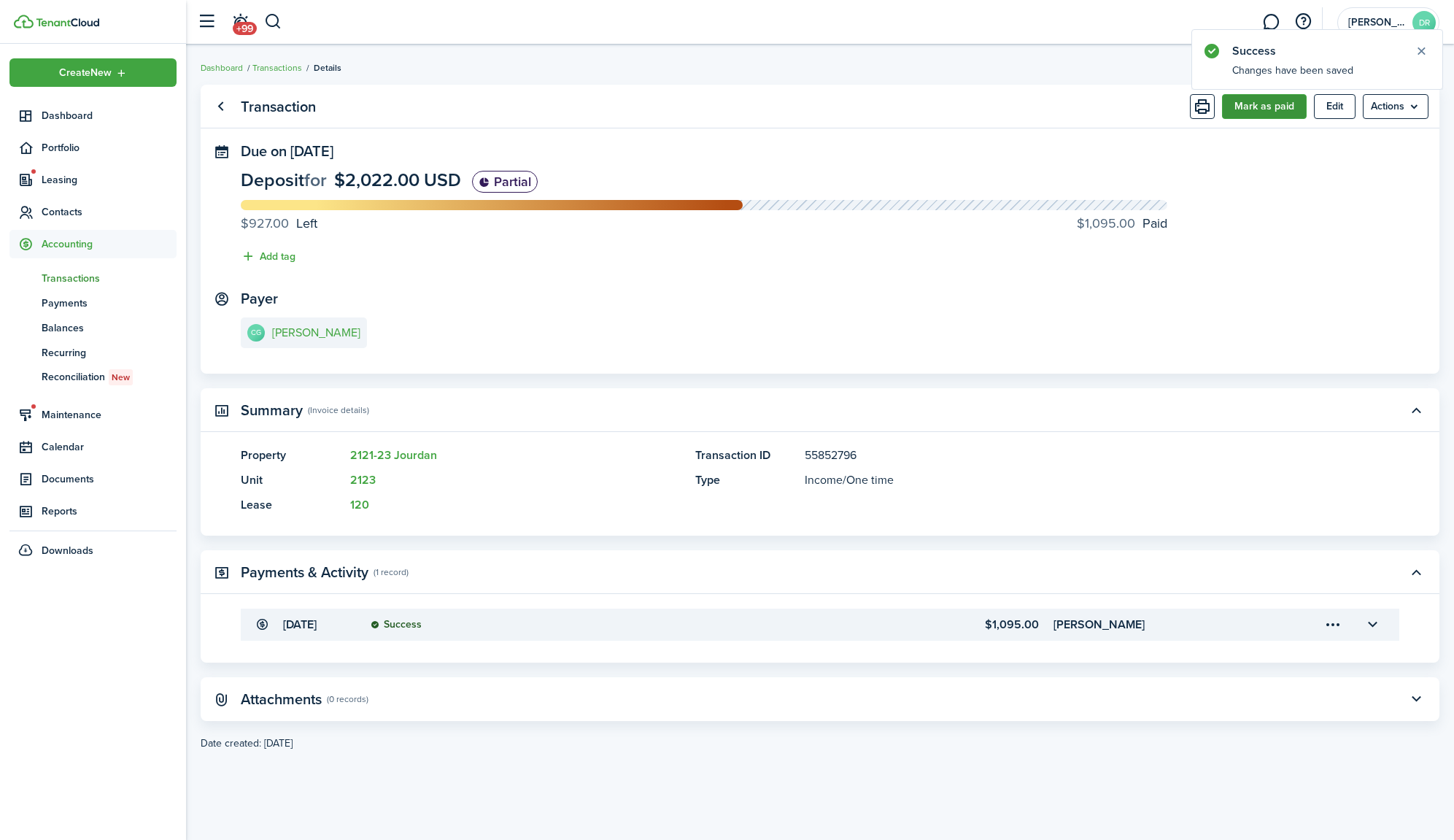
click at [1282, 114] on button "Mark as paid" at bounding box center [1264, 106] width 84 height 24
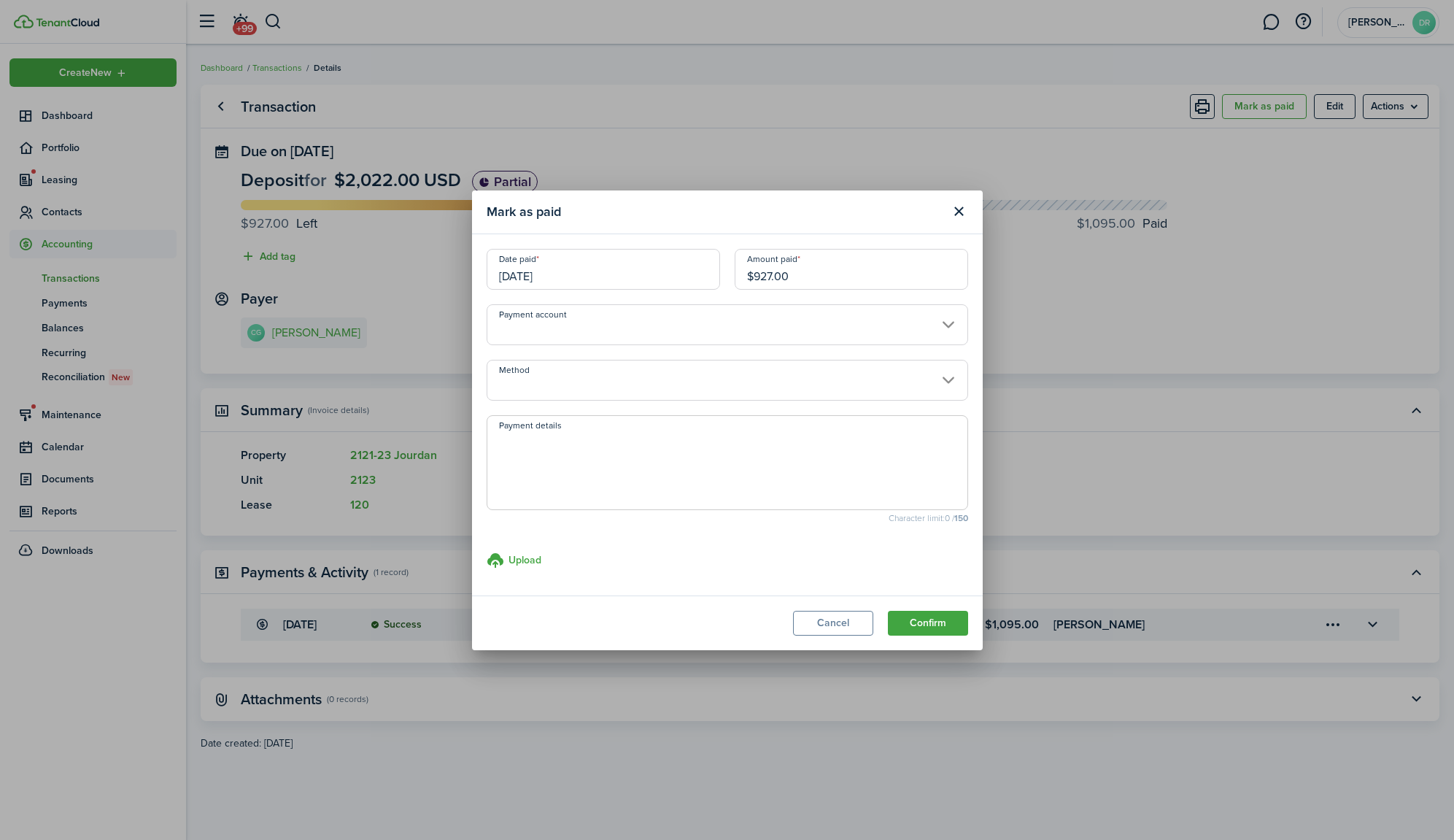
drag, startPoint x: 755, startPoint y: 277, endPoint x: 836, endPoint y: 273, distance: 81.1
click at [821, 276] on input "$927.00" at bounding box center [852, 269] width 233 height 41
type input "$400.00"
click at [579, 332] on input "Payment account" at bounding box center [727, 324] width 481 height 41
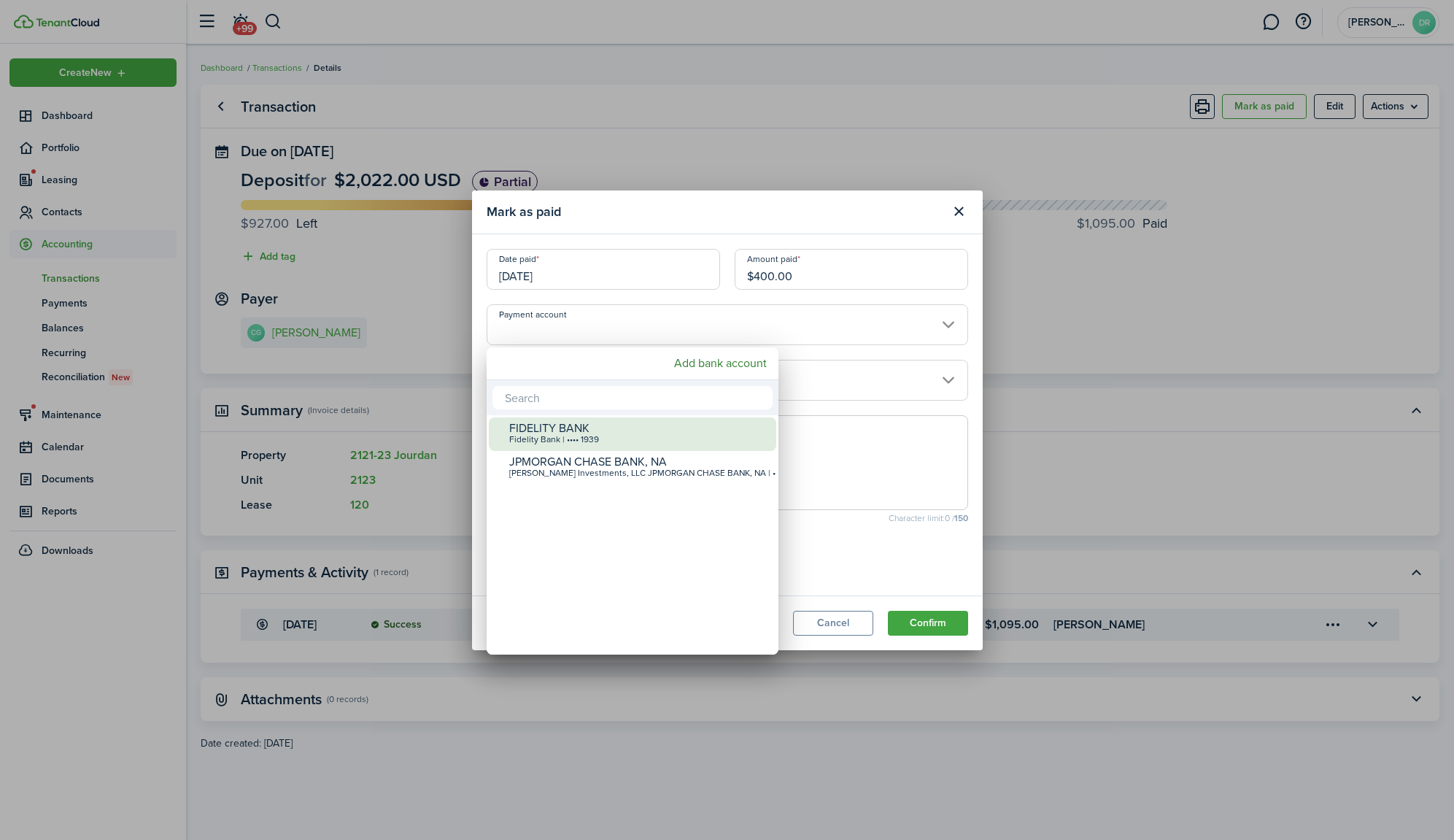
click at [552, 447] on div "FIDELITY BANK Fidelity Bank | •••• 1939" at bounding box center [638, 433] width 259 height 32
type input "•••• •••• •••• 1939"
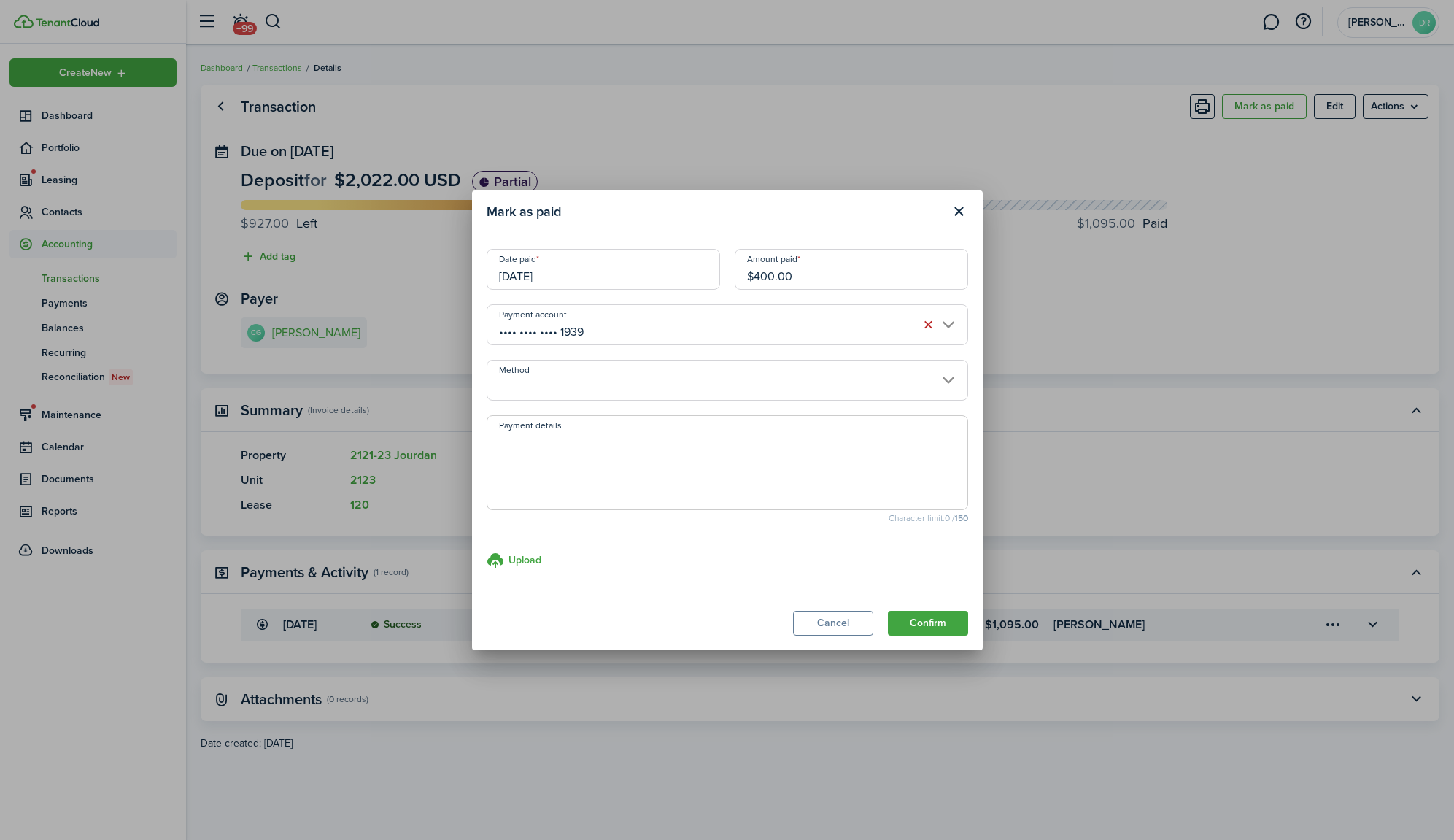
click at [568, 265] on input "[DATE]" at bounding box center [603, 269] width 233 height 41
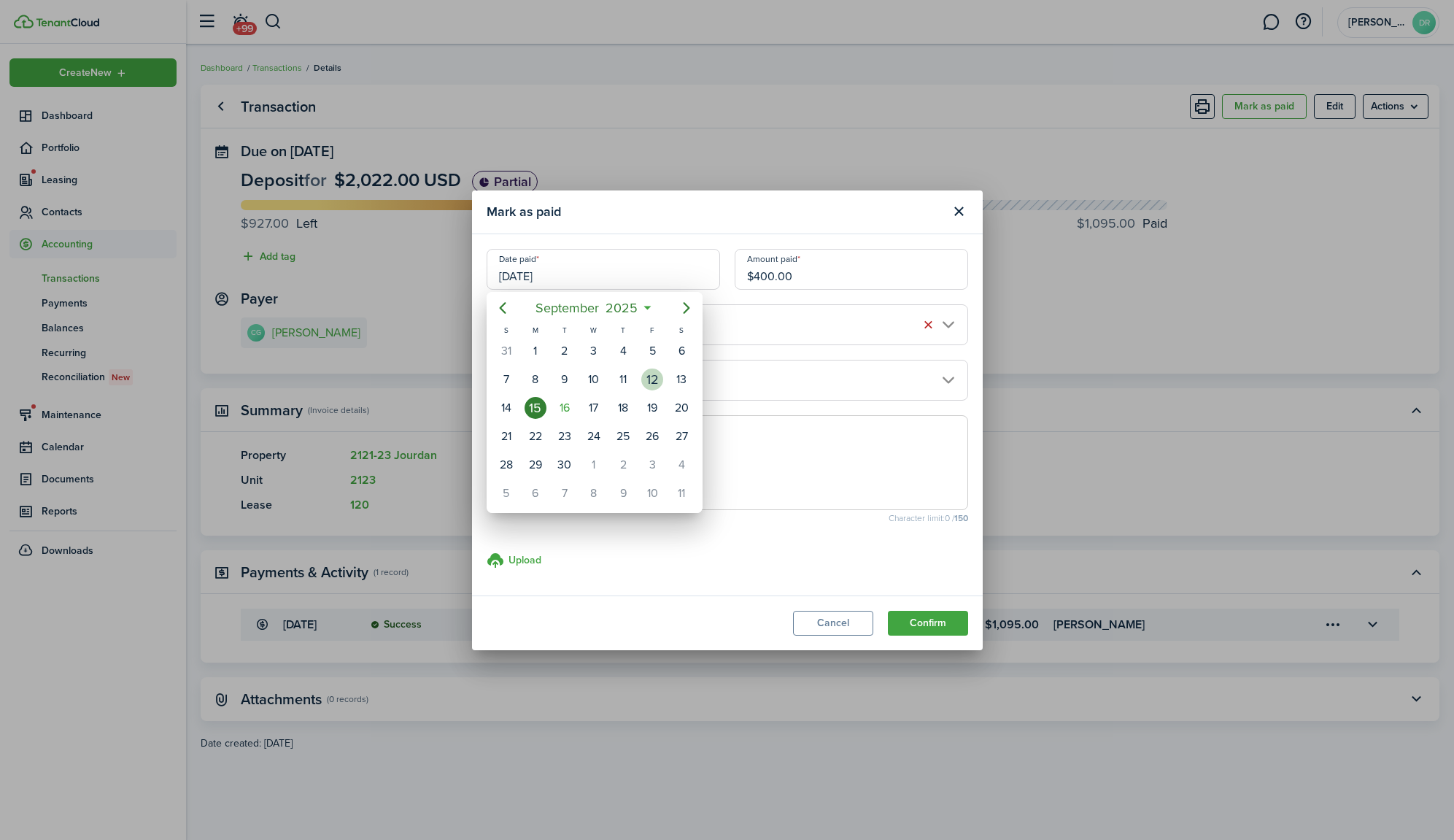
click at [653, 376] on div "12" at bounding box center [652, 379] width 22 height 22
type input "[DATE]"
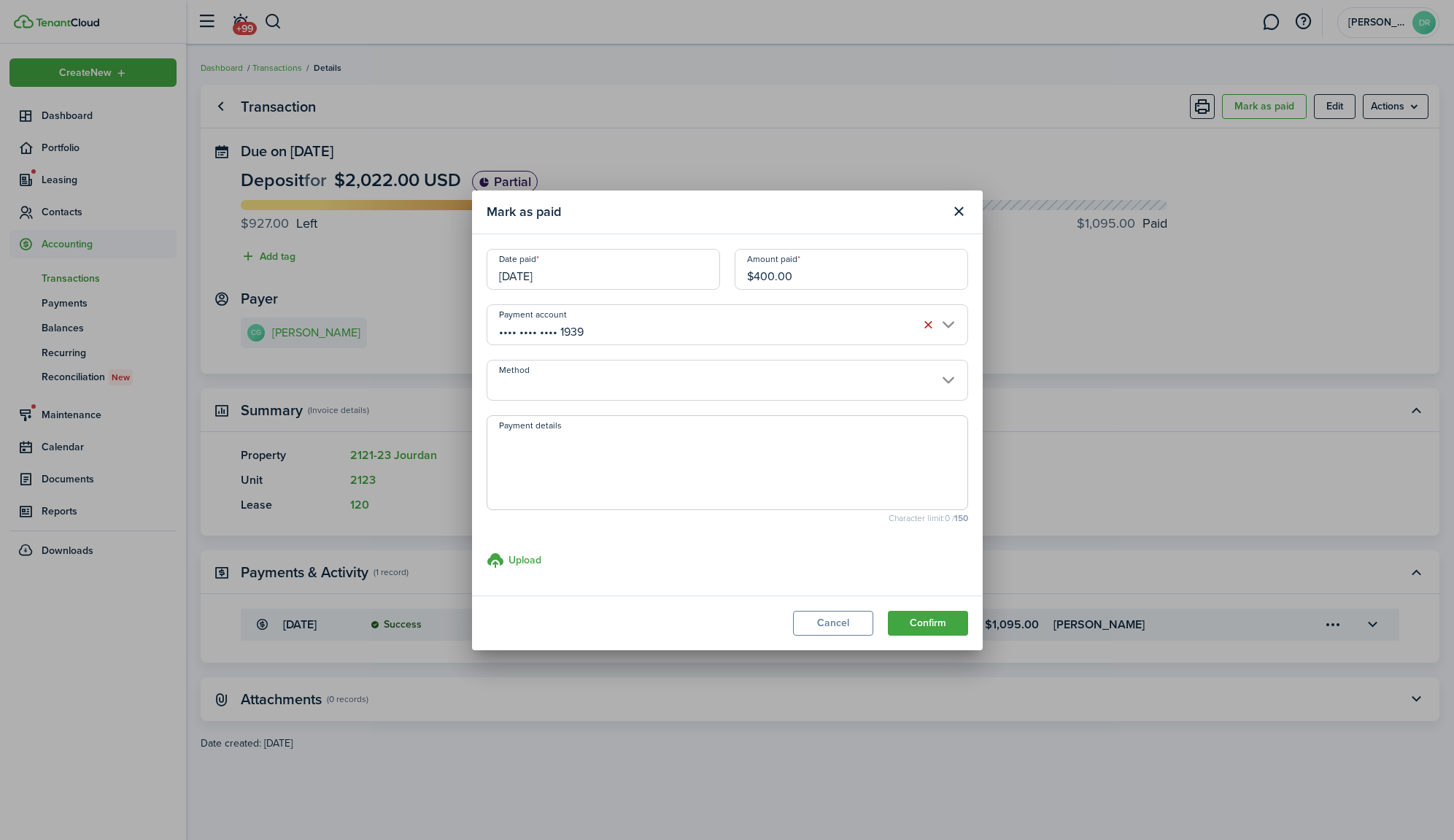
click at [939, 637] on modal-footer "Cancel Confirm" at bounding box center [727, 622] width 511 height 55
click at [938, 622] on button "Confirm" at bounding box center [928, 622] width 80 height 24
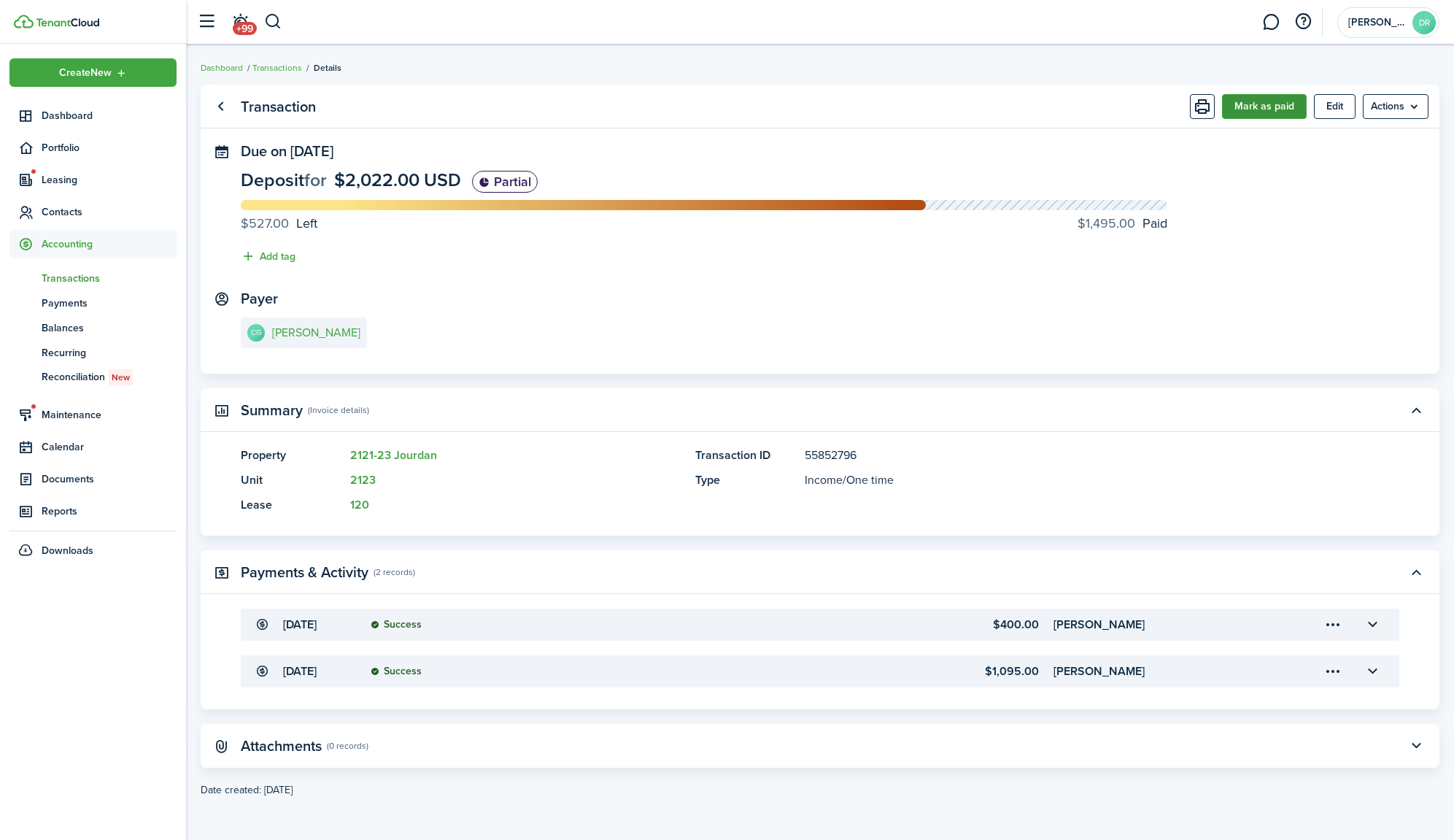
click at [1273, 111] on button "Mark as paid" at bounding box center [1264, 106] width 84 height 24
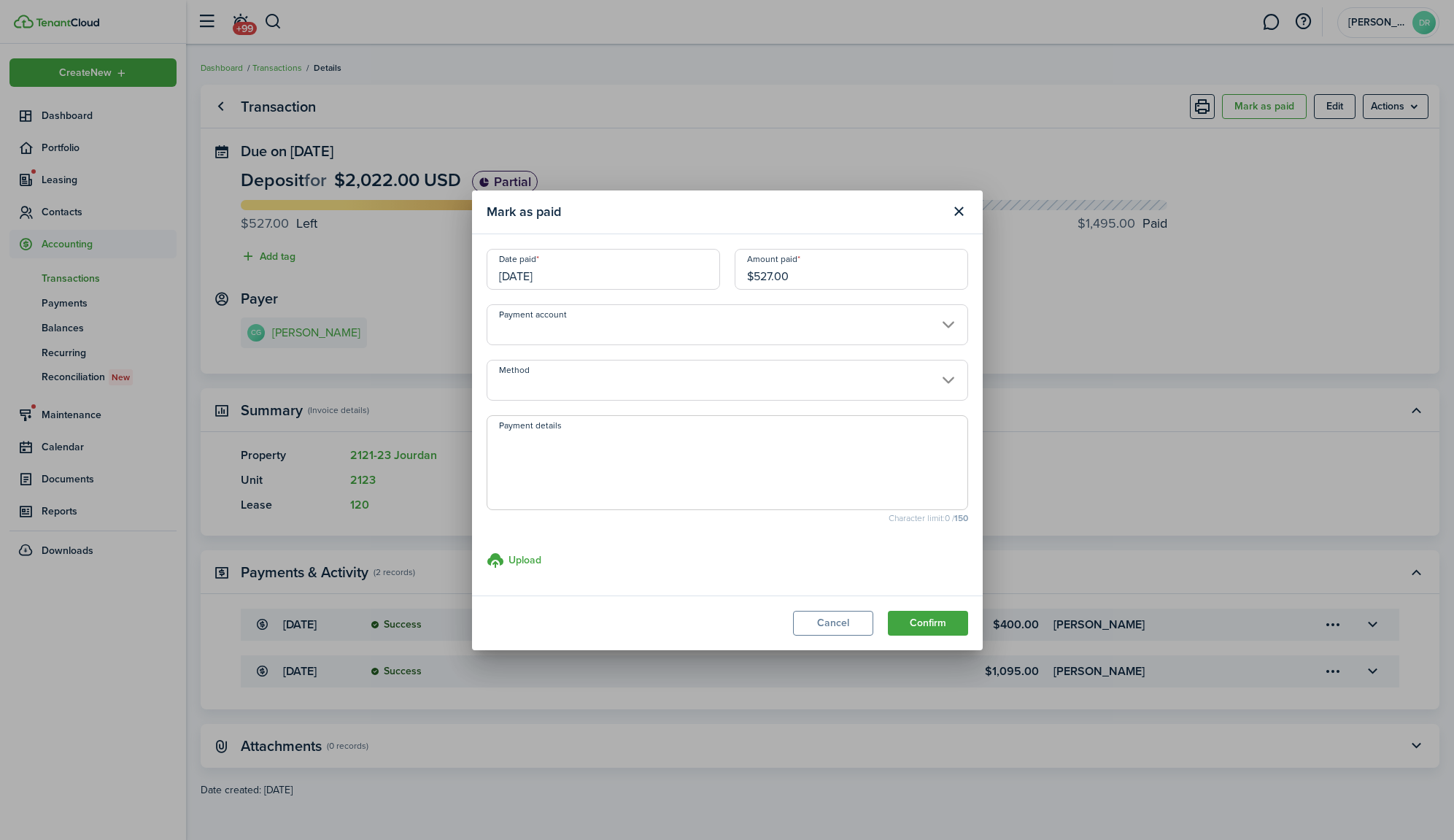
drag, startPoint x: 763, startPoint y: 275, endPoint x: 831, endPoint y: 279, distance: 68.1
click at [795, 276] on input "$527.00" at bounding box center [852, 269] width 233 height 41
type input "$500.00"
click at [621, 326] on input "Payment account" at bounding box center [727, 324] width 481 height 41
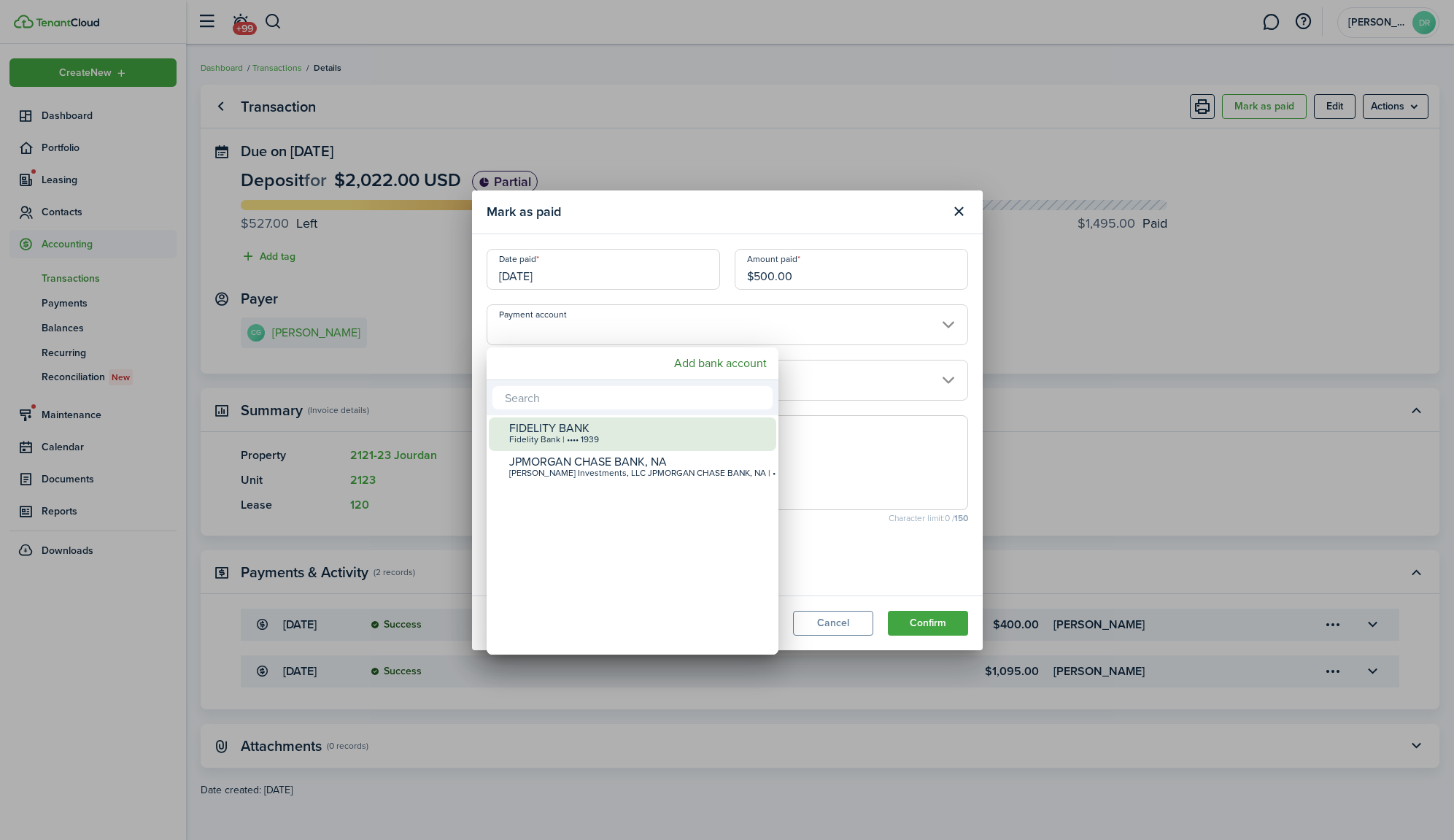
click at [548, 431] on div "FIDELITY BANK" at bounding box center [638, 427] width 259 height 13
type input "•••• •••• •••• 1939"
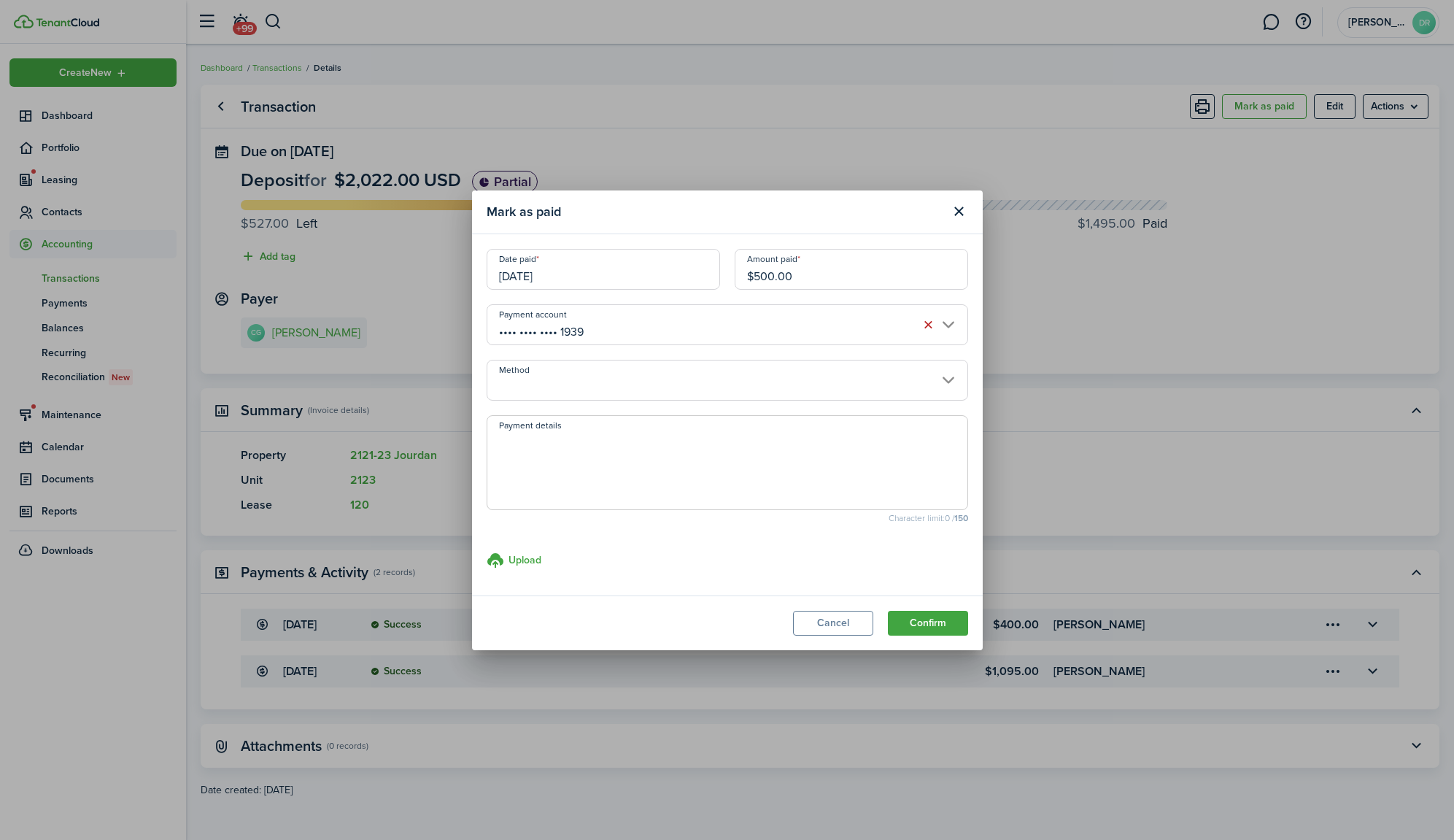
click at [547, 461] on textarea "Payment details" at bounding box center [727, 467] width 480 height 70
type textarea "Pd by [DEMOGRAPHIC_DATA] Charities"
click at [932, 623] on button "Confirm" at bounding box center [928, 622] width 80 height 24
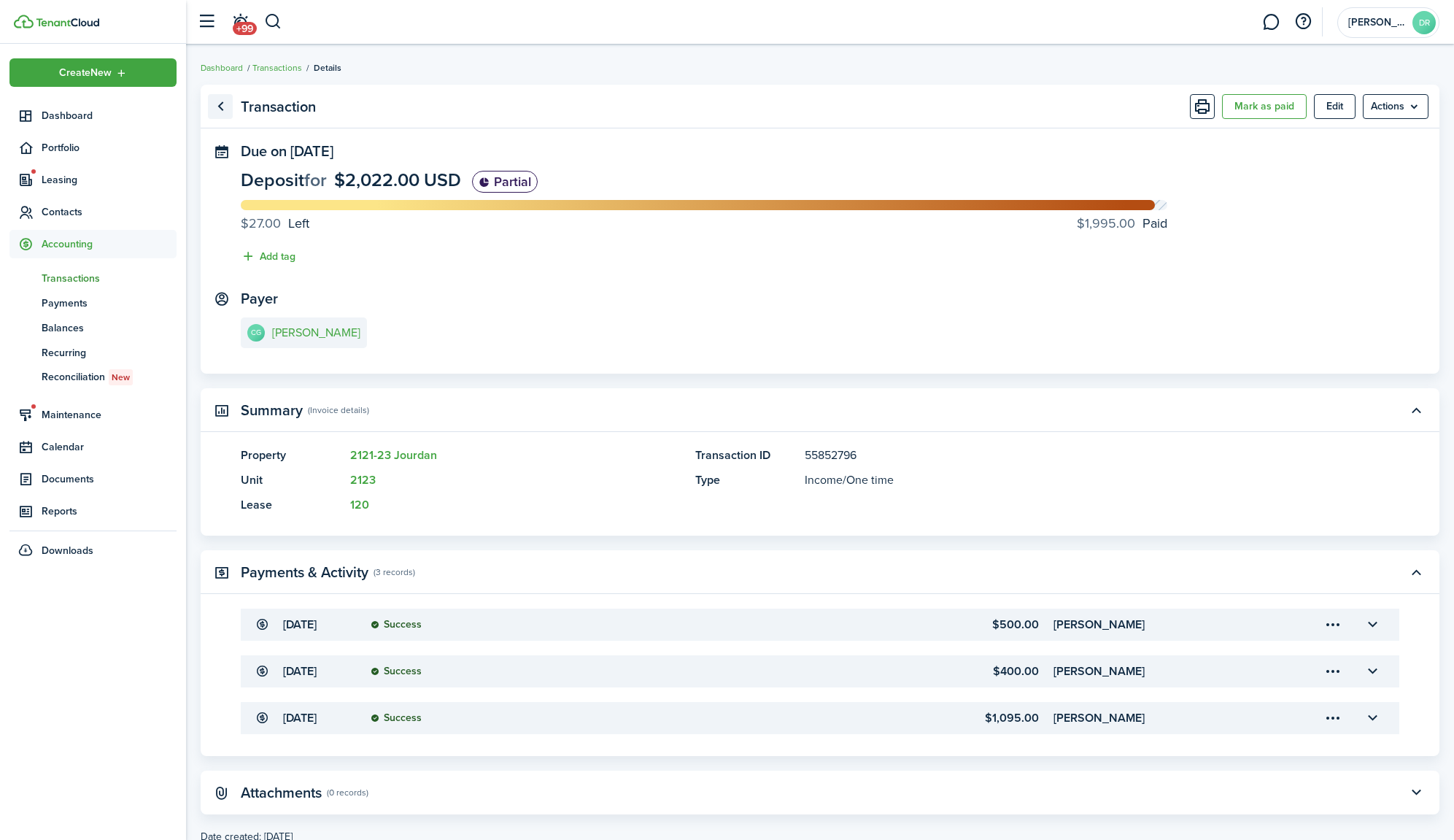
click at [216, 105] on link "Go back" at bounding box center [220, 106] width 24 height 24
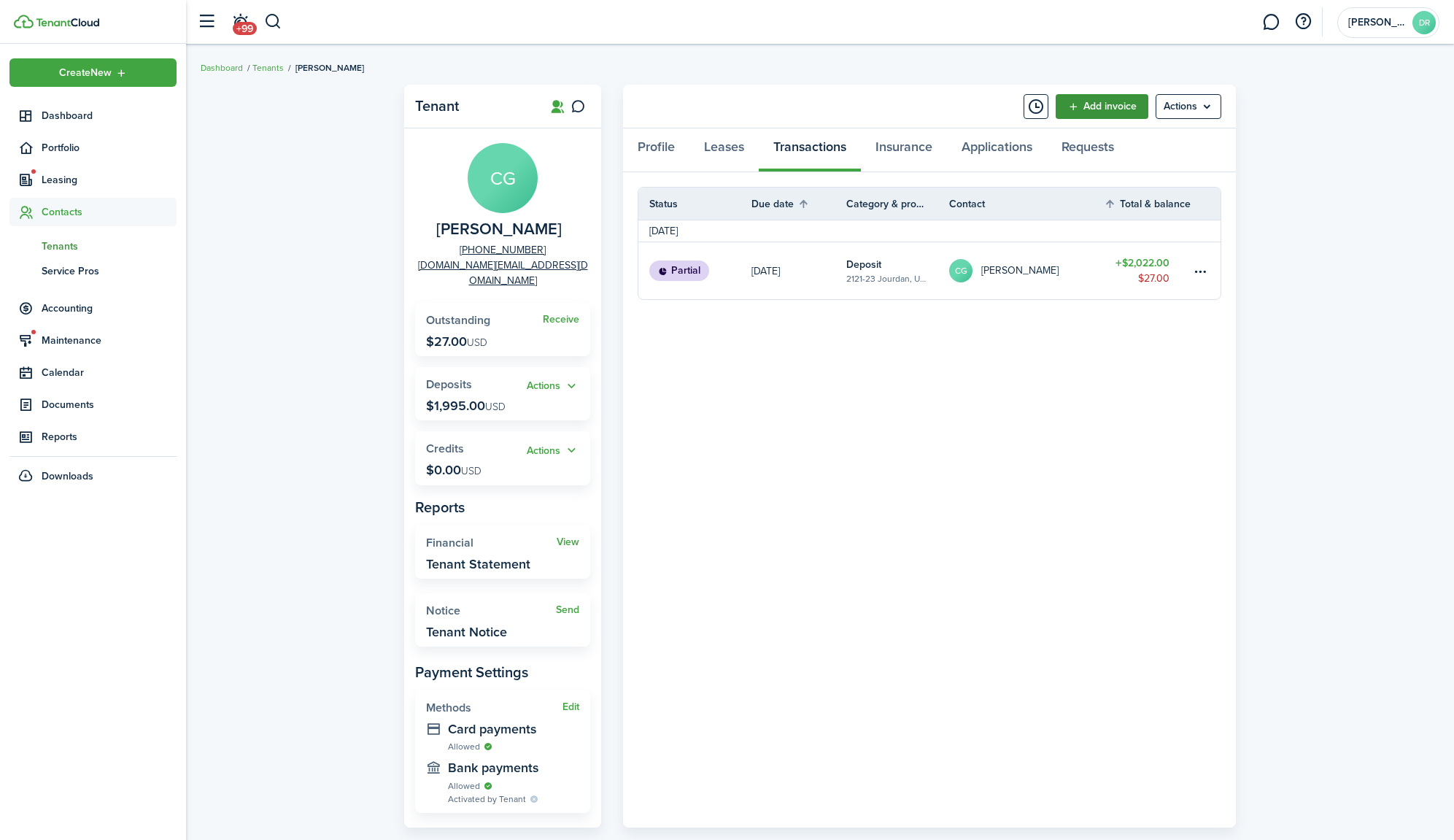
click at [1129, 104] on link "Add invoice" at bounding box center [1102, 106] width 92 height 24
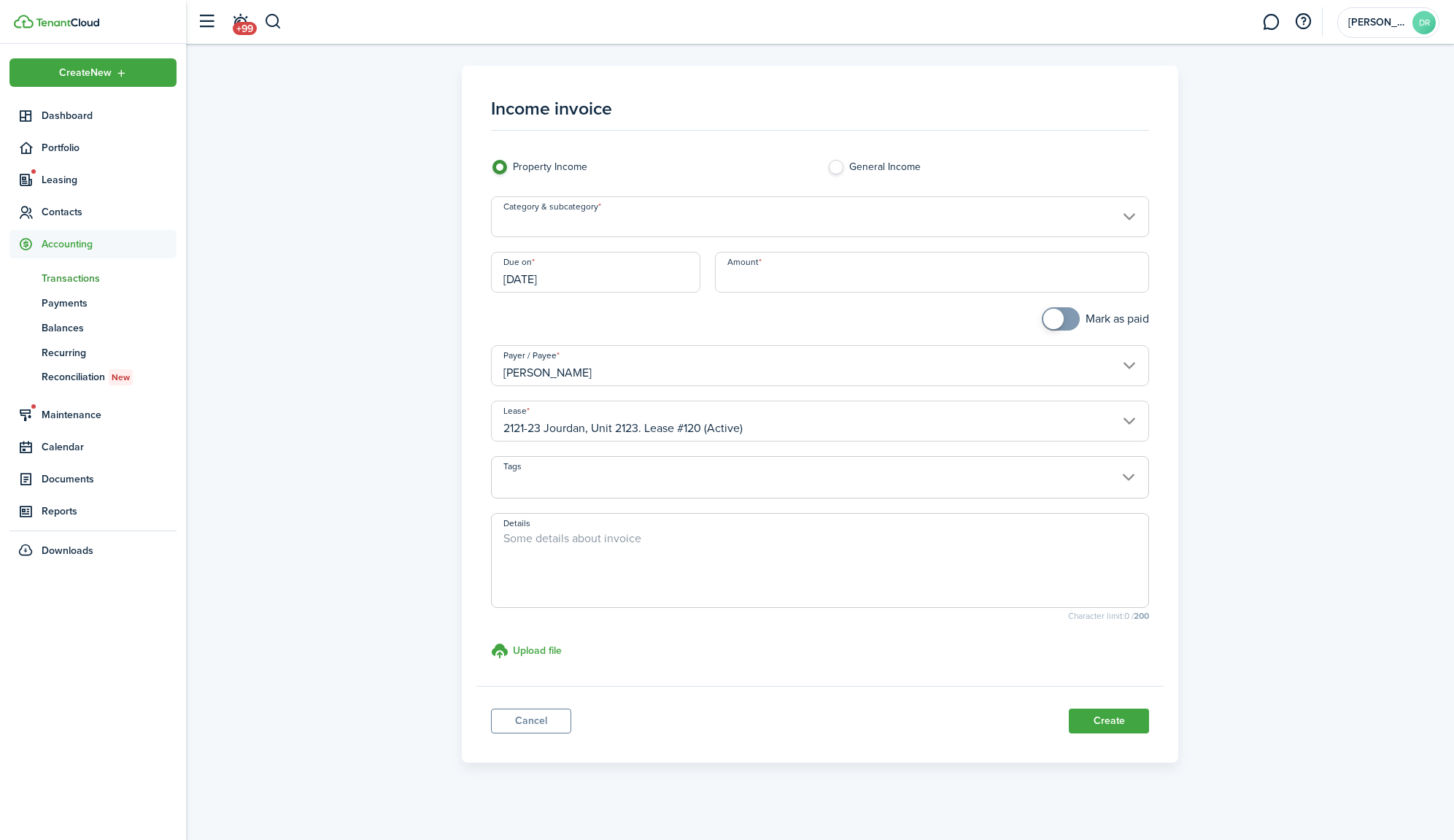
click at [633, 225] on input "Category & subcategory" at bounding box center [820, 216] width 658 height 41
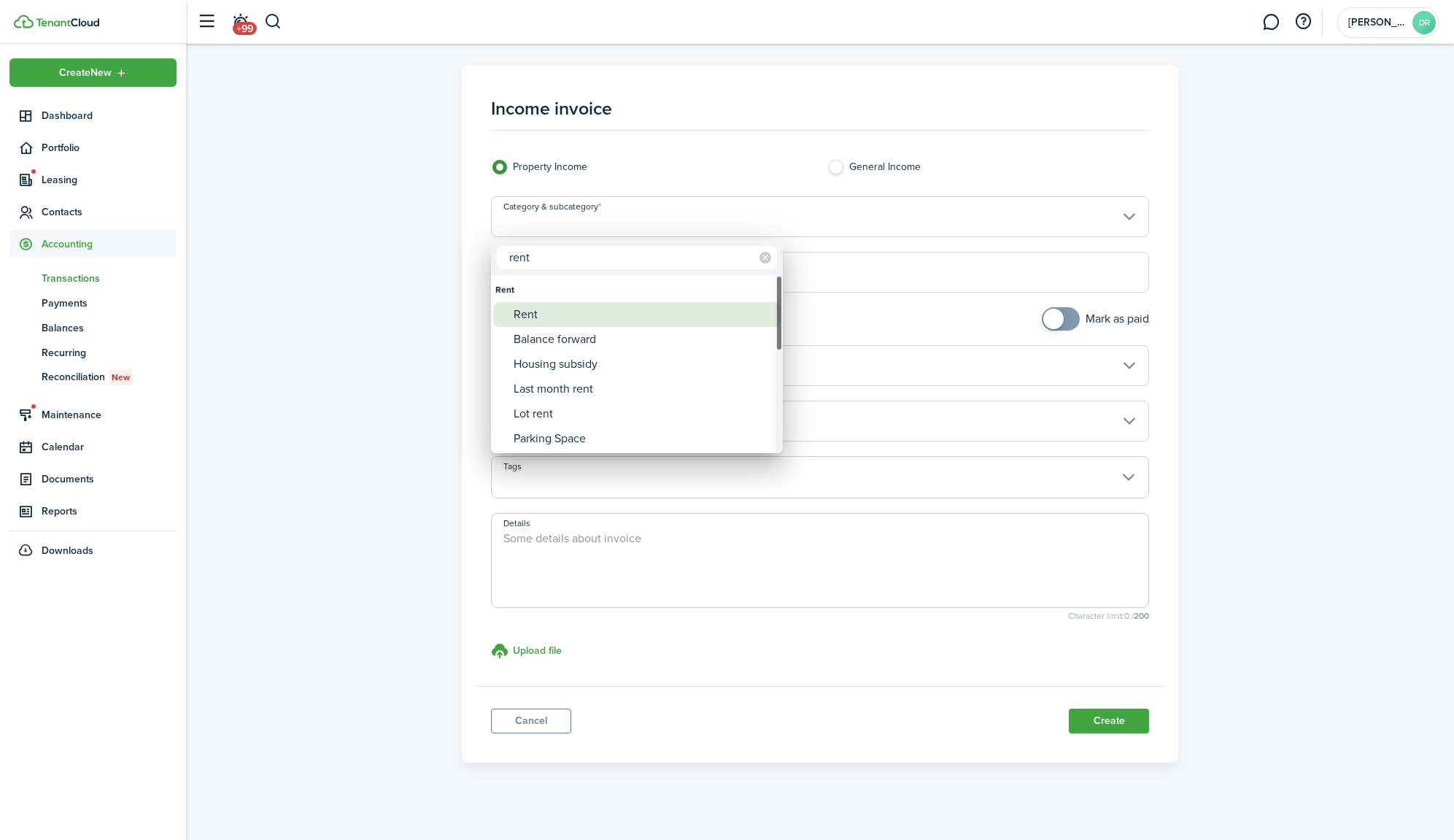
type input "rent"
click at [529, 312] on div "Rent" at bounding box center [643, 314] width 259 height 24
click at [521, 315] on div "Rent" at bounding box center [643, 314] width 259 height 24
type input "Rent"
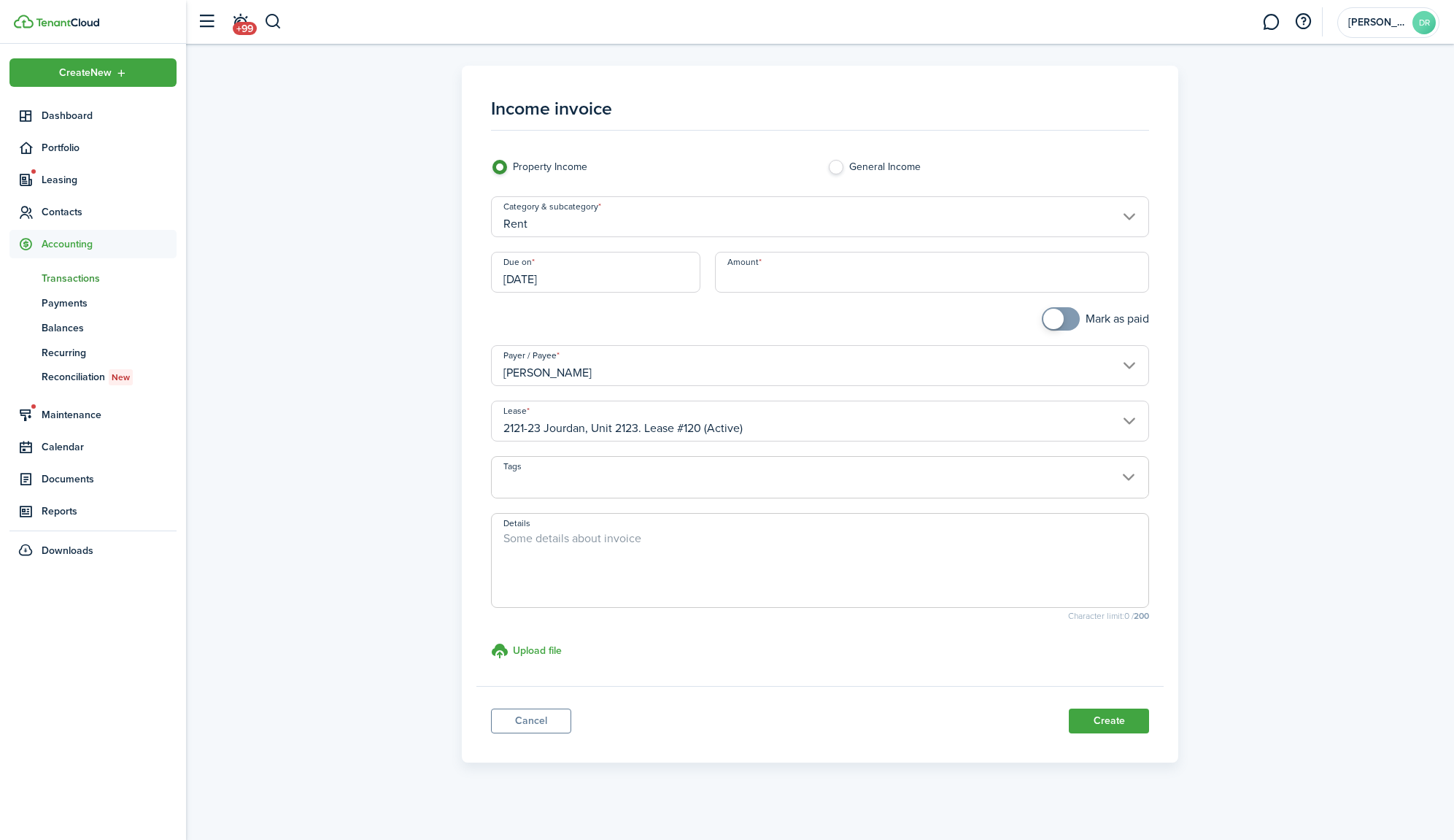
click at [768, 272] on input "Amount" at bounding box center [932, 272] width 434 height 41
type input "$580.00"
click at [629, 269] on input "[DATE]" at bounding box center [596, 272] width 210 height 41
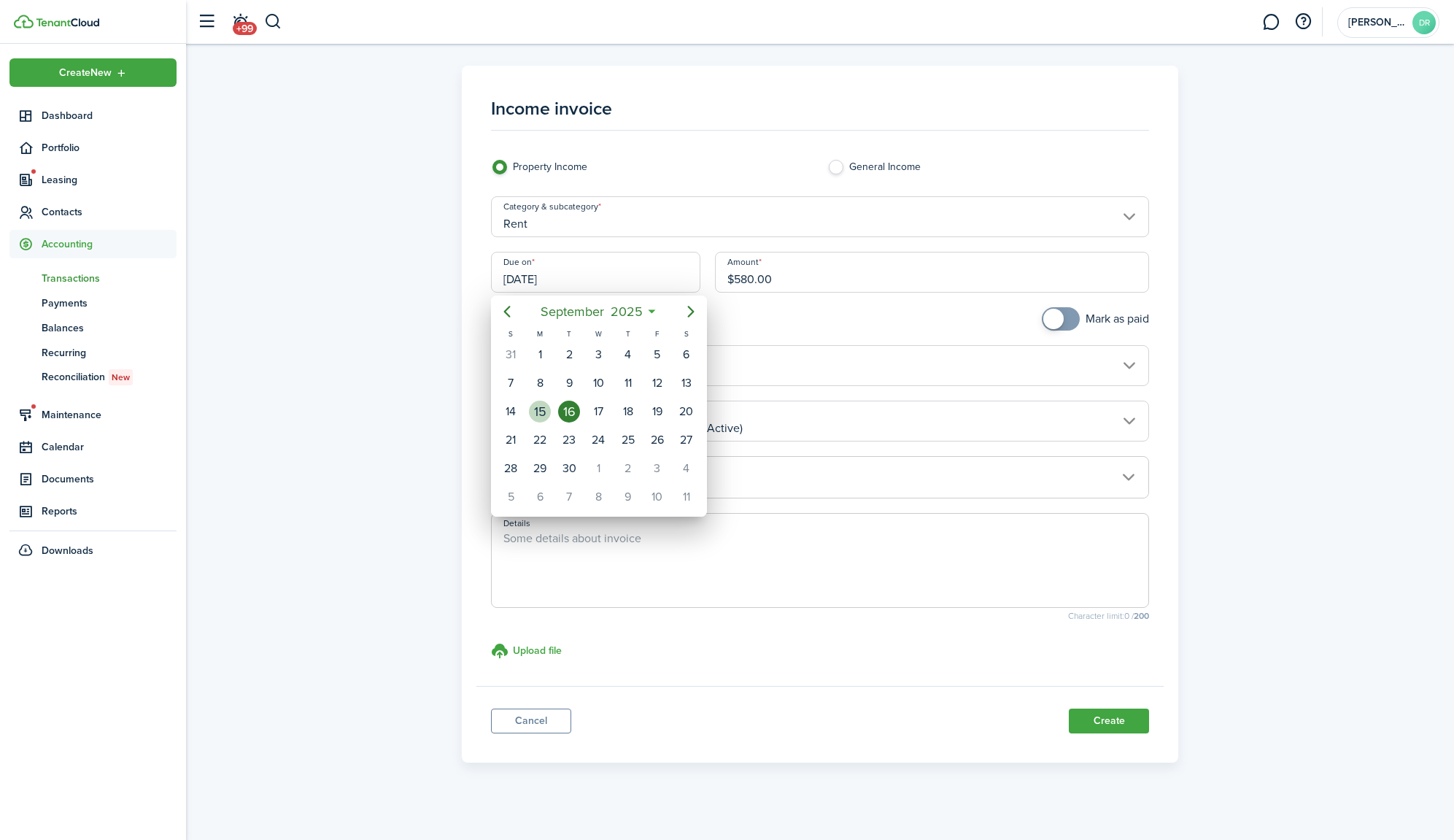
click at [548, 417] on div "15" at bounding box center [540, 411] width 22 height 22
type input "[DATE]"
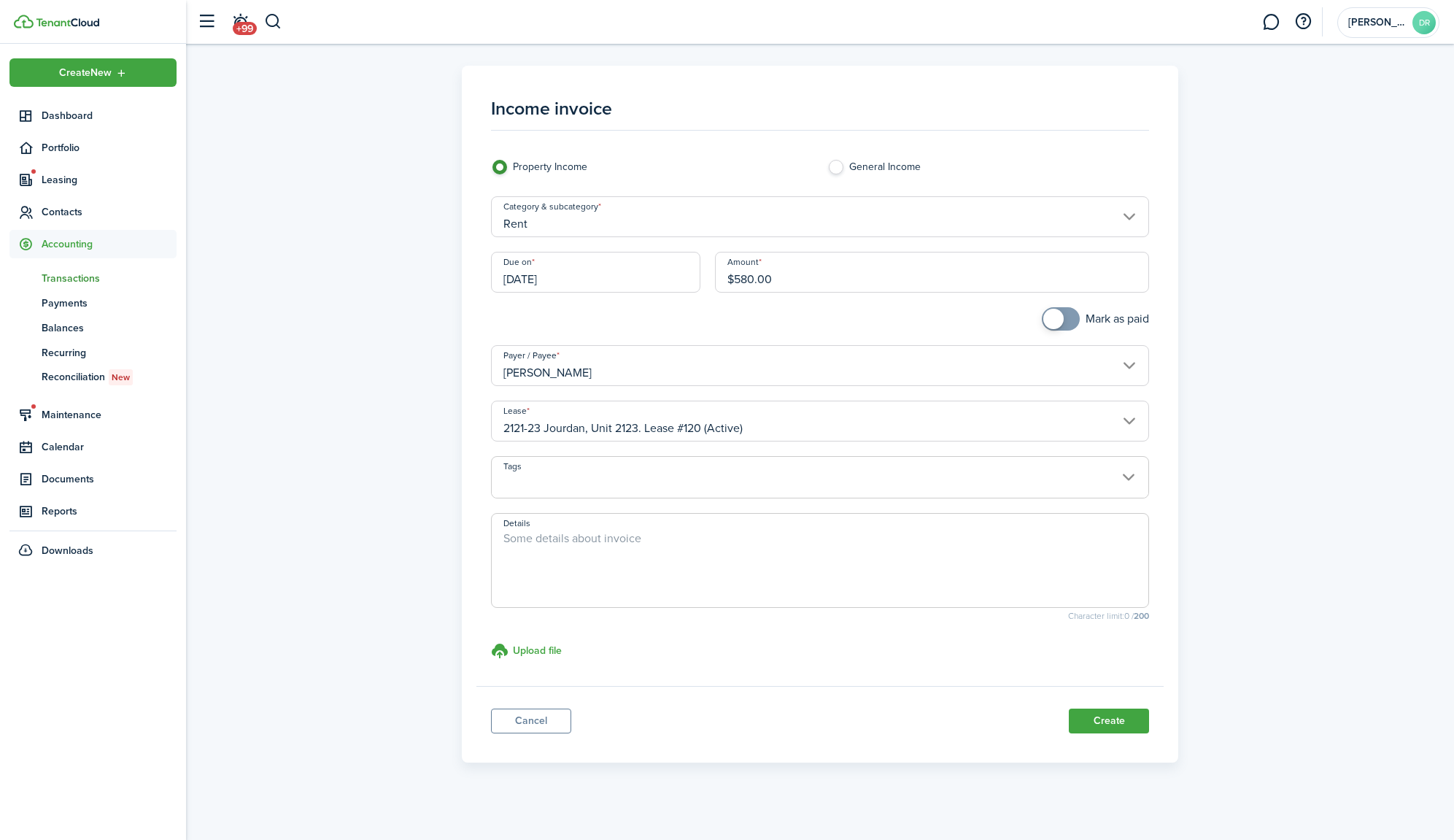
checkbox input "true"
click at [1068, 317] on span at bounding box center [1060, 319] width 15 height 24
click at [588, 538] on textarea "Details" at bounding box center [820, 564] width 656 height 70
type textarea "Prorated Rent for September"
click at [1110, 720] on button "Create" at bounding box center [1109, 721] width 80 height 24
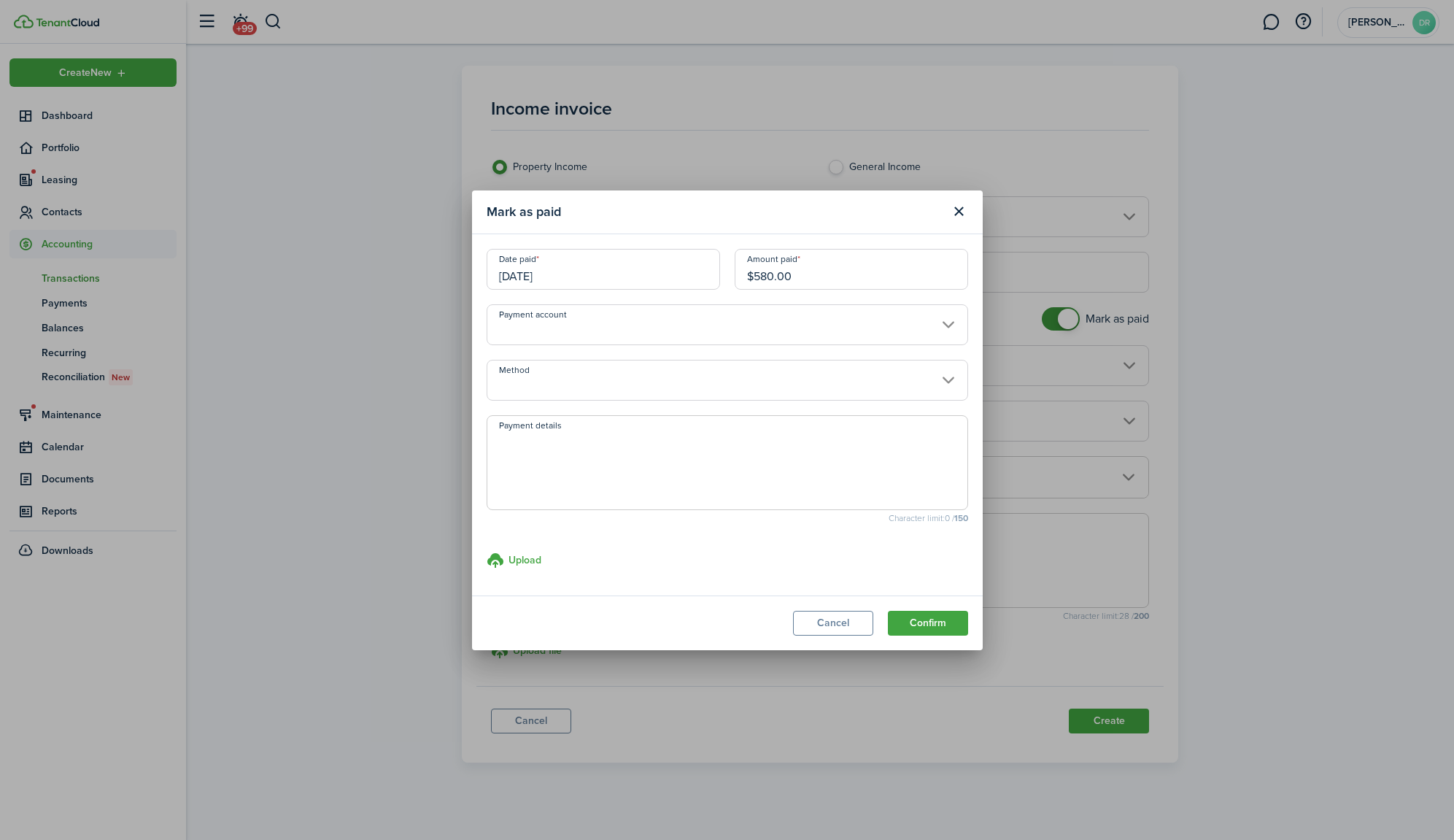
click at [602, 325] on input "Payment account" at bounding box center [727, 324] width 481 height 41
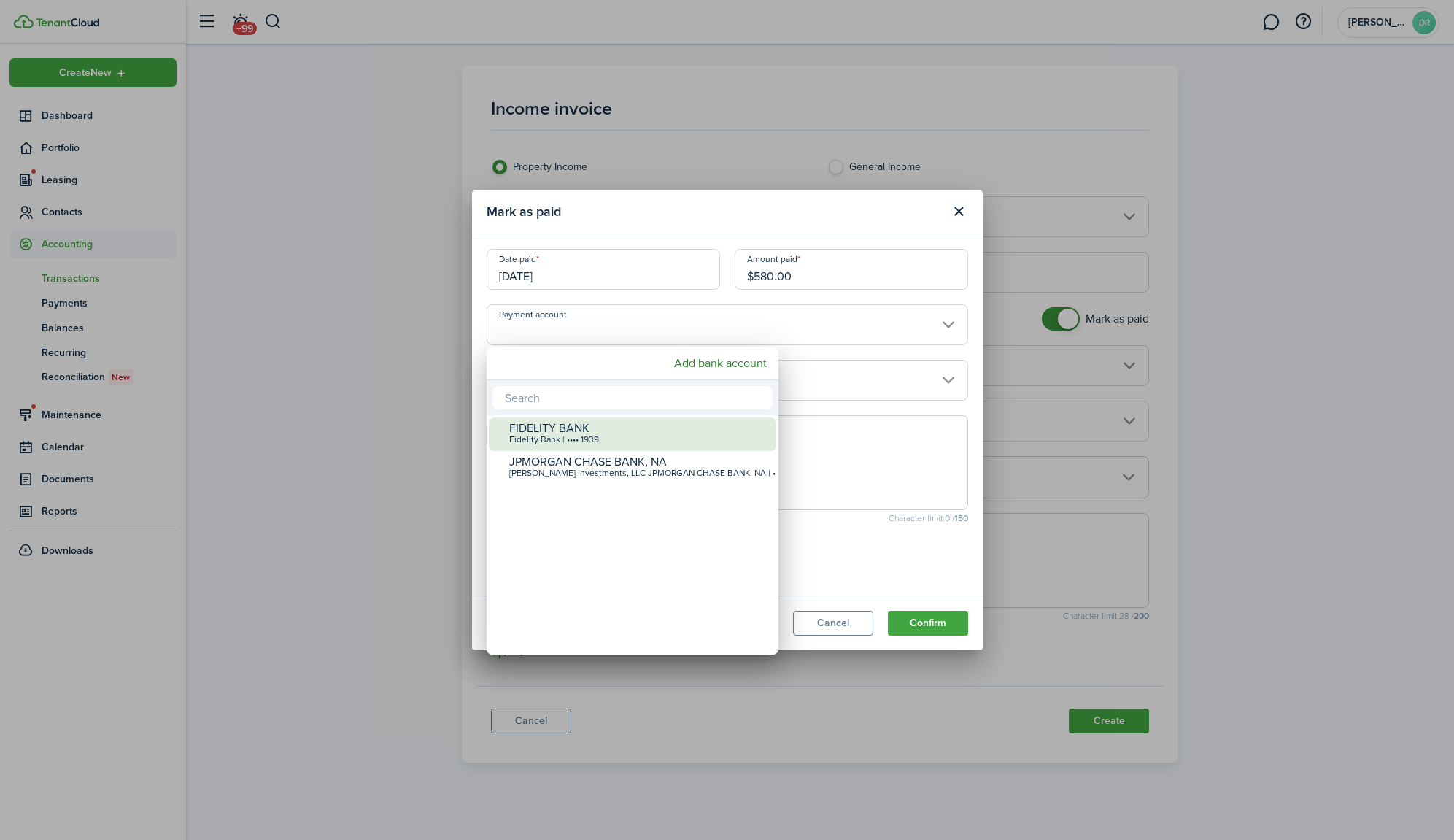
click at [543, 445] on div "Fidelity Bank | •••• 1939" at bounding box center [638, 440] width 259 height 10
type input "•••• •••• •••• 1939"
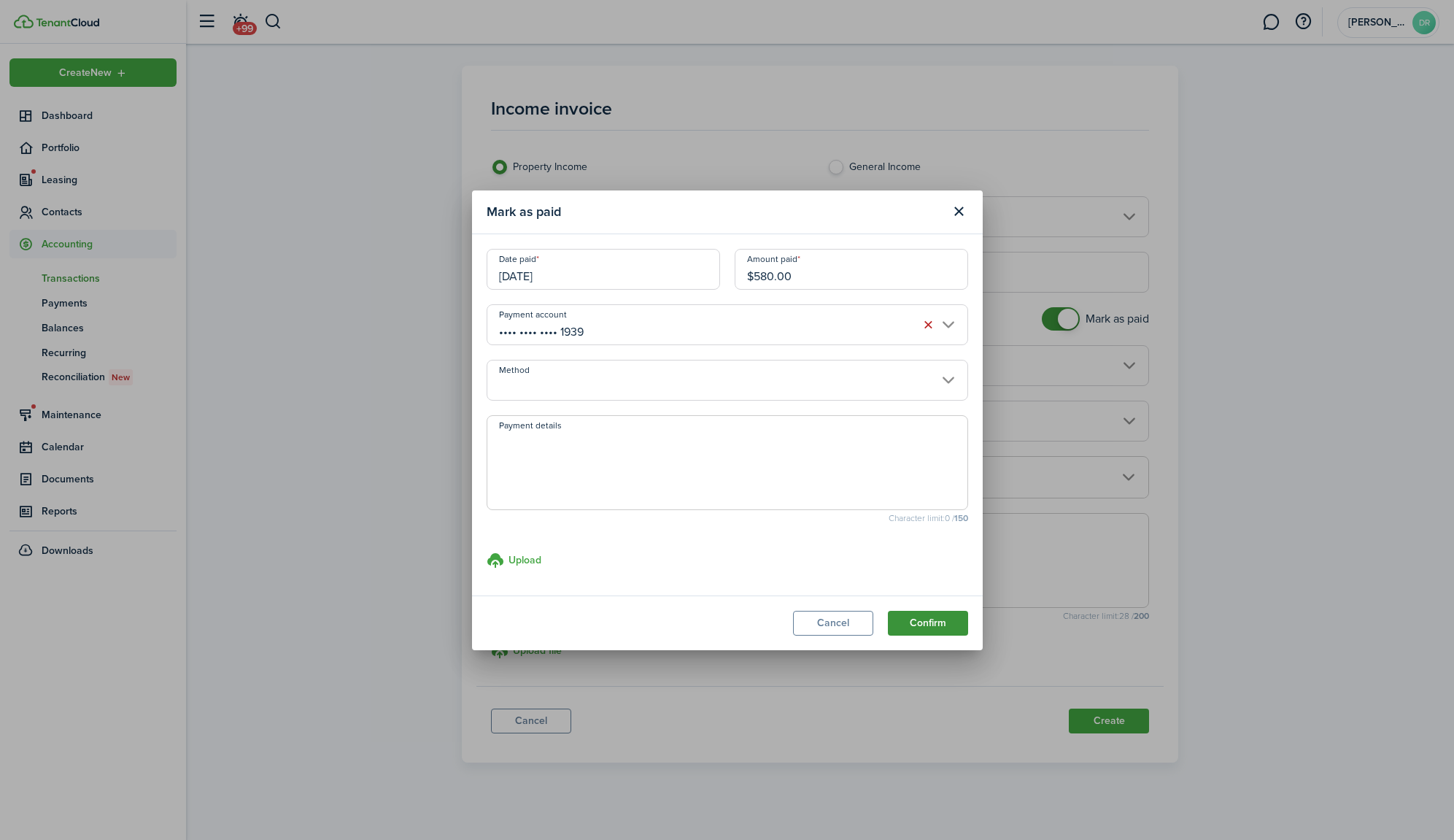
click at [944, 624] on button "Confirm" at bounding box center [928, 622] width 80 height 24
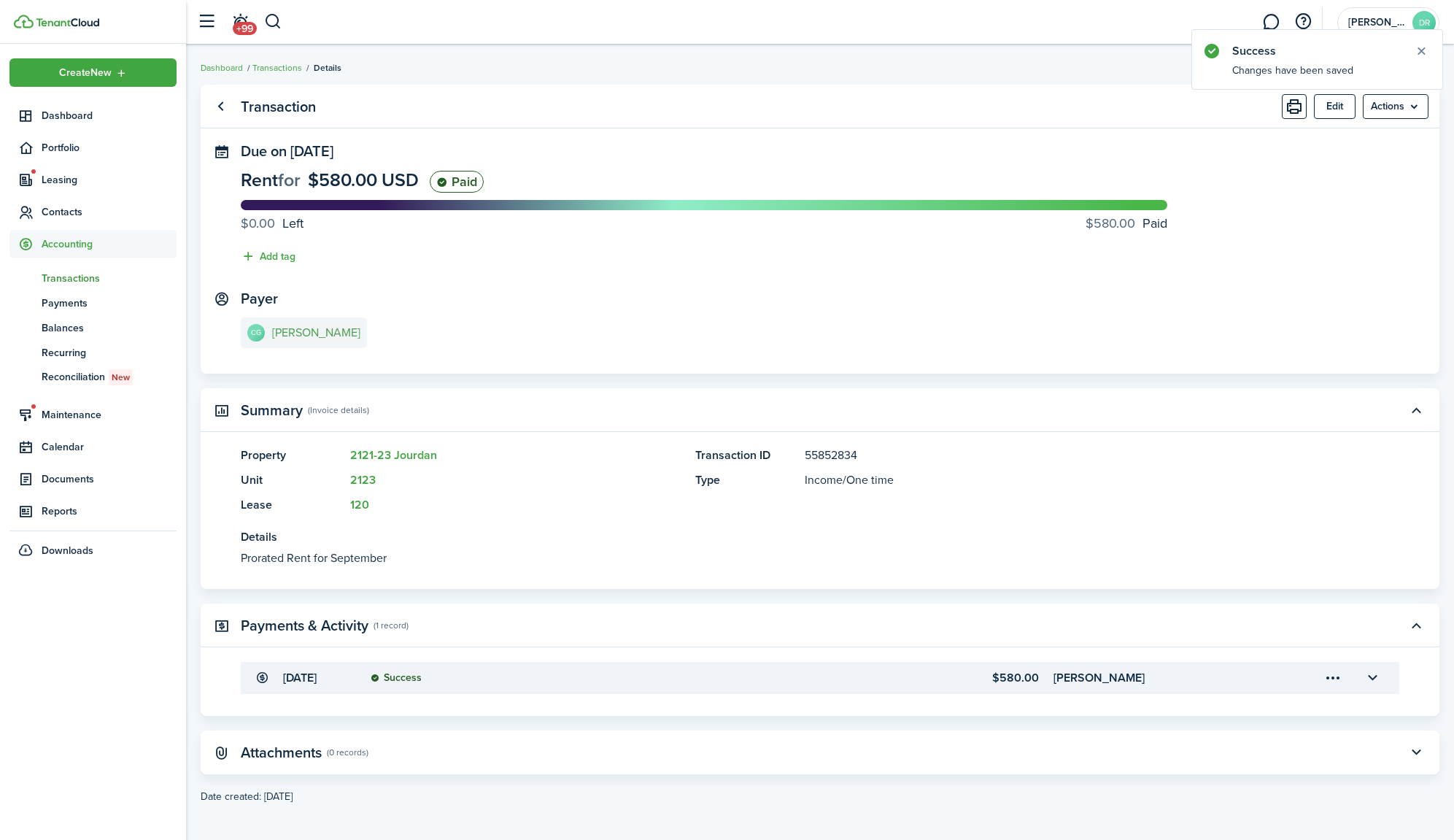
click at [295, 333] on e-details-info-title "[PERSON_NAME]" at bounding box center [316, 333] width 88 height 13
